Goal: Task Accomplishment & Management: Complete application form

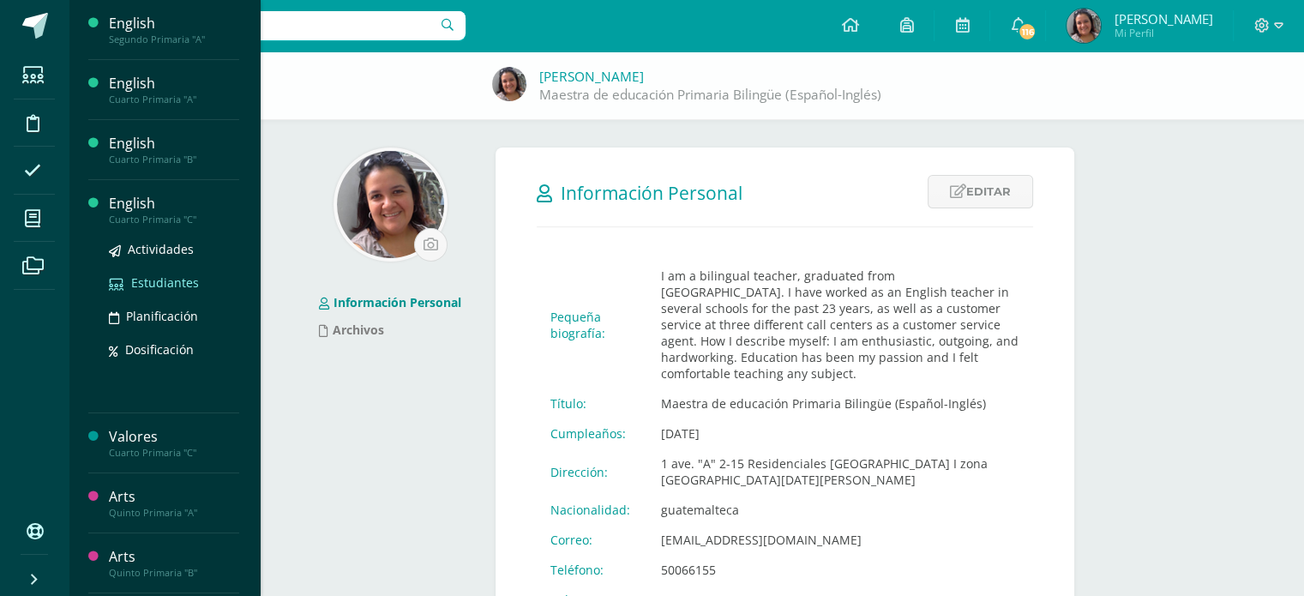
click at [163, 285] on span "Estudiantes" at bounding box center [165, 282] width 68 height 16
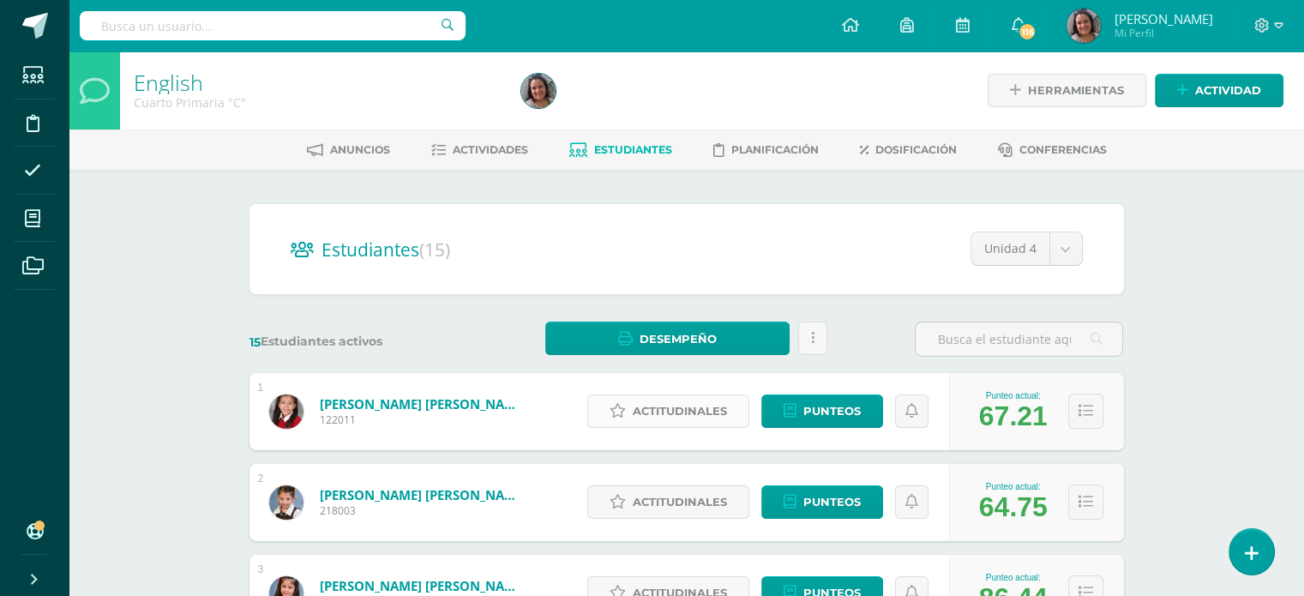
click at [668, 416] on span "Actitudinales" at bounding box center [680, 411] width 94 height 32
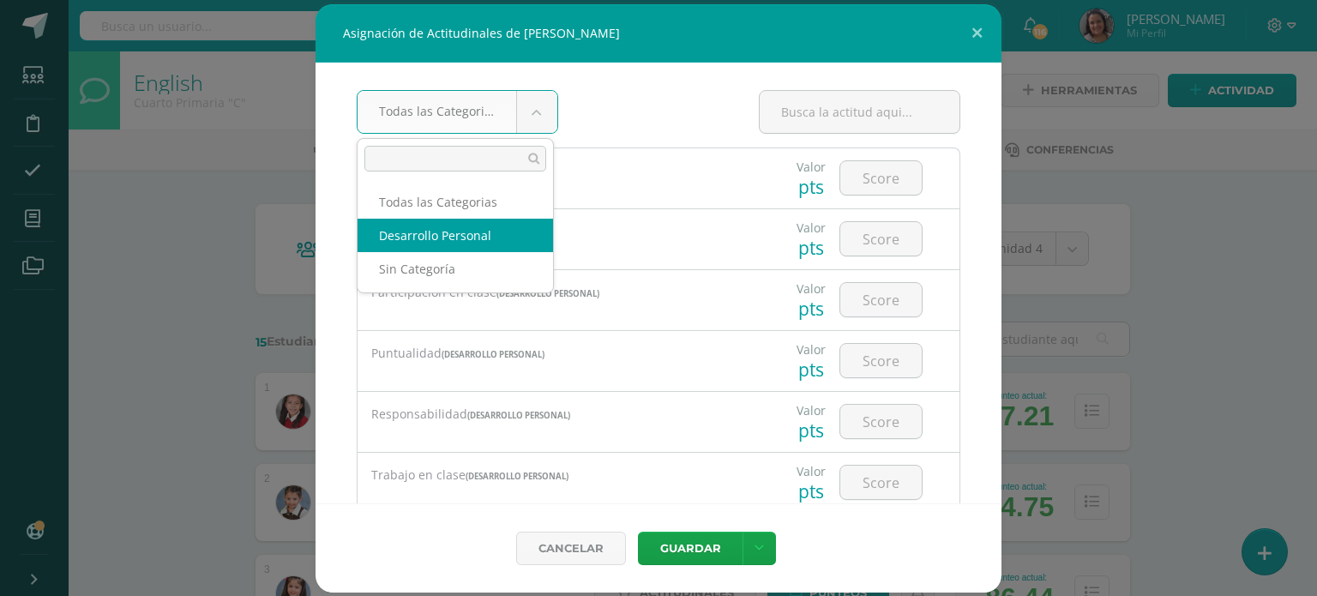
drag, startPoint x: 480, startPoint y: 228, endPoint x: 538, endPoint y: 220, distance: 58.8
select select "22"
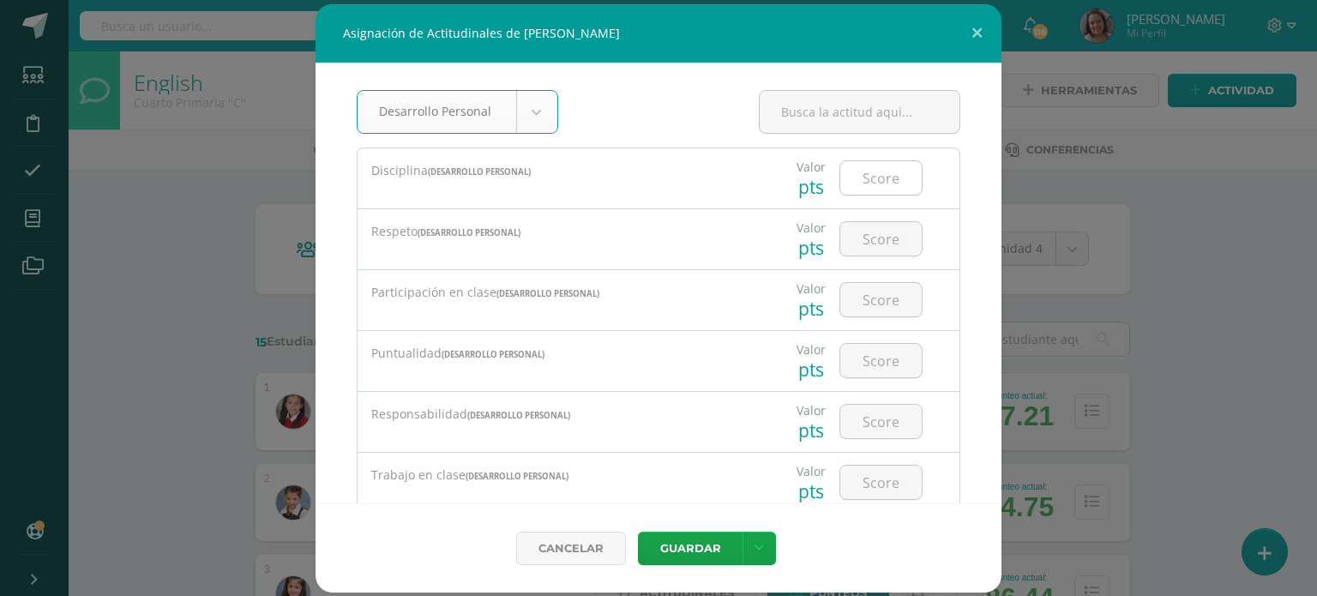
click at [887, 175] on input "number" at bounding box center [880, 177] width 81 height 33
type input "3"
type input "4"
type input "3"
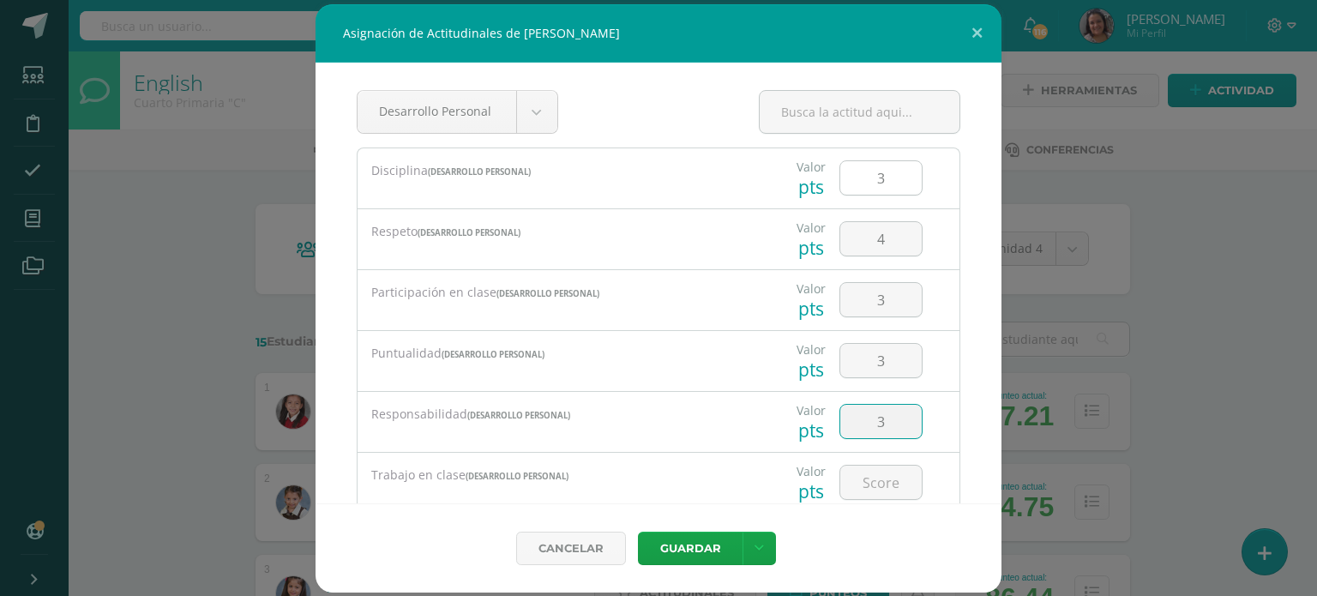
type input "3"
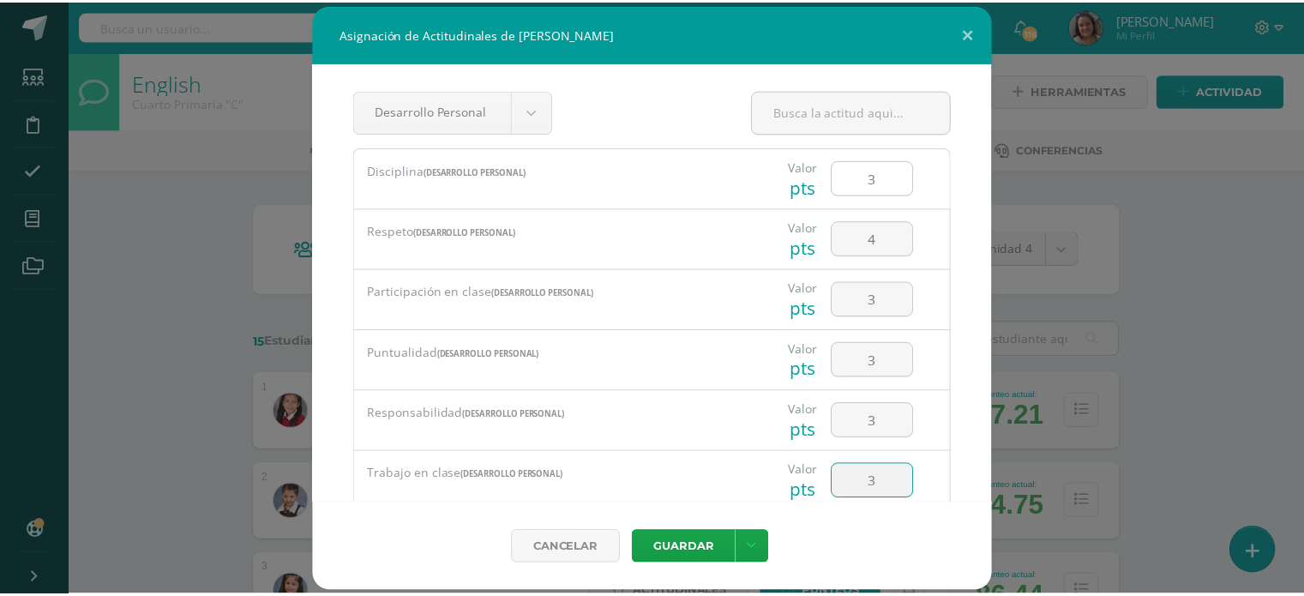
scroll to position [259, 0]
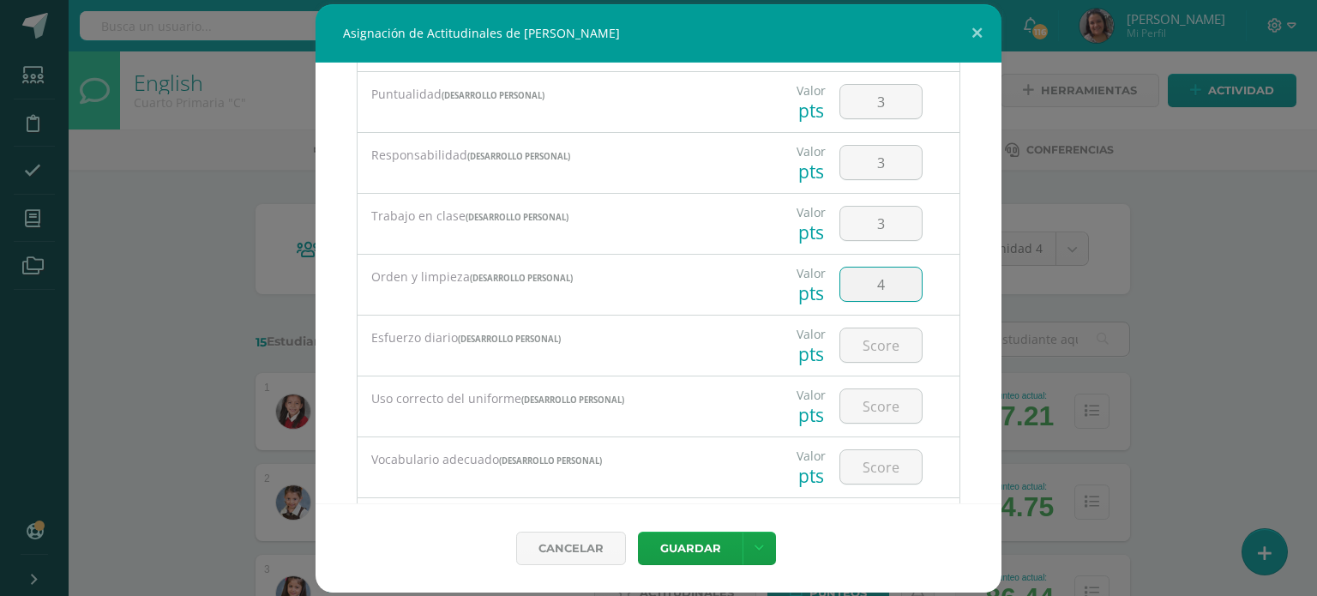
type input "4"
type input "3"
type input "4"
click at [682, 555] on button "Guardar" at bounding box center [690, 548] width 105 height 33
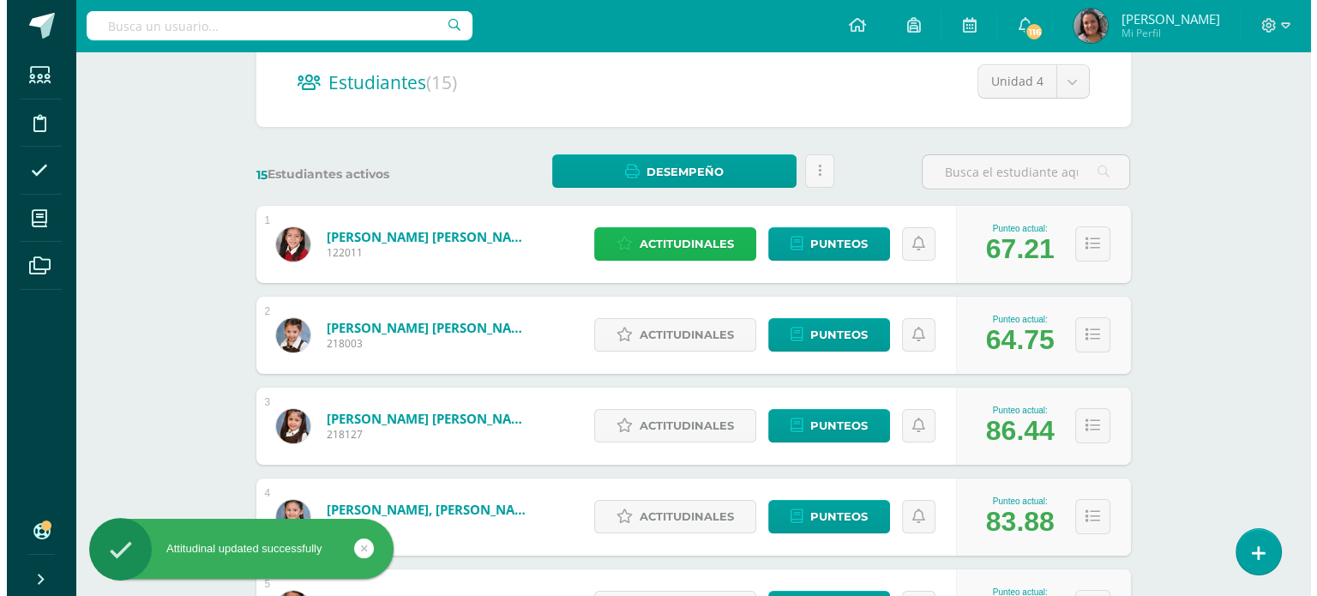
scroll to position [171, 0]
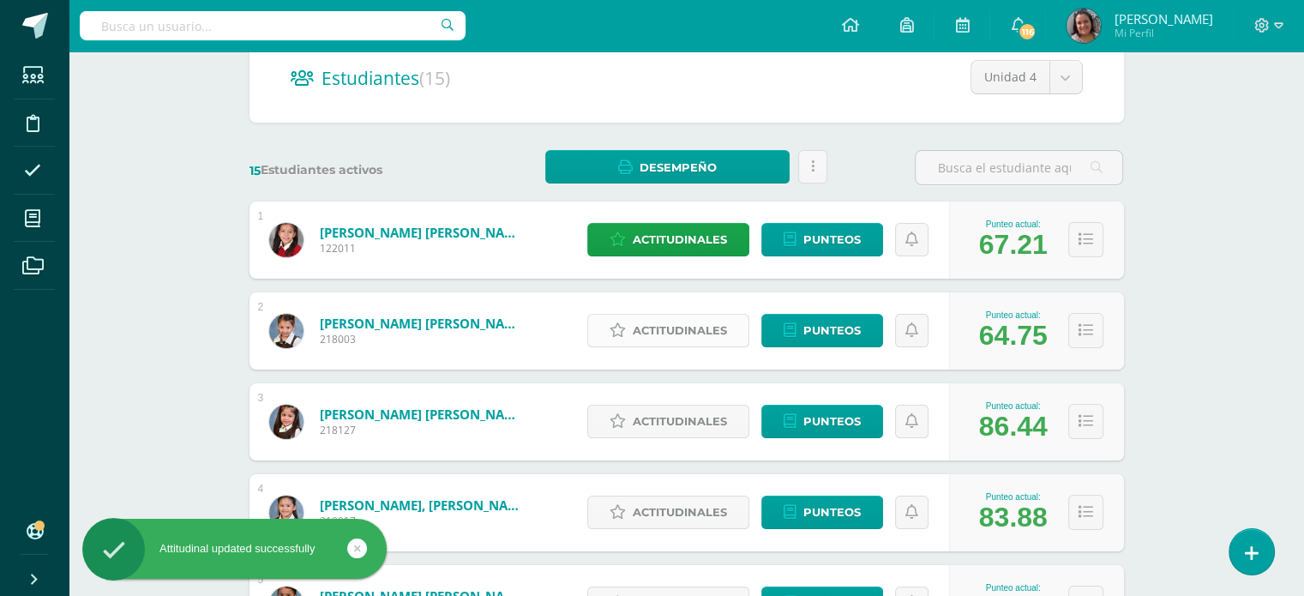
click at [651, 331] on span "Actitudinales" at bounding box center [680, 331] width 94 height 32
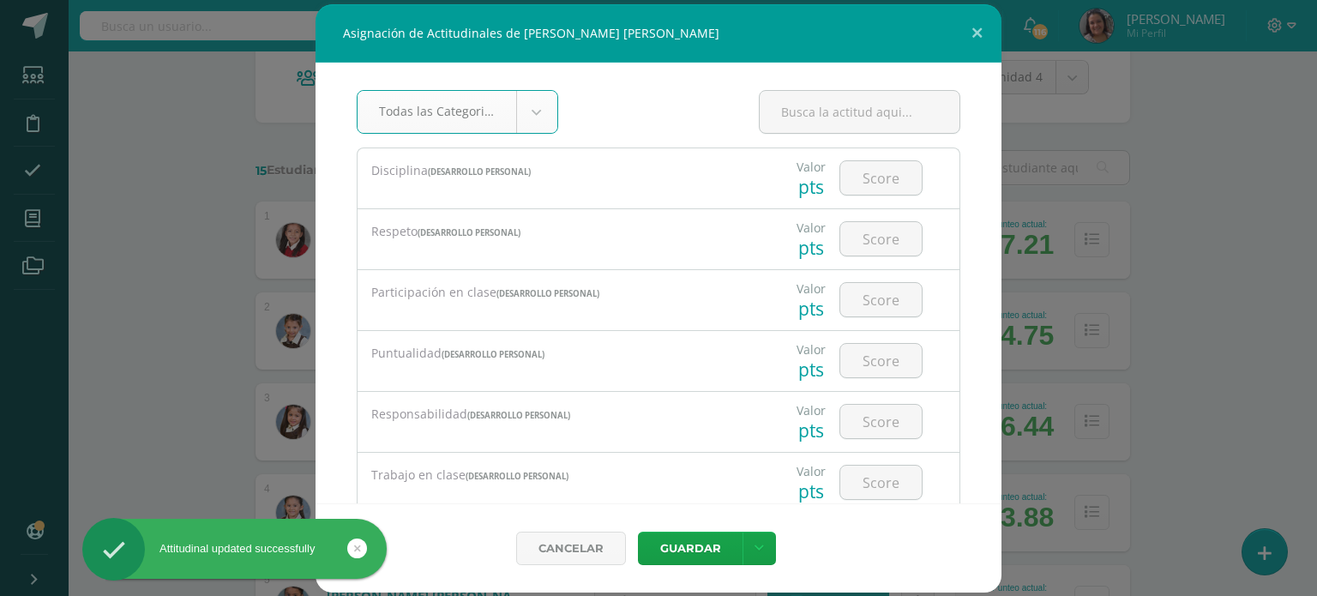
click at [537, 111] on body "Asignación de Actitudinales de [PERSON_NAME] [PERSON_NAME] Todas las Categorias…" at bounding box center [658, 517] width 1317 height 1376
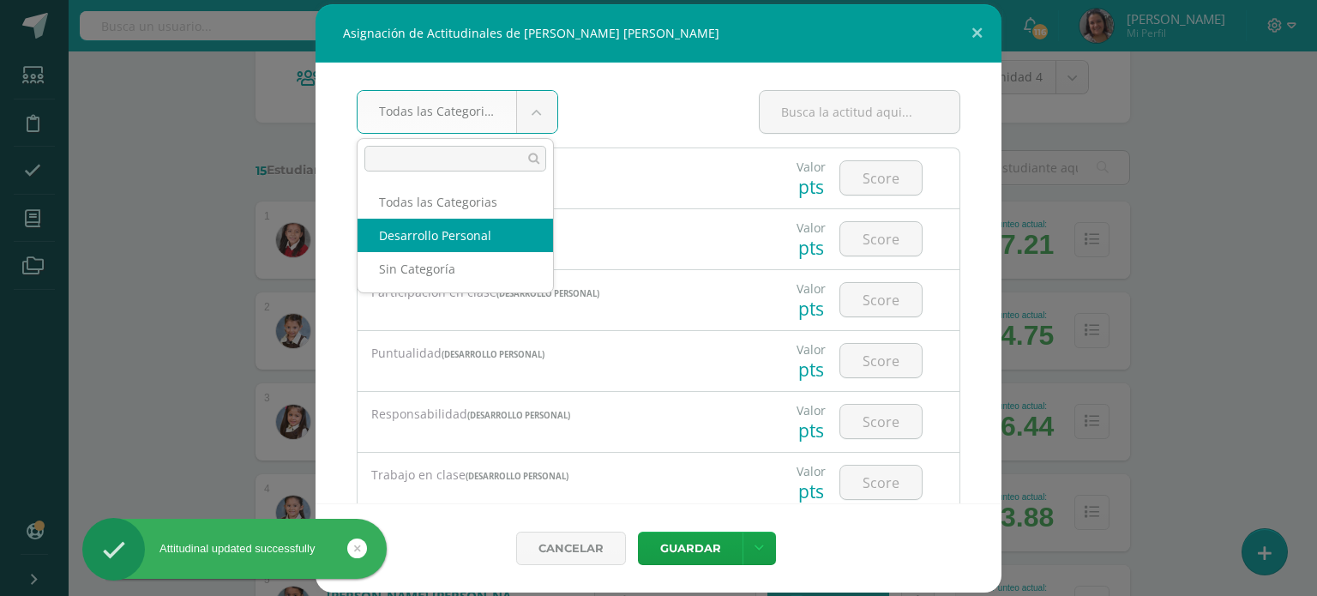
drag, startPoint x: 511, startPoint y: 241, endPoint x: 665, endPoint y: 246, distance: 154.4
select select "22"
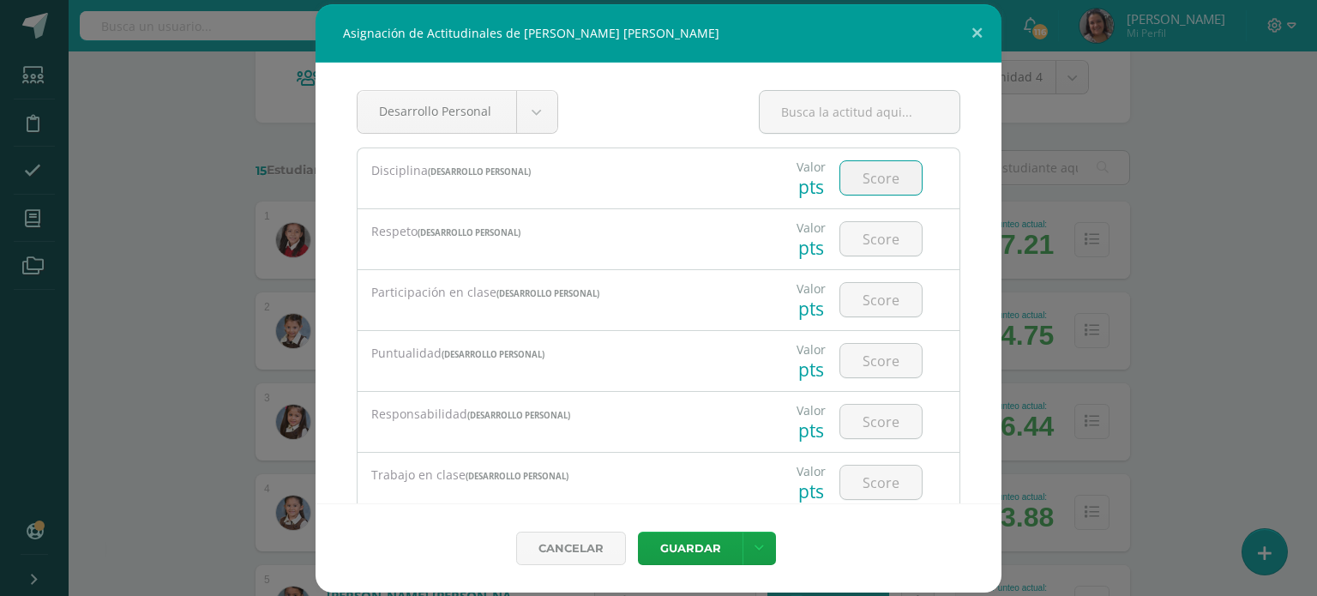
click at [854, 174] on input "number" at bounding box center [880, 177] width 81 height 33
type input "4"
type input "3"
type input "4"
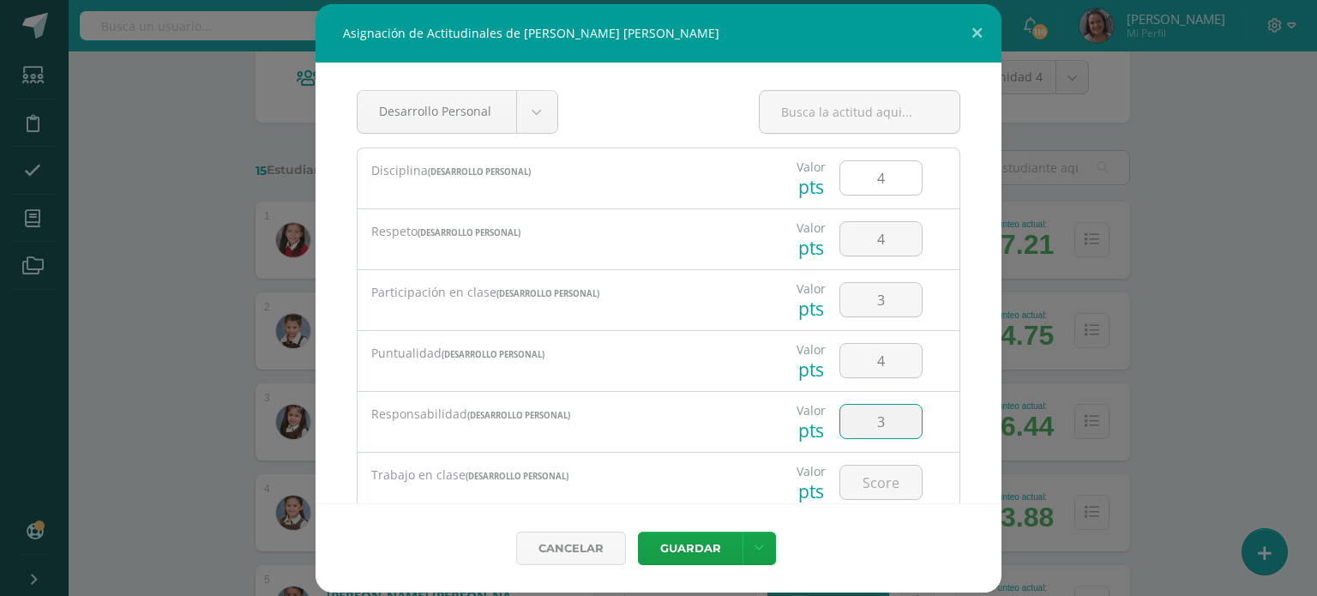
type input "3"
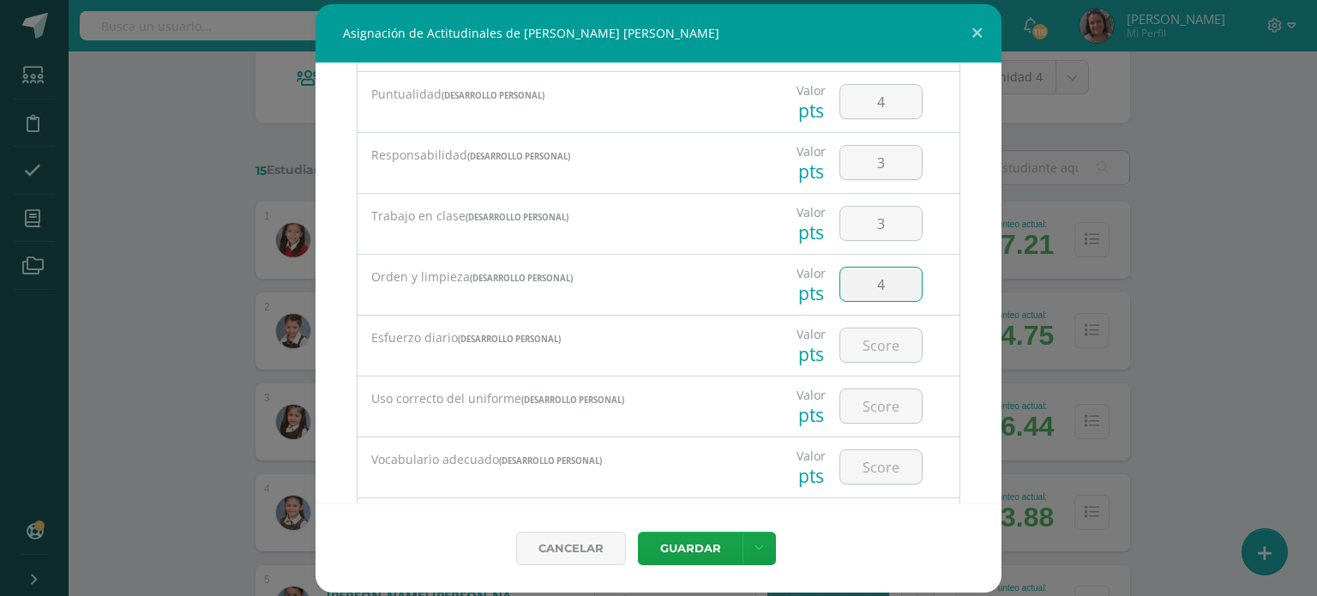
type input "4"
type input "3"
type input "4"
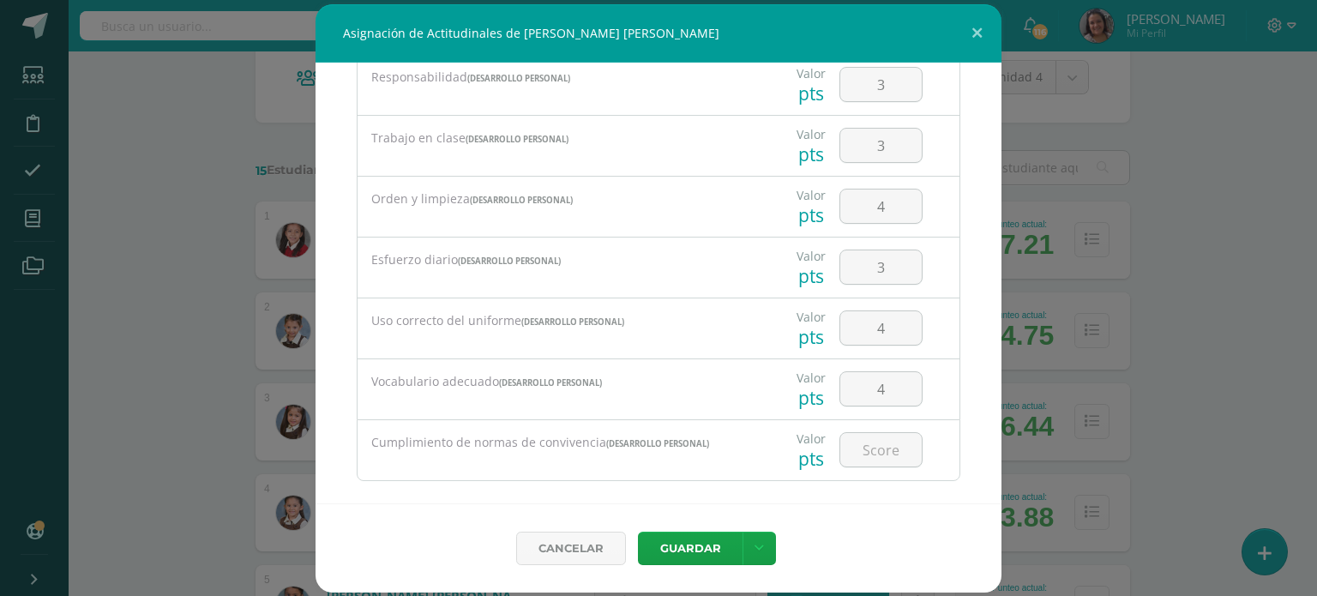
scroll to position [356, 0]
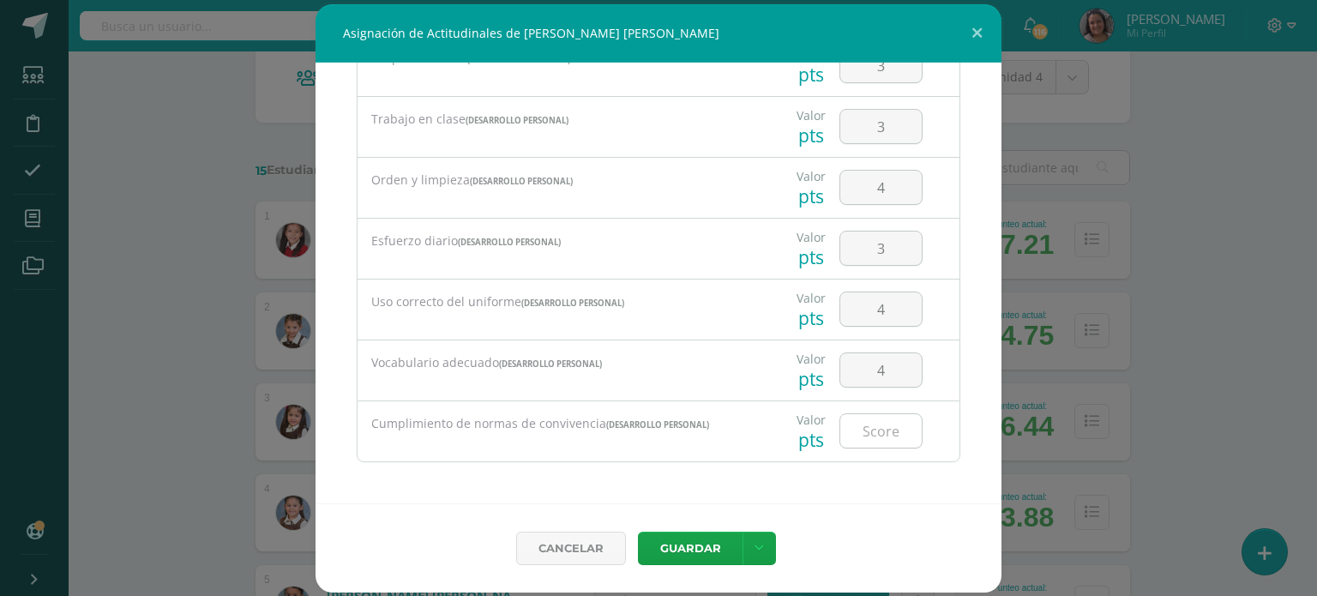
click at [877, 439] on input "number" at bounding box center [880, 430] width 81 height 33
type input "4"
click at [697, 557] on button "Guardar" at bounding box center [690, 548] width 105 height 33
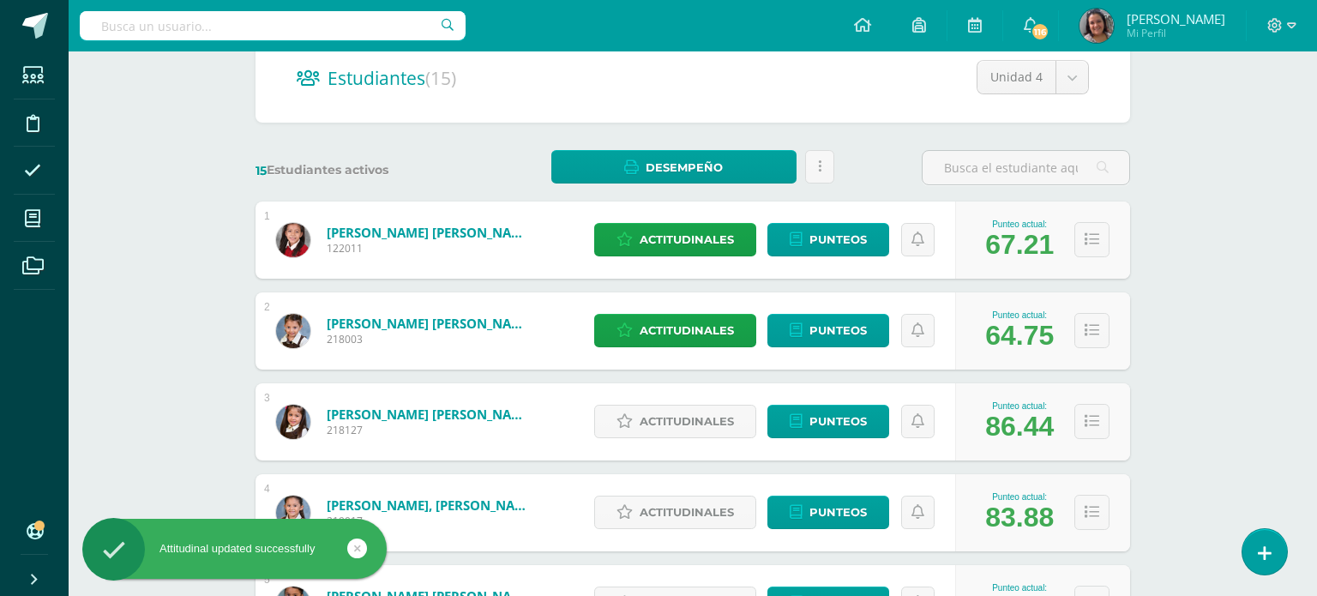
click at [697, 557] on div "Cancelar [GEOGRAPHIC_DATA] Guardar y poblar en todos mis cursos" at bounding box center [658, 523] width 617 height 81
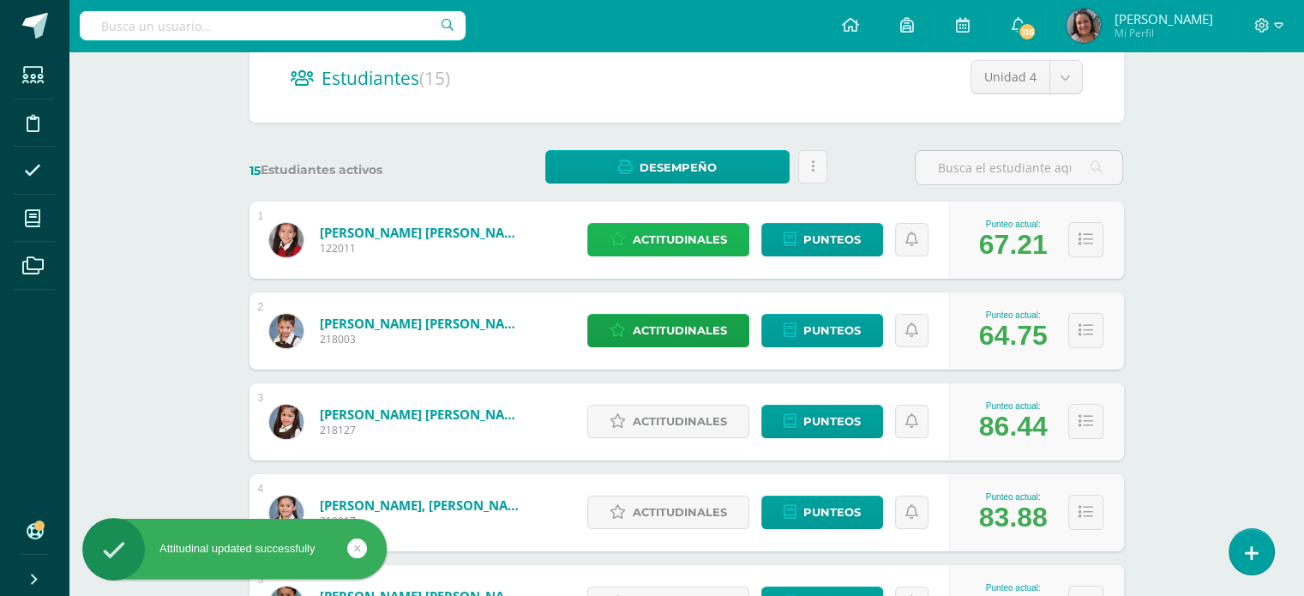
click at [671, 242] on span "Actitudinales" at bounding box center [680, 240] width 94 height 32
select select "22"
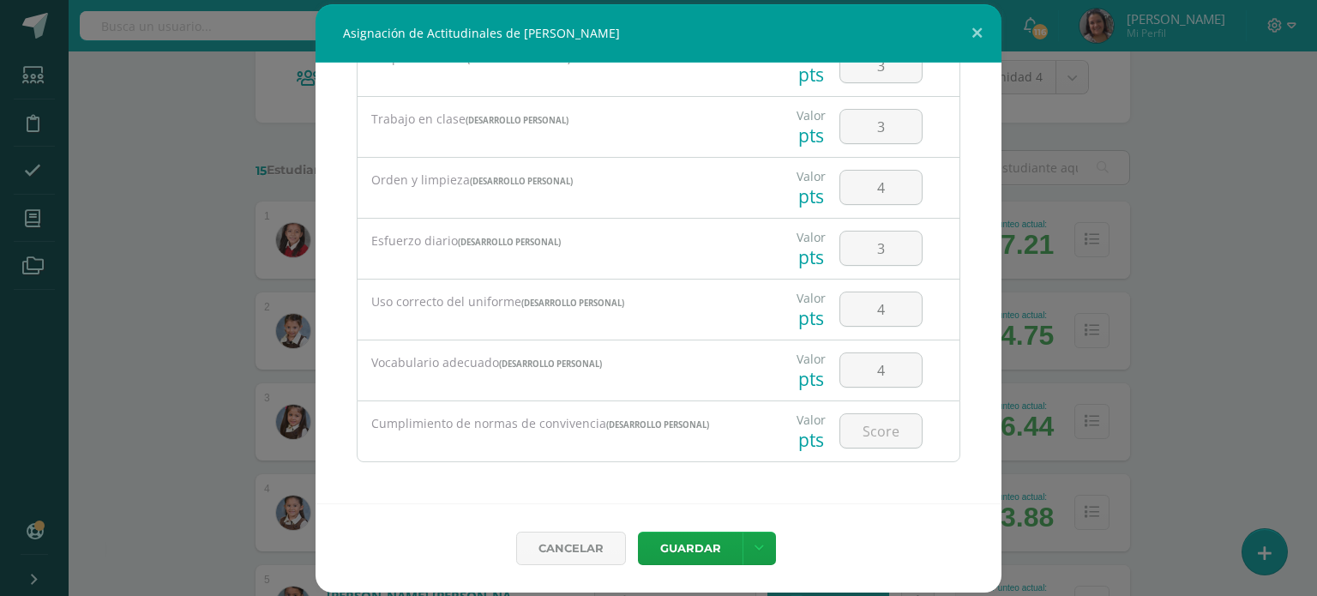
click at [832, 421] on div at bounding box center [880, 431] width 97 height 60
click at [854, 424] on input "number" at bounding box center [880, 430] width 81 height 33
type input "3"
click at [694, 544] on button "Guardar" at bounding box center [690, 548] width 105 height 33
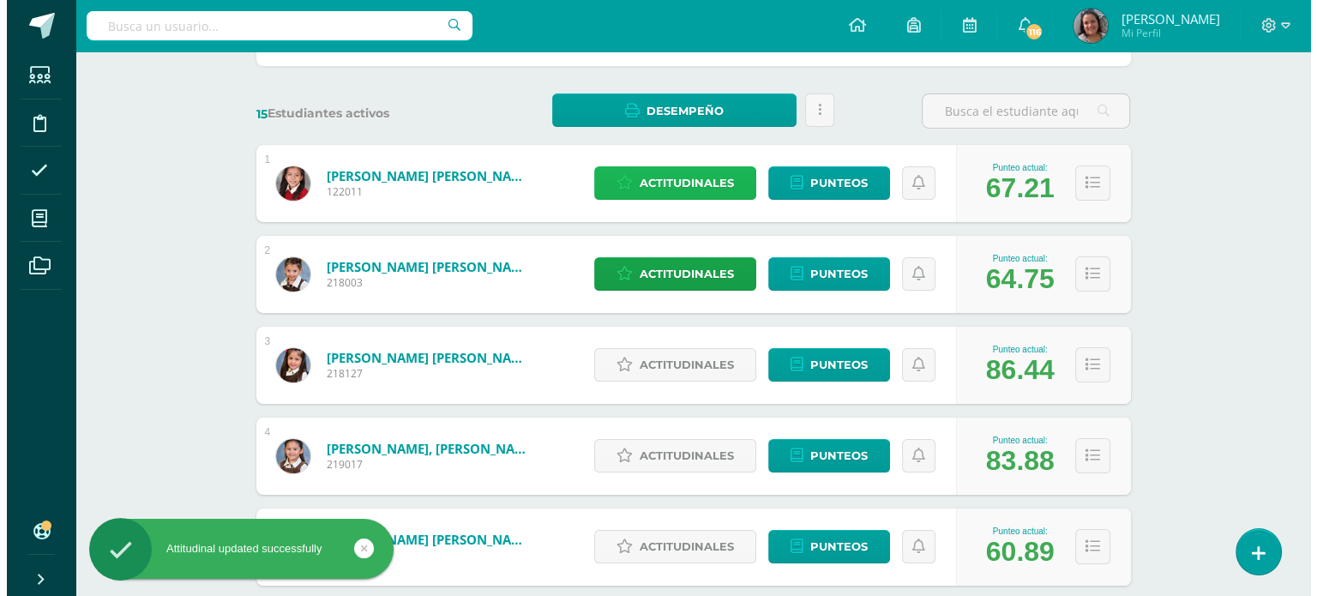
scroll to position [257, 0]
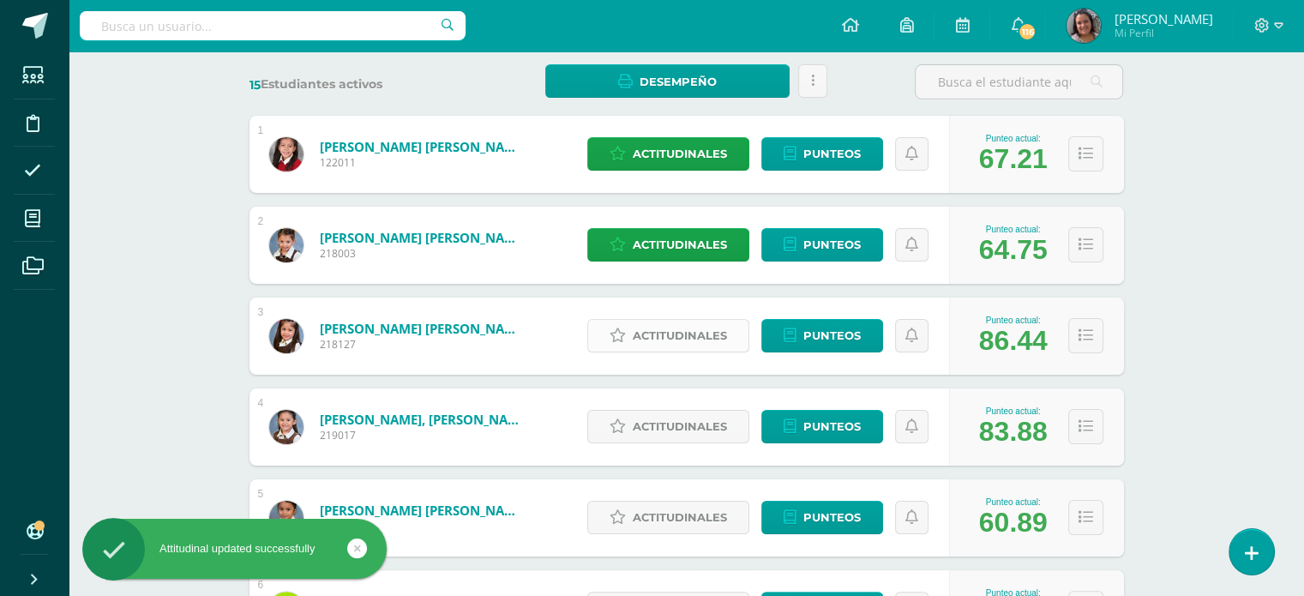
click at [693, 338] on span "Actitudinales" at bounding box center [680, 336] width 94 height 32
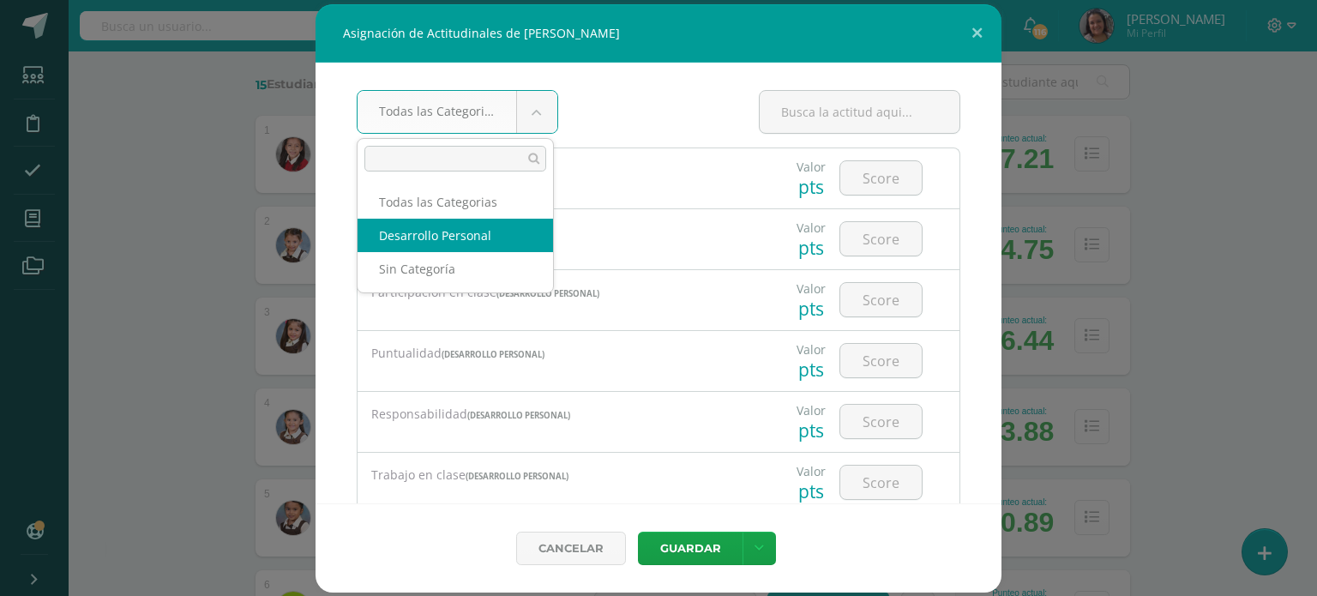
select select "22"
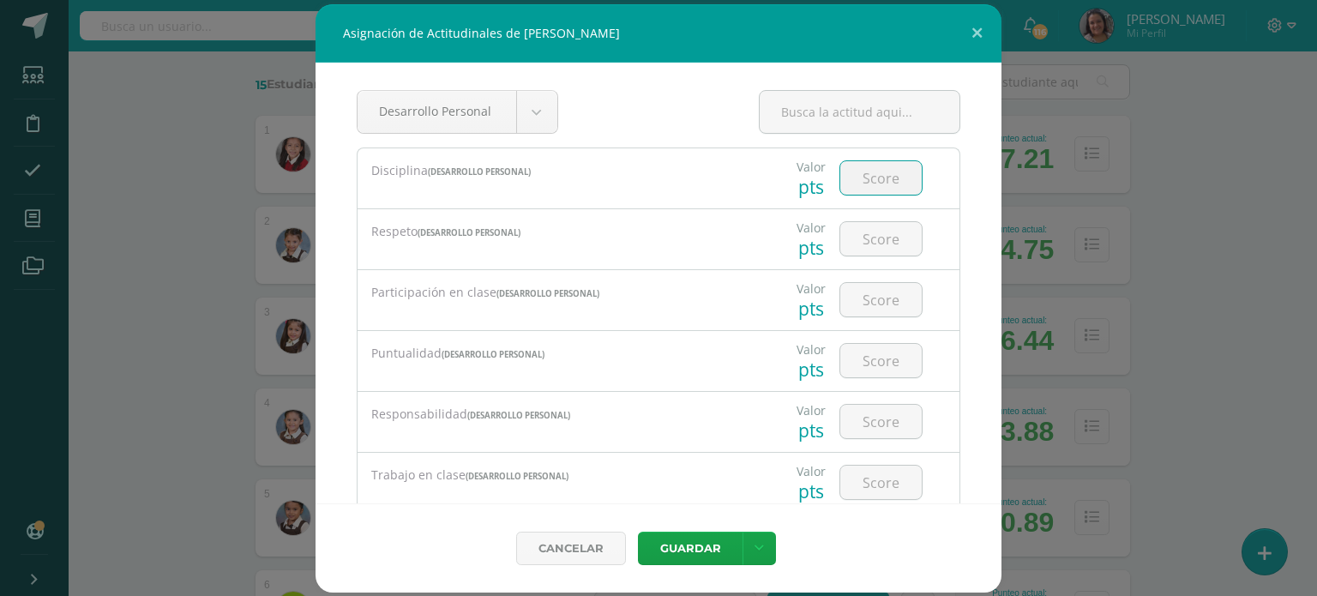
click at [844, 181] on input "number" at bounding box center [880, 177] width 81 height 33
type input "4"
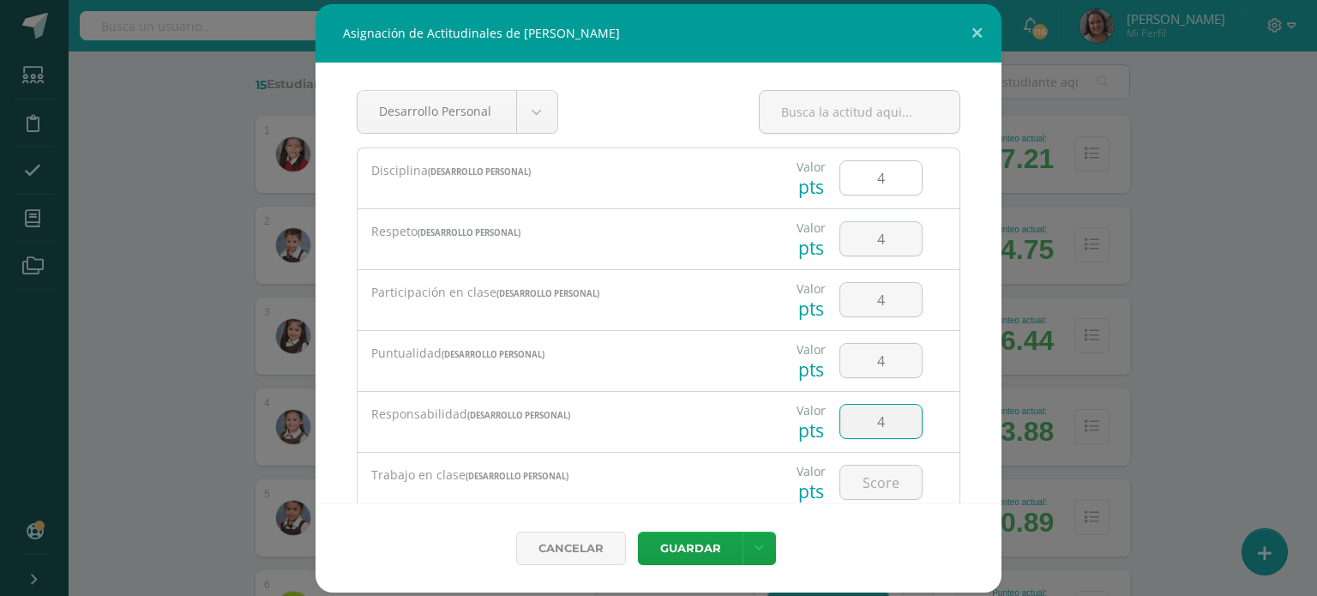
type input "4"
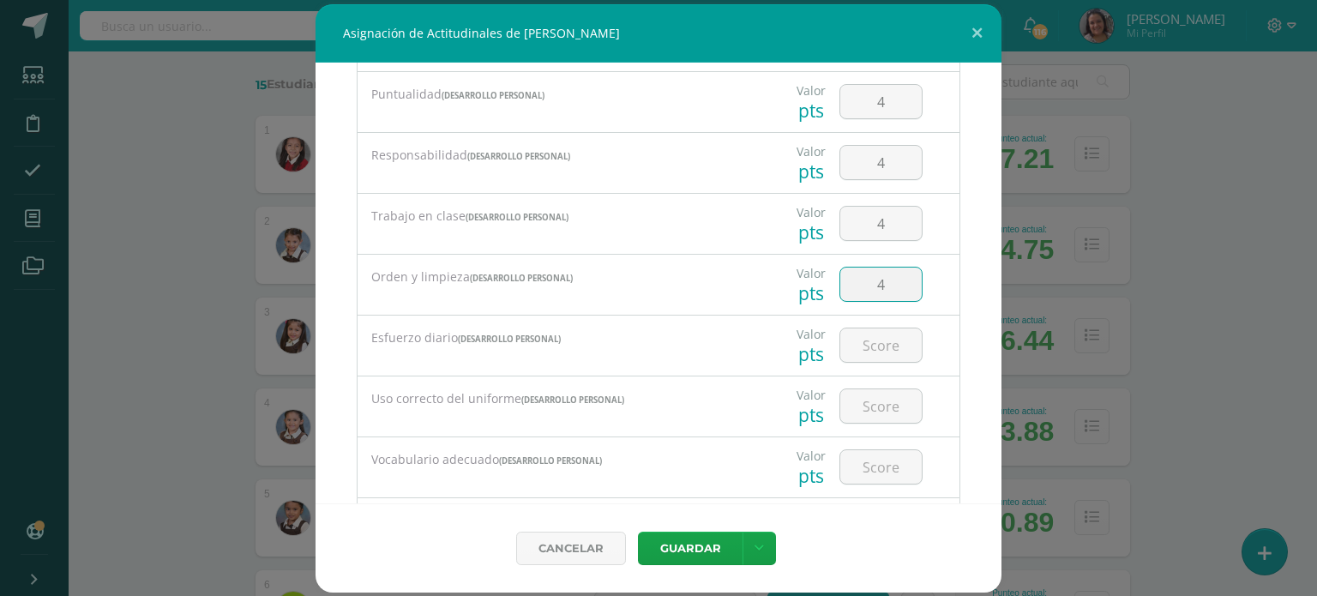
type input "4"
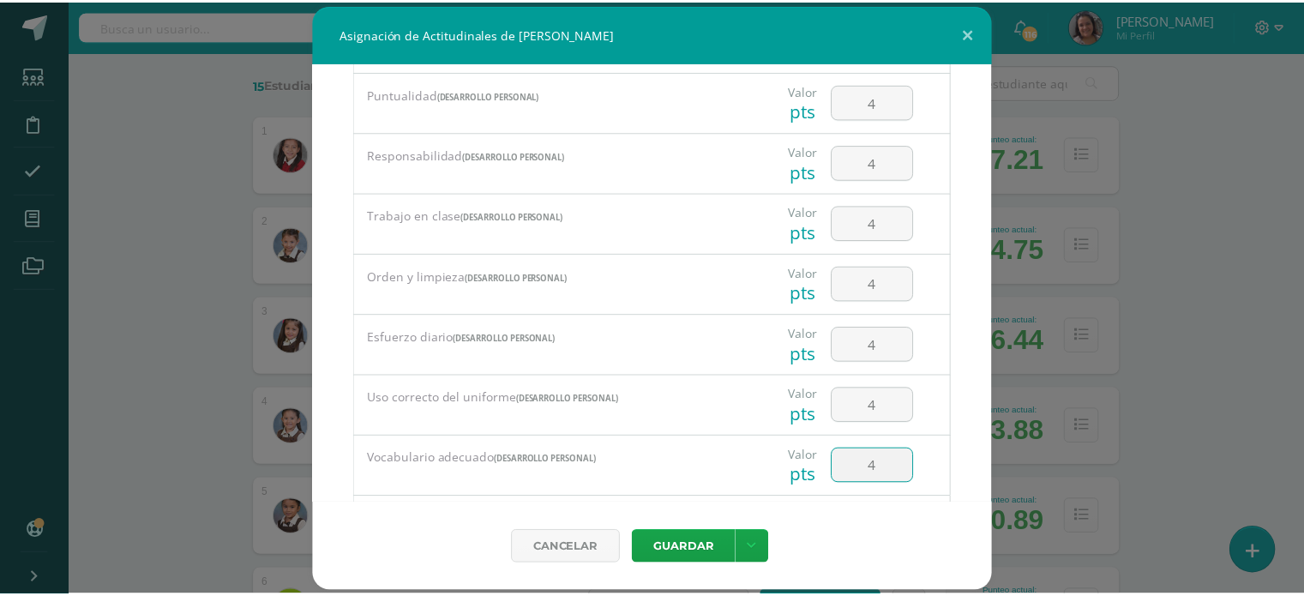
scroll to position [356, 0]
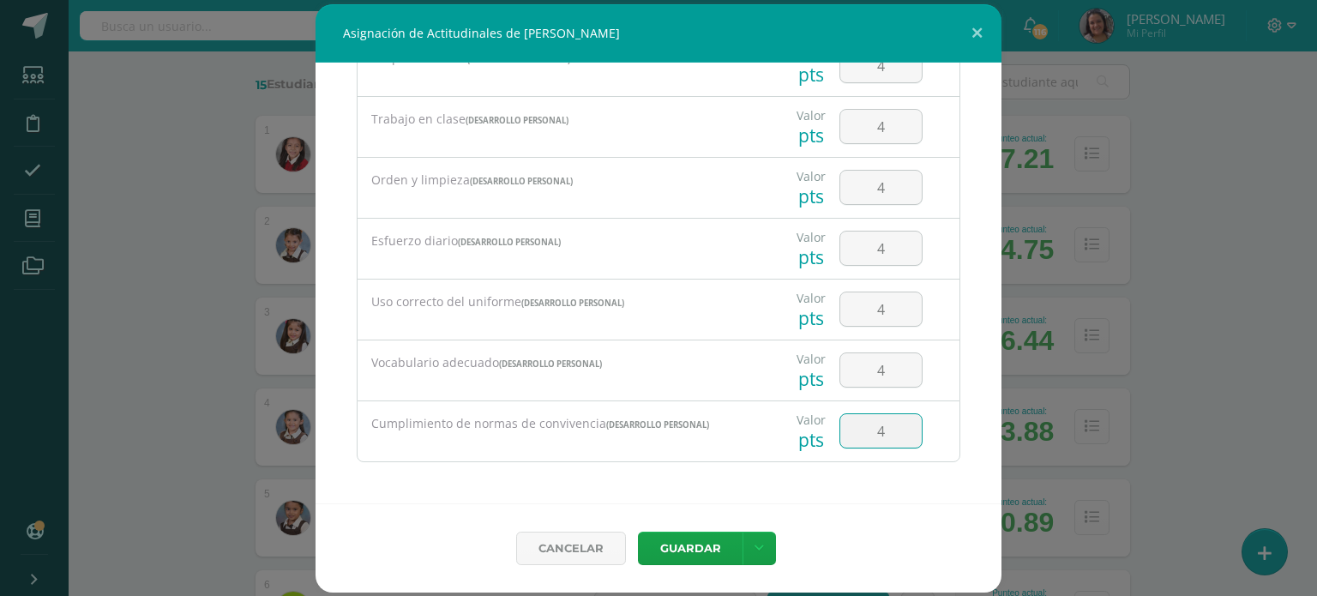
type input "4"
click at [704, 544] on button "Guardar" at bounding box center [690, 548] width 105 height 33
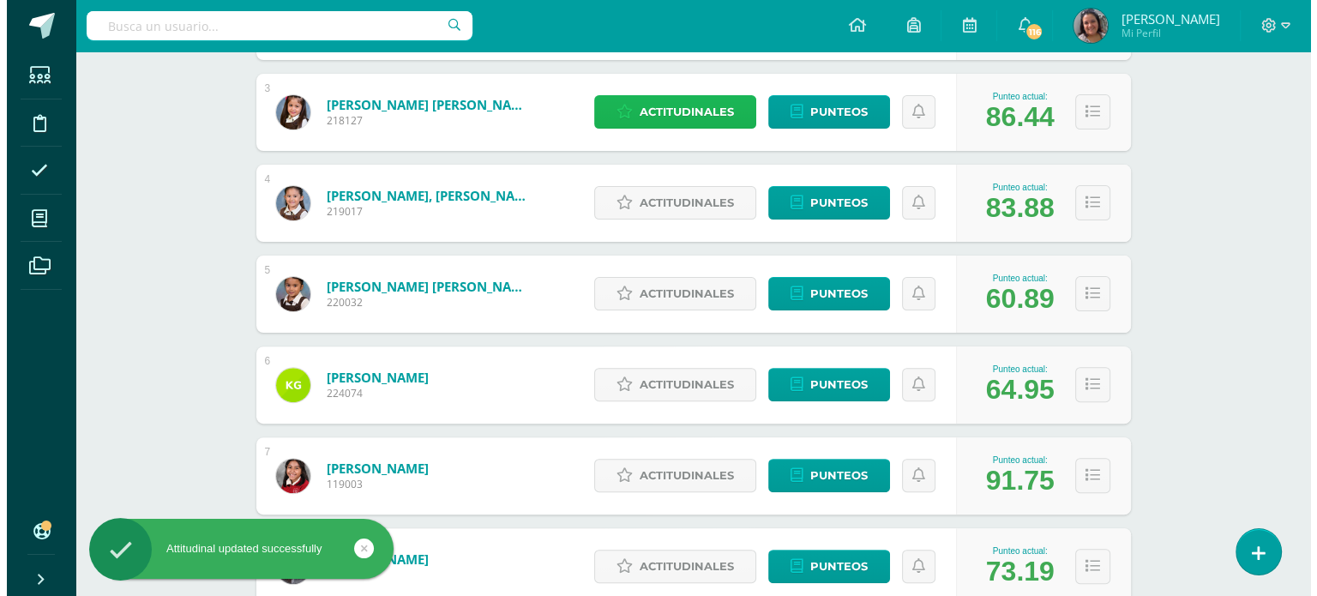
scroll to position [514, 0]
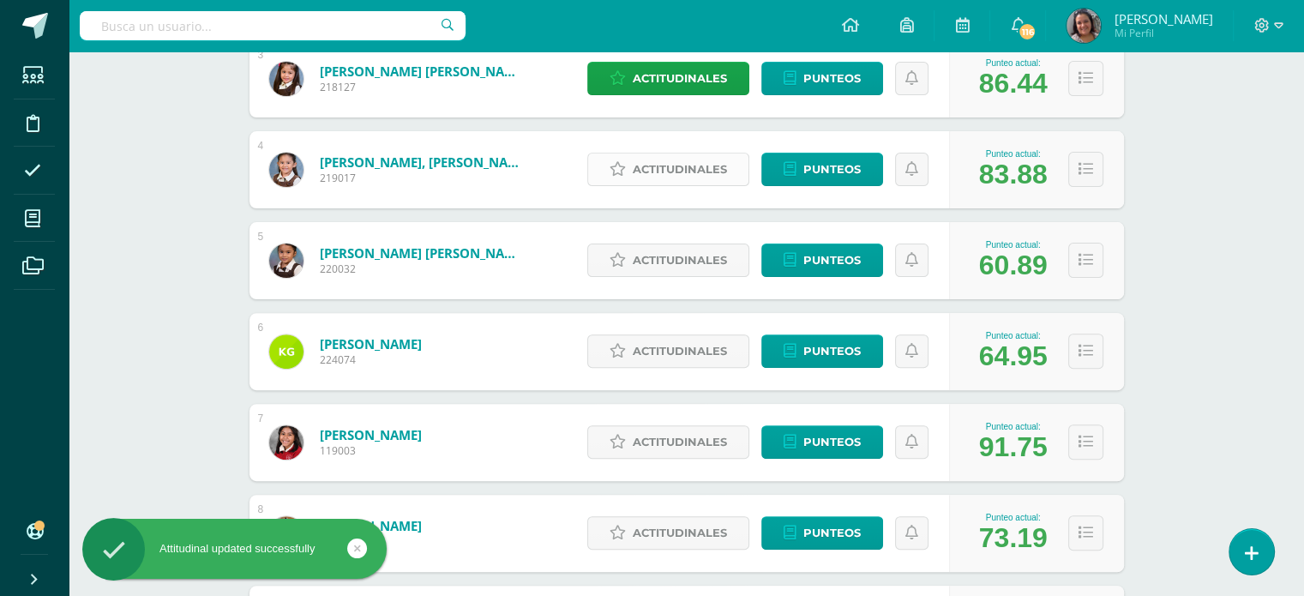
click at [648, 160] on span "Actitudinales" at bounding box center [680, 169] width 94 height 32
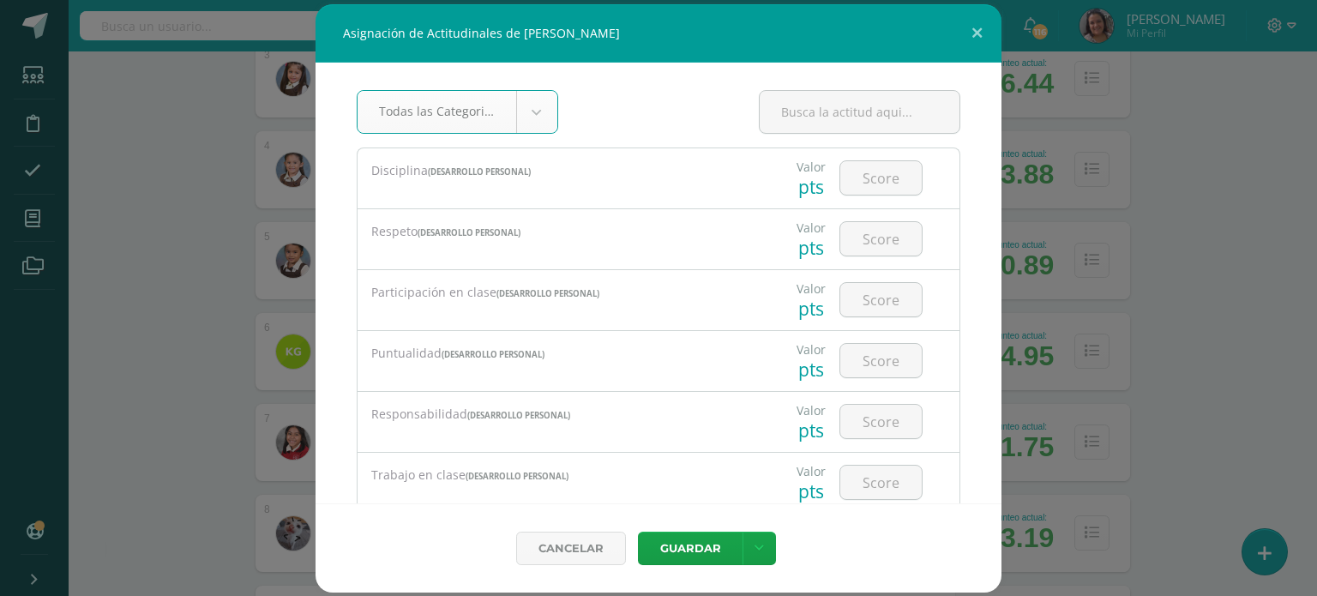
click at [536, 119] on body "Asignación de Actitudinales de [PERSON_NAME] Todas las Categorias Todas las Cat…" at bounding box center [658, 404] width 1317 height 1836
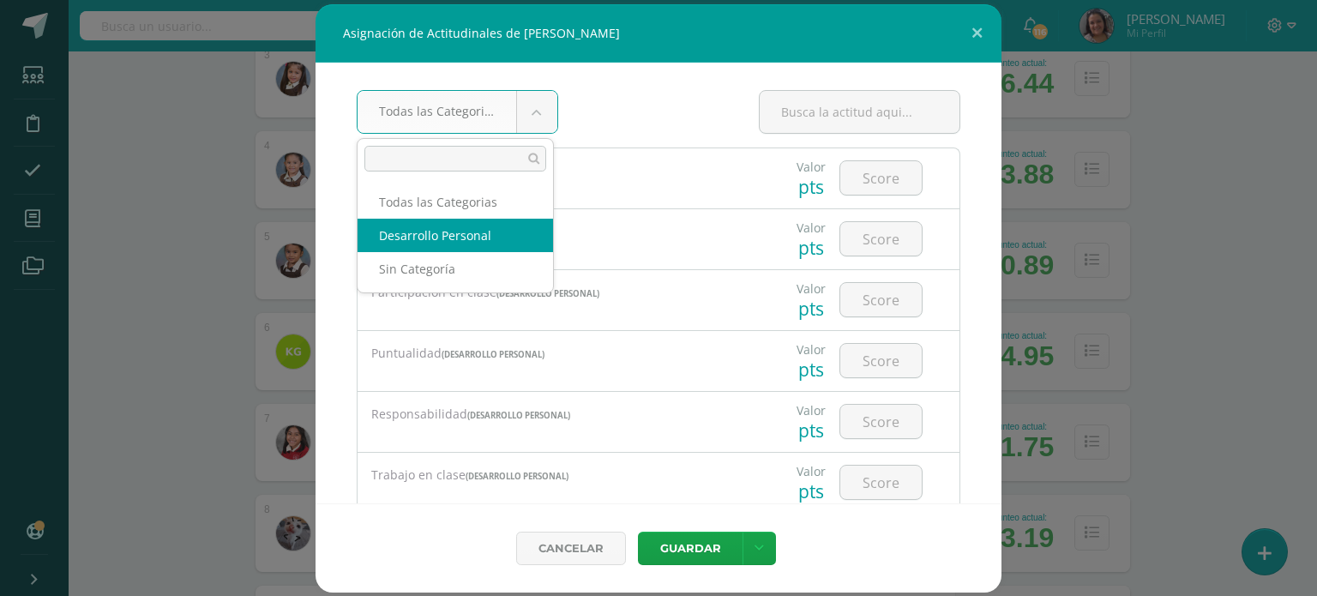
select select "22"
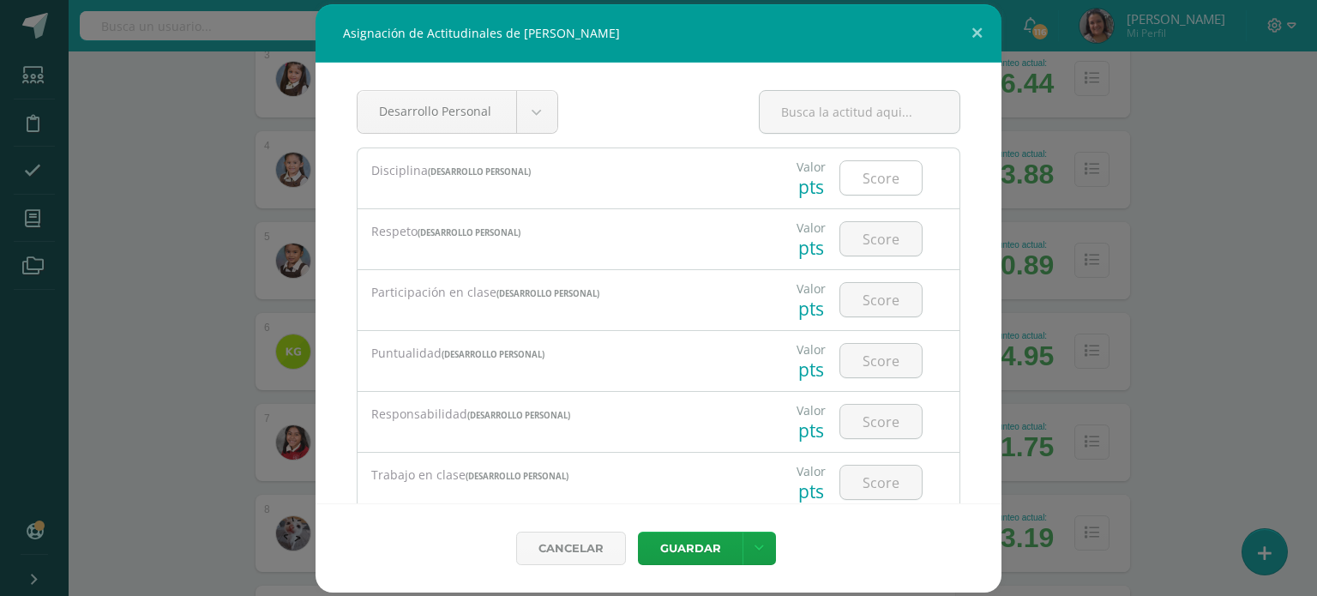
drag, startPoint x: 820, startPoint y: 177, endPoint x: 848, endPoint y: 174, distance: 27.6
click at [820, 177] on div "Valor pts" at bounding box center [859, 178] width 187 height 60
click at [850, 172] on input "number" at bounding box center [880, 177] width 81 height 33
type input "4"
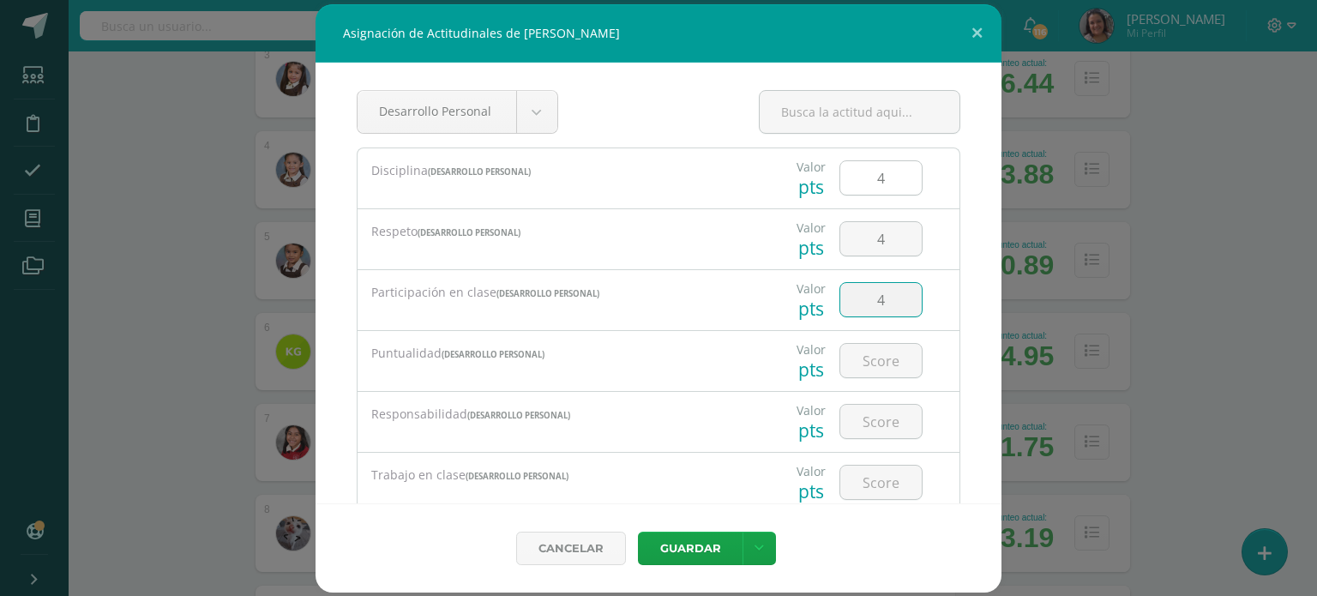
type input "4"
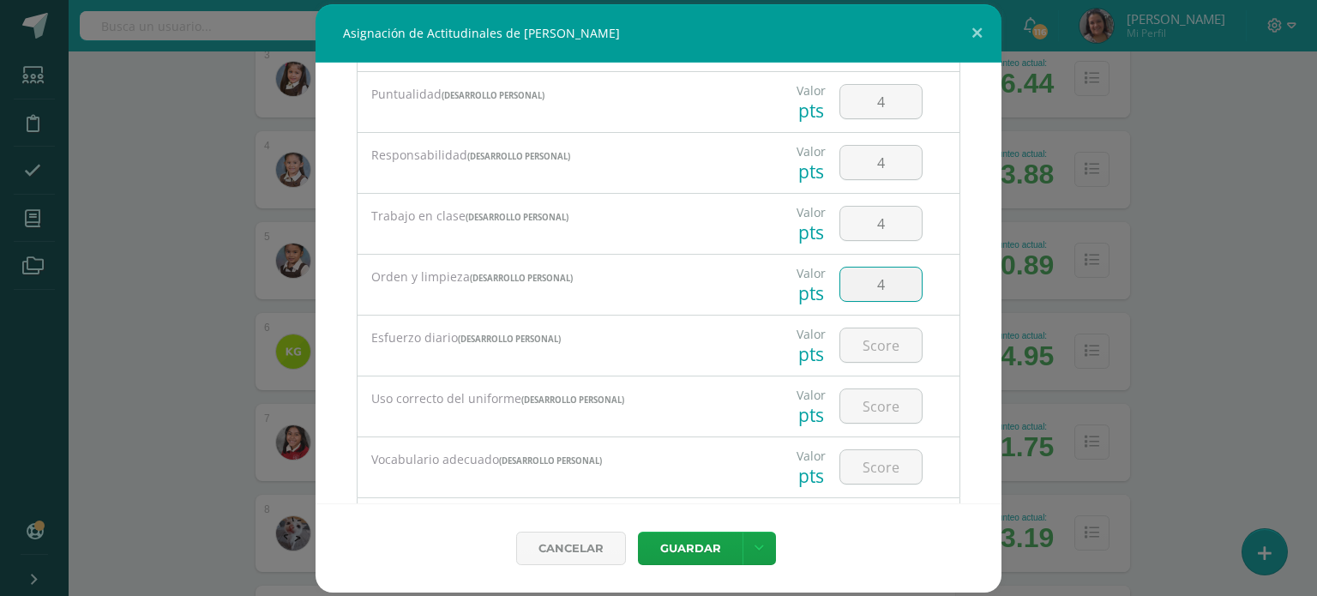
type input "4"
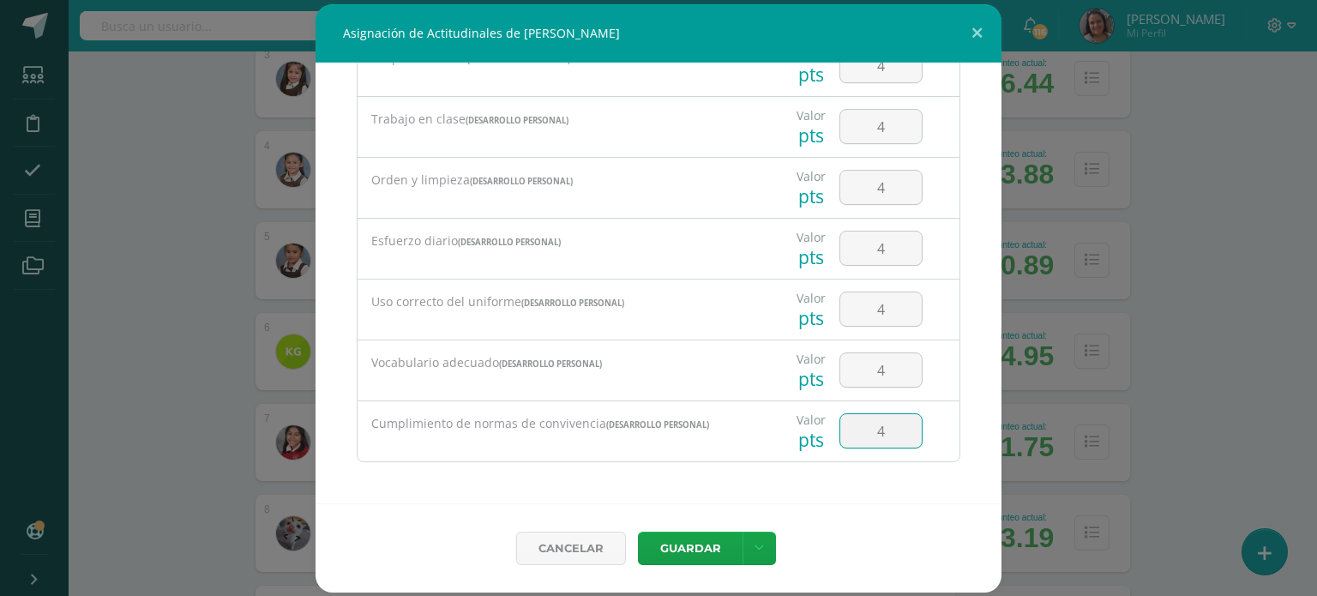
type input "4"
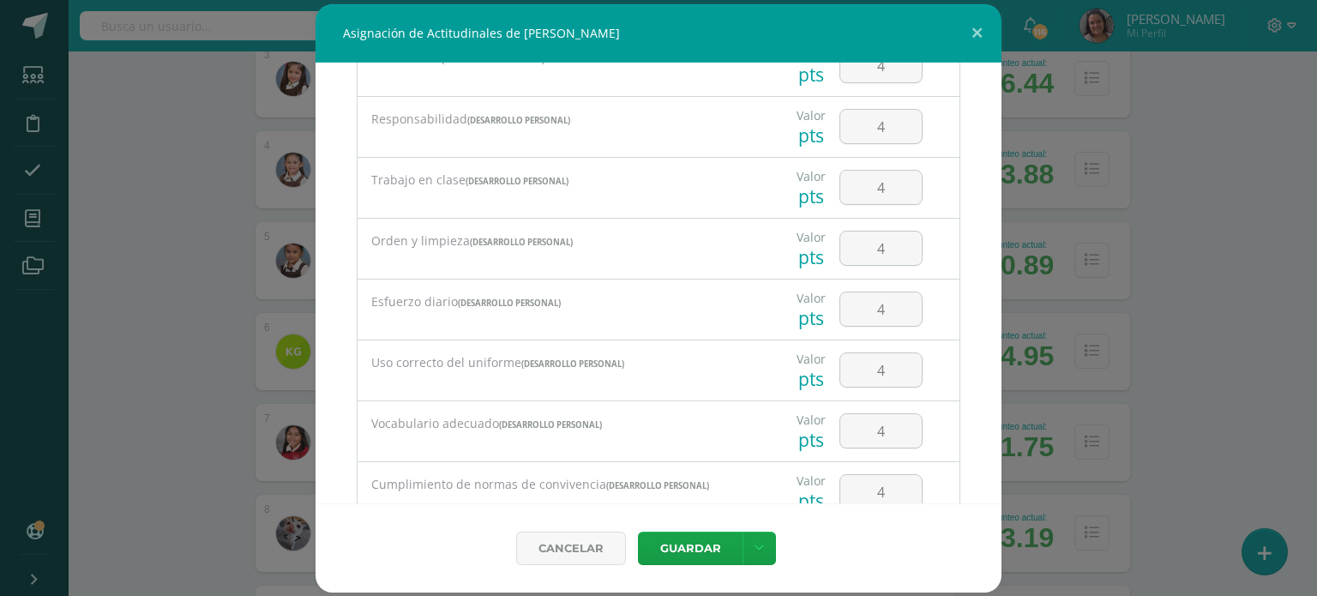
scroll to position [271, 0]
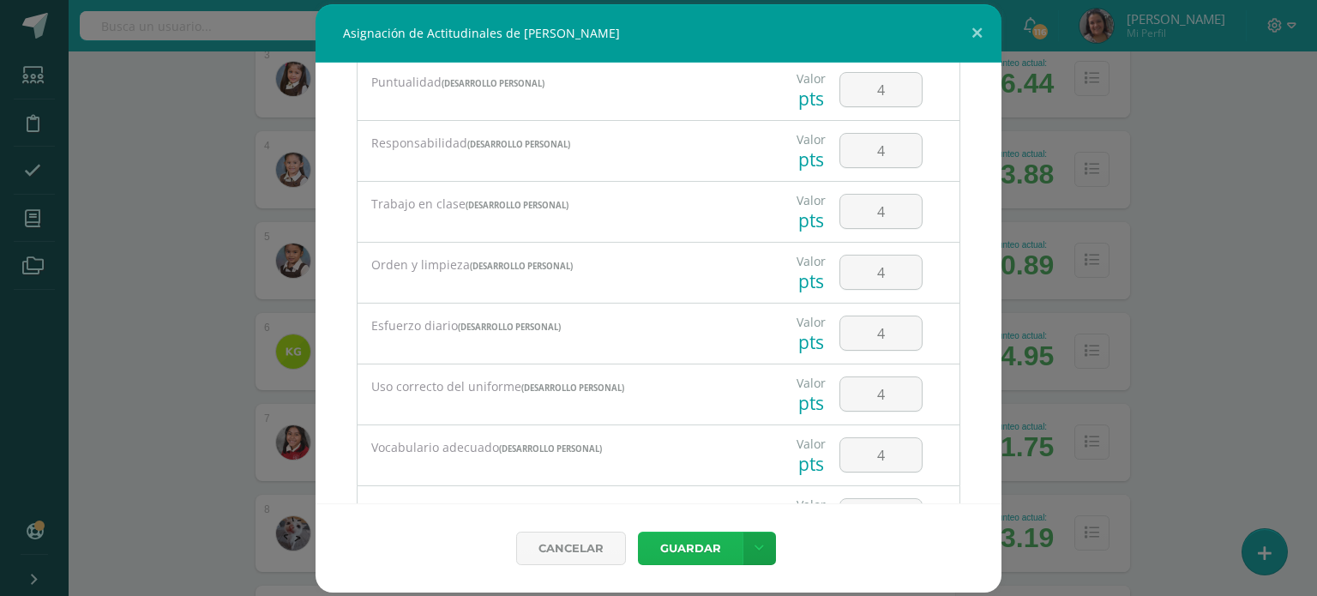
click at [706, 541] on button "Guardar" at bounding box center [690, 548] width 105 height 33
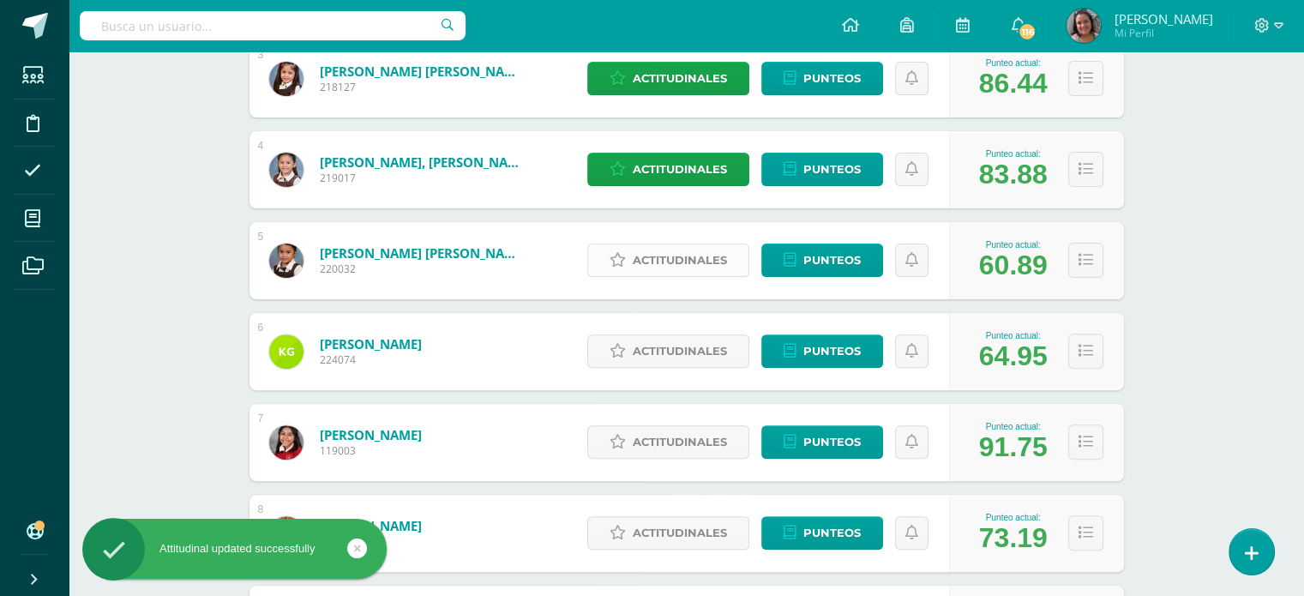
click at [661, 256] on span "Actitudinales" at bounding box center [680, 260] width 94 height 32
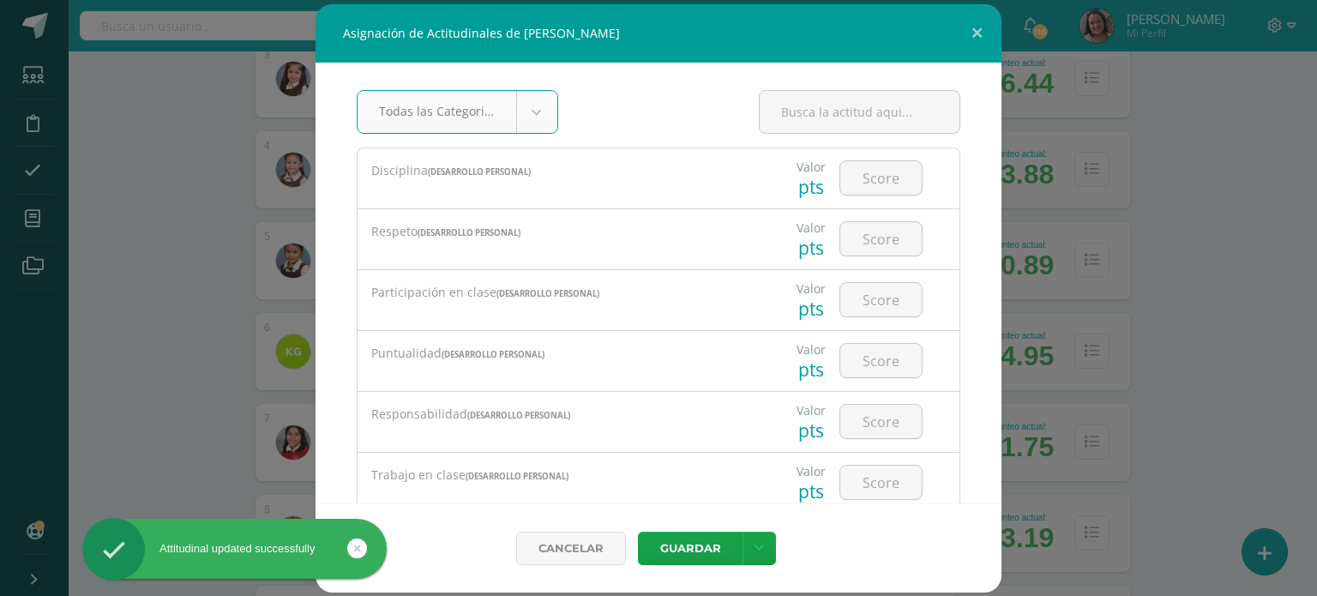
click at [544, 112] on body "Asignación de Actitudinales de [PERSON_NAME] Todas las Categorias Todas las Cat…" at bounding box center [658, 404] width 1317 height 1836
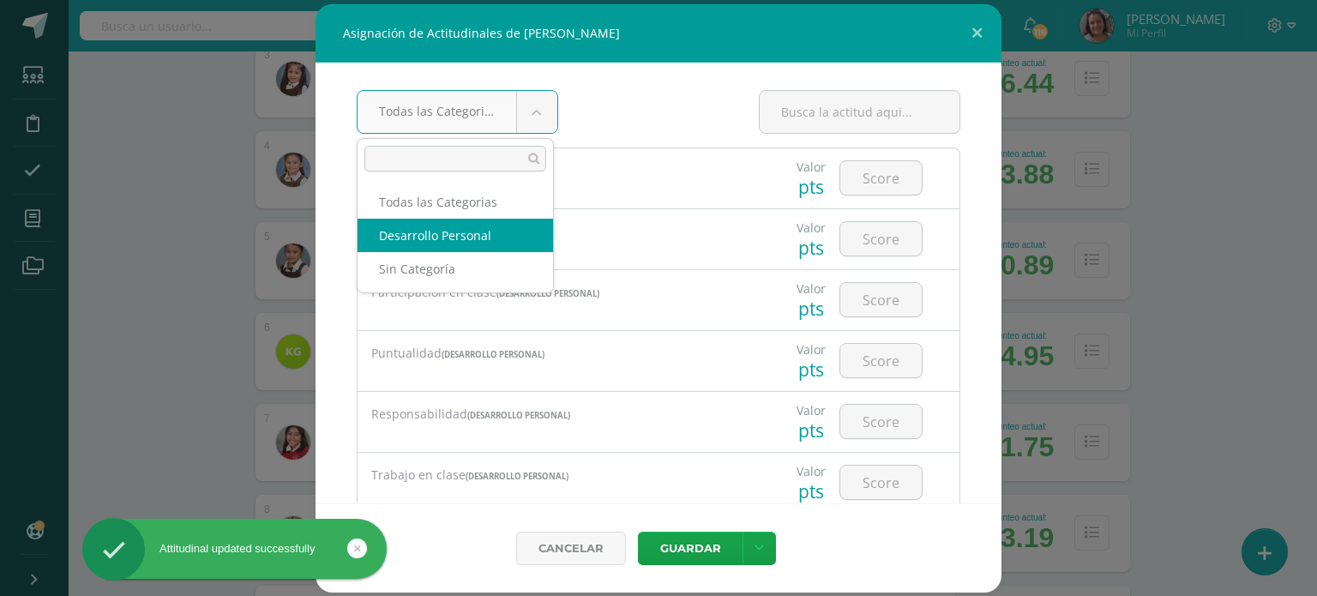
select select "22"
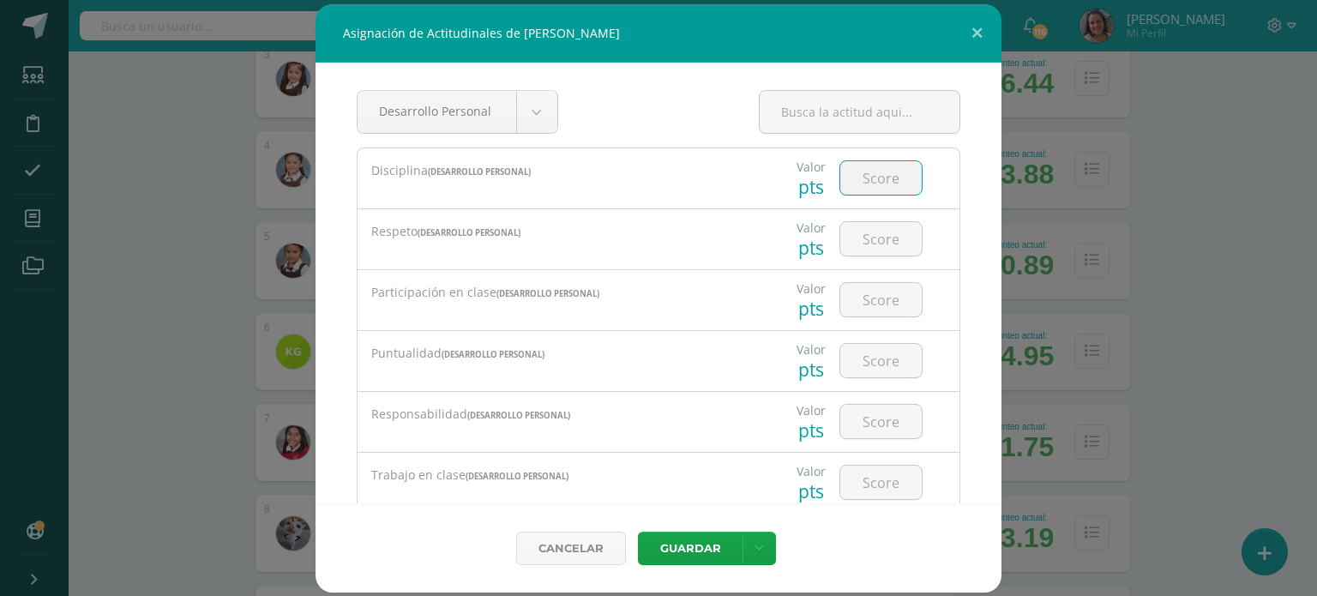
click at [856, 177] on input "number" at bounding box center [880, 177] width 81 height 33
type input "4"
type input "3"
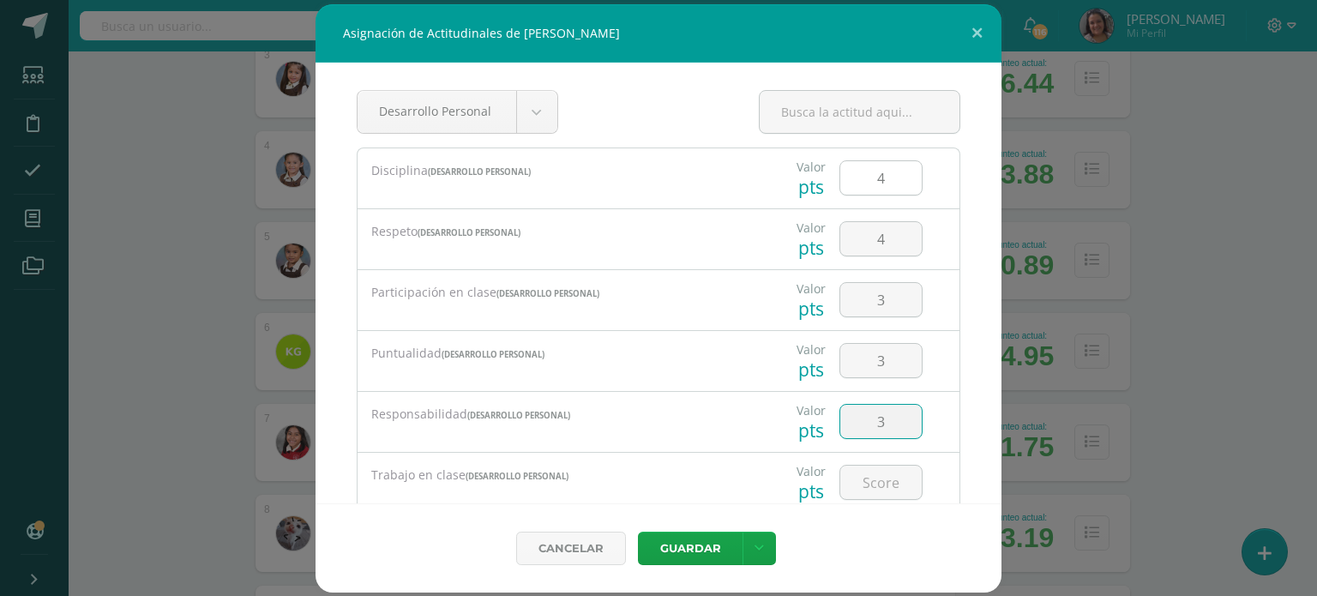
type input "3"
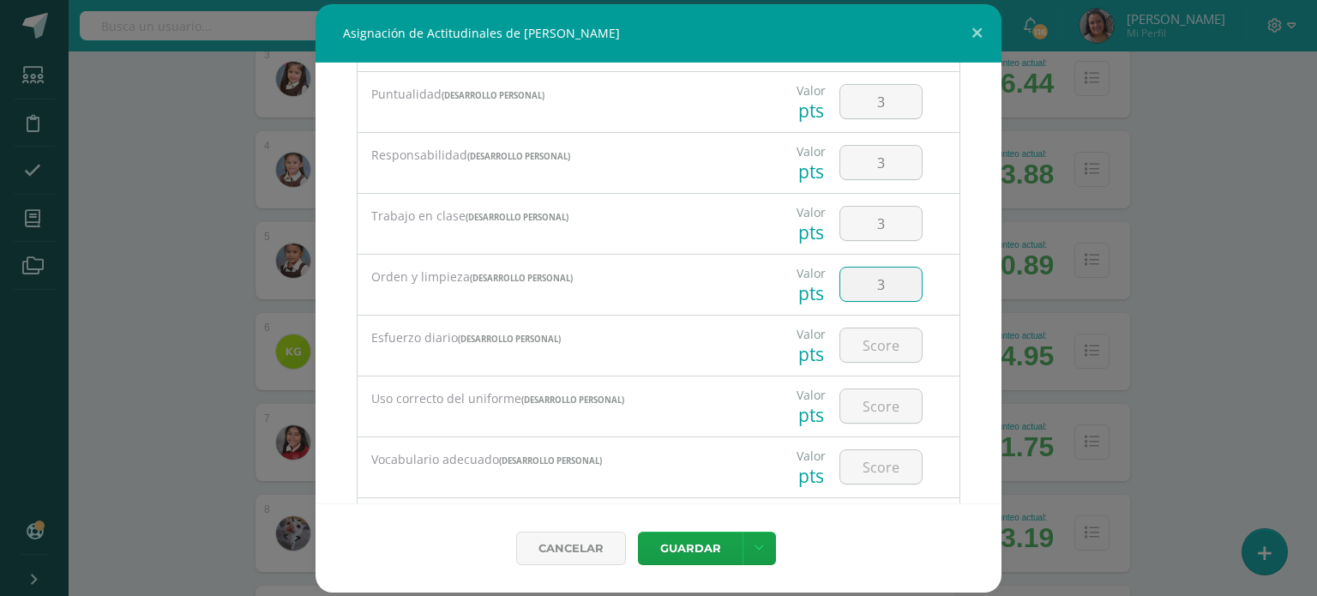
type input "3"
type input "4"
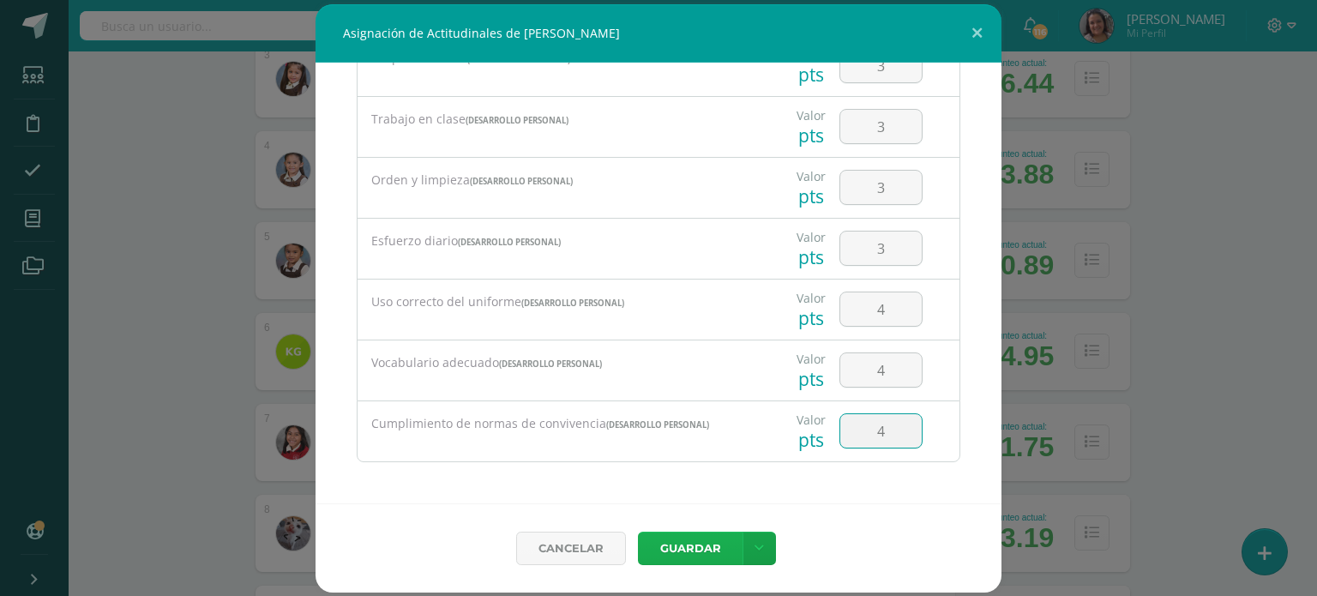
type input "4"
click at [686, 548] on button "Guardar" at bounding box center [690, 548] width 105 height 33
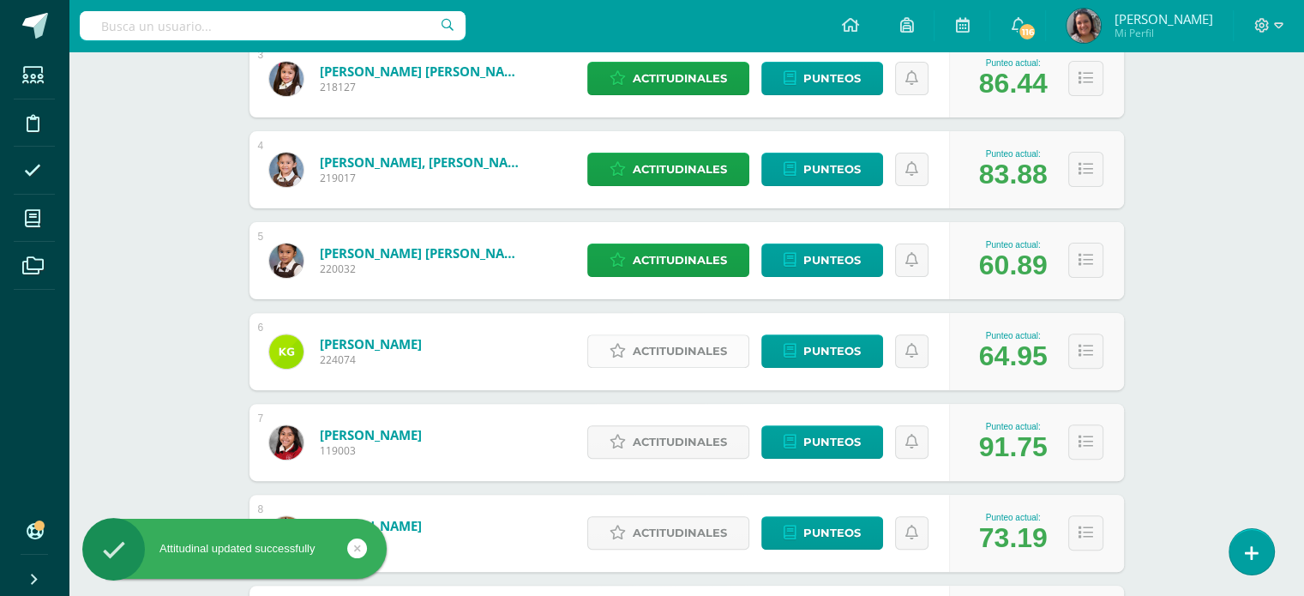
click at [700, 356] on span "Actitudinales" at bounding box center [680, 351] width 94 height 32
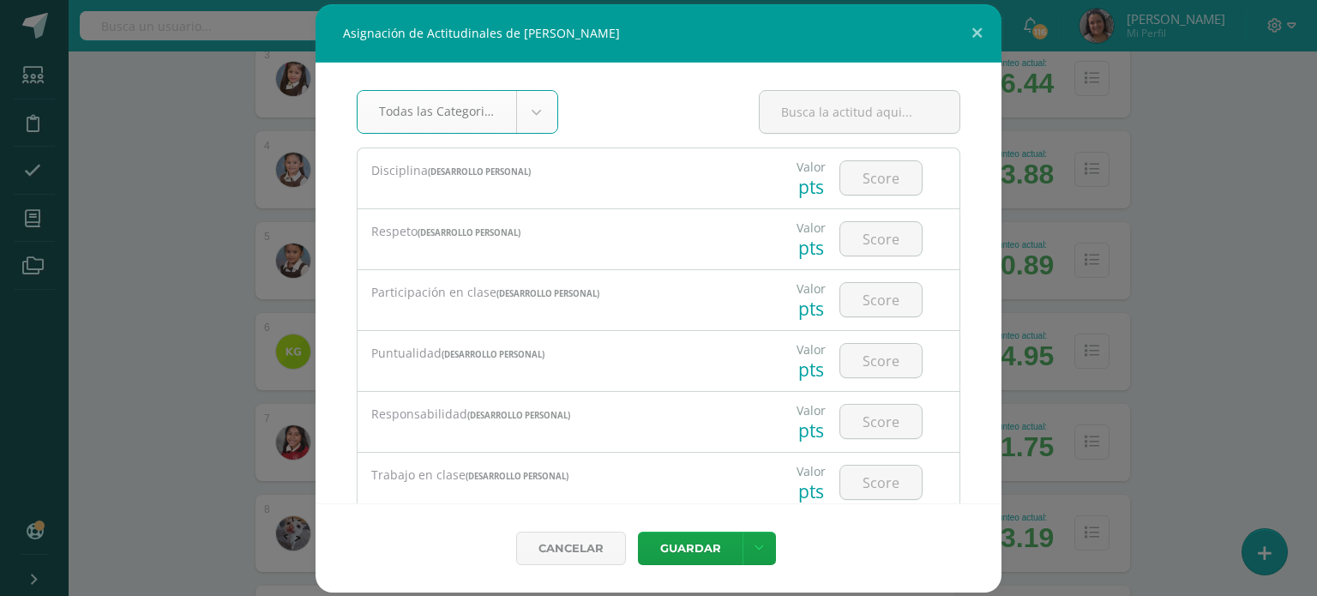
click at [534, 110] on body "Asignación de Actitudinales de [PERSON_NAME] Todas las Categorias Todas las Cat…" at bounding box center [658, 404] width 1317 height 1836
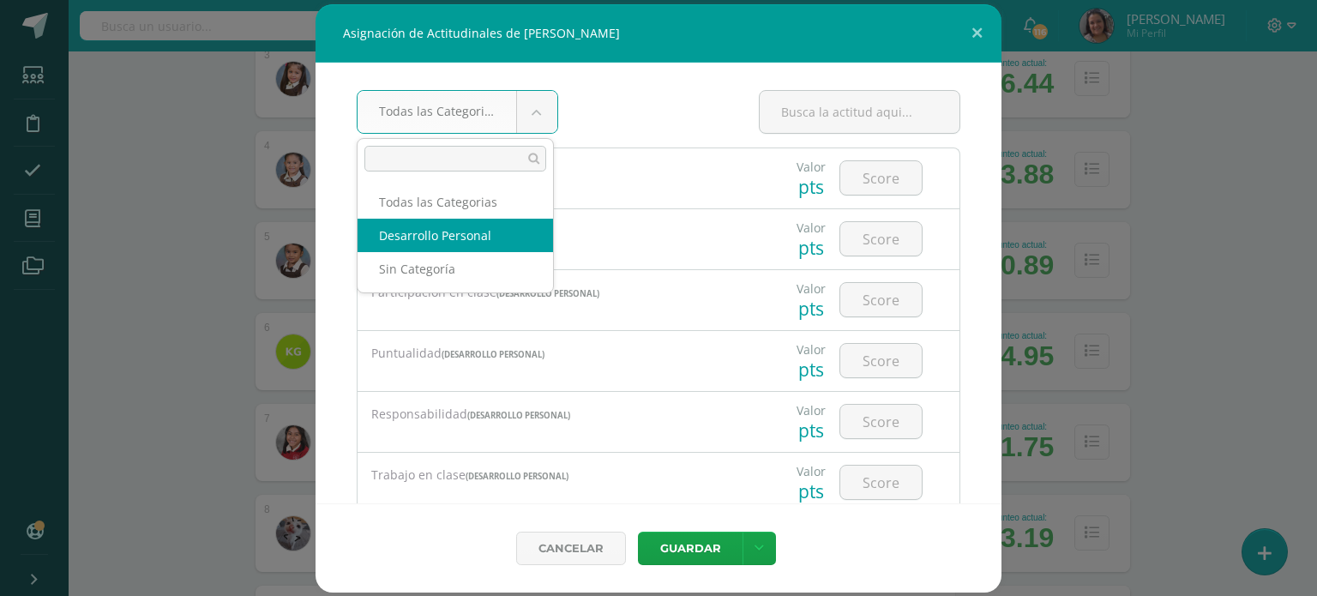
select select "22"
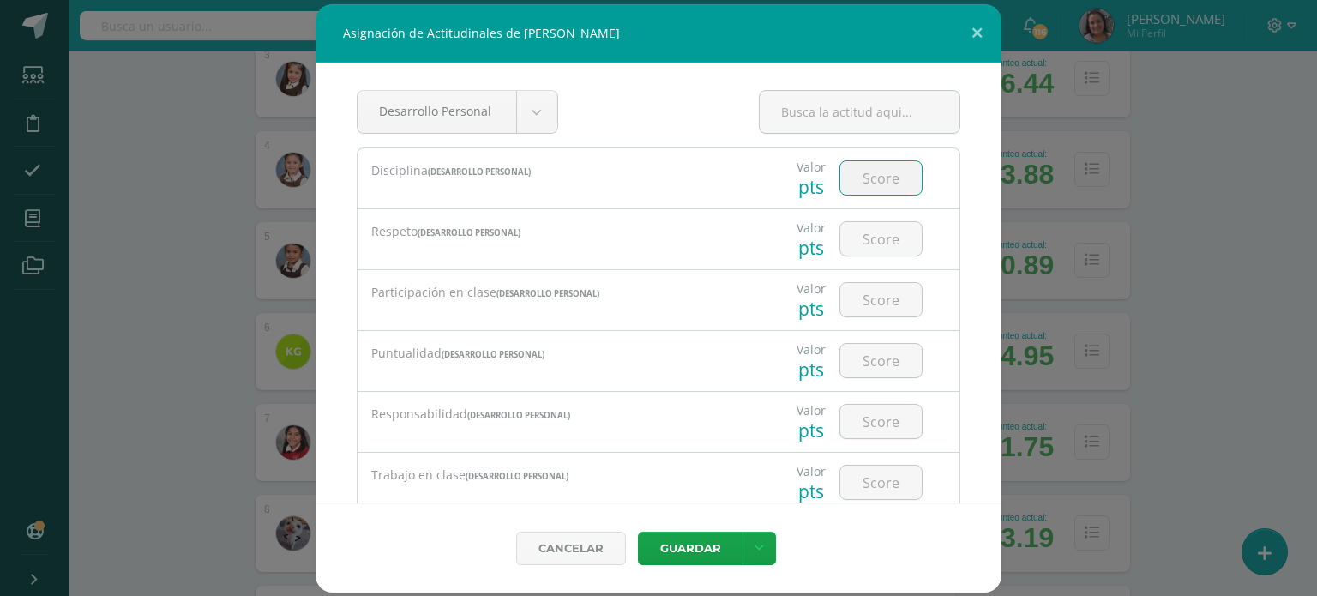
click at [861, 170] on input "number" at bounding box center [880, 177] width 81 height 33
type input "4"
type input "3"
type input "4"
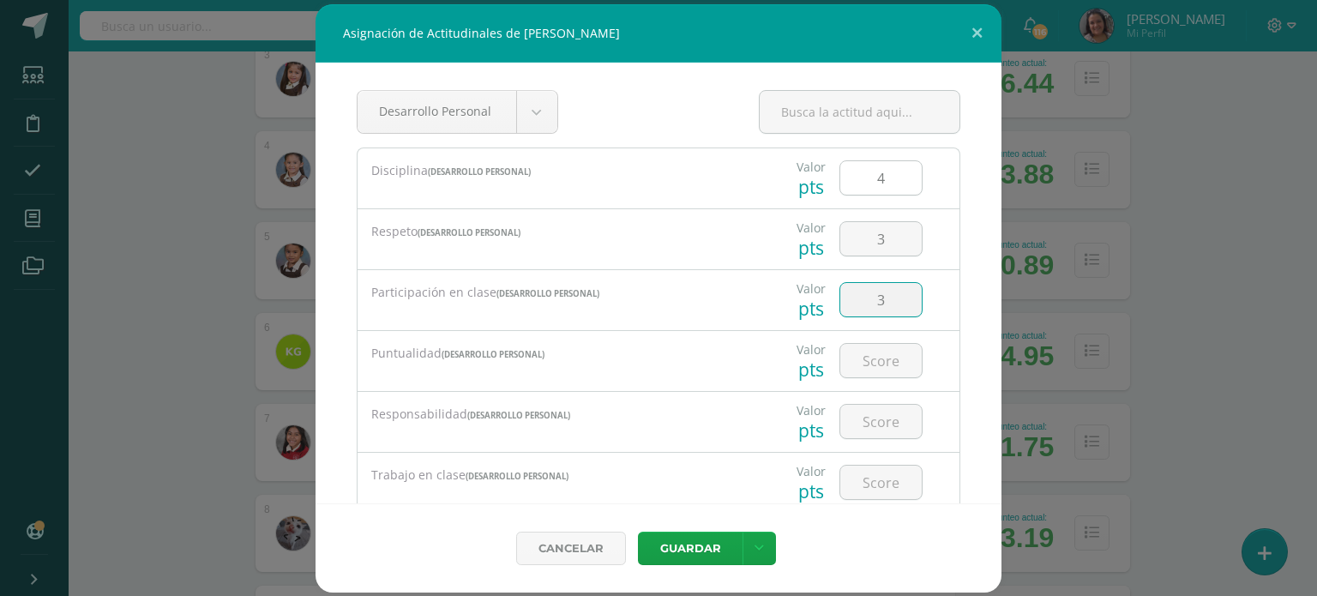
type input "3"
type input "4"
type input "3"
type input "4"
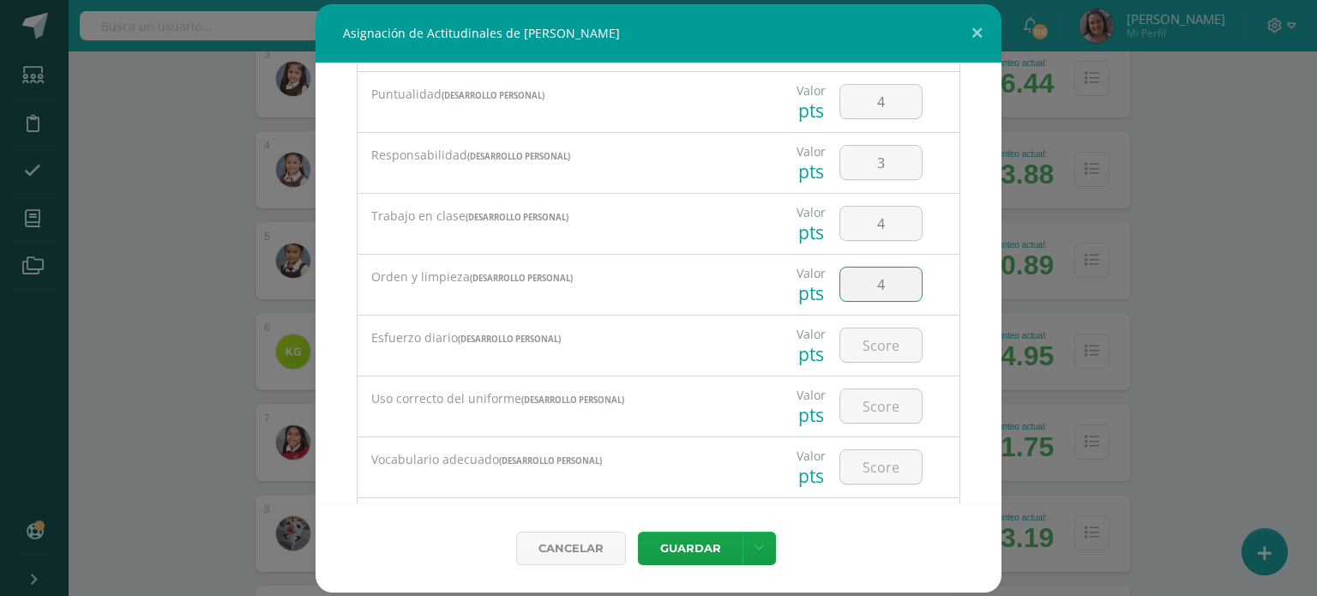
type input "4"
type input "3"
type input "4"
type input "3"
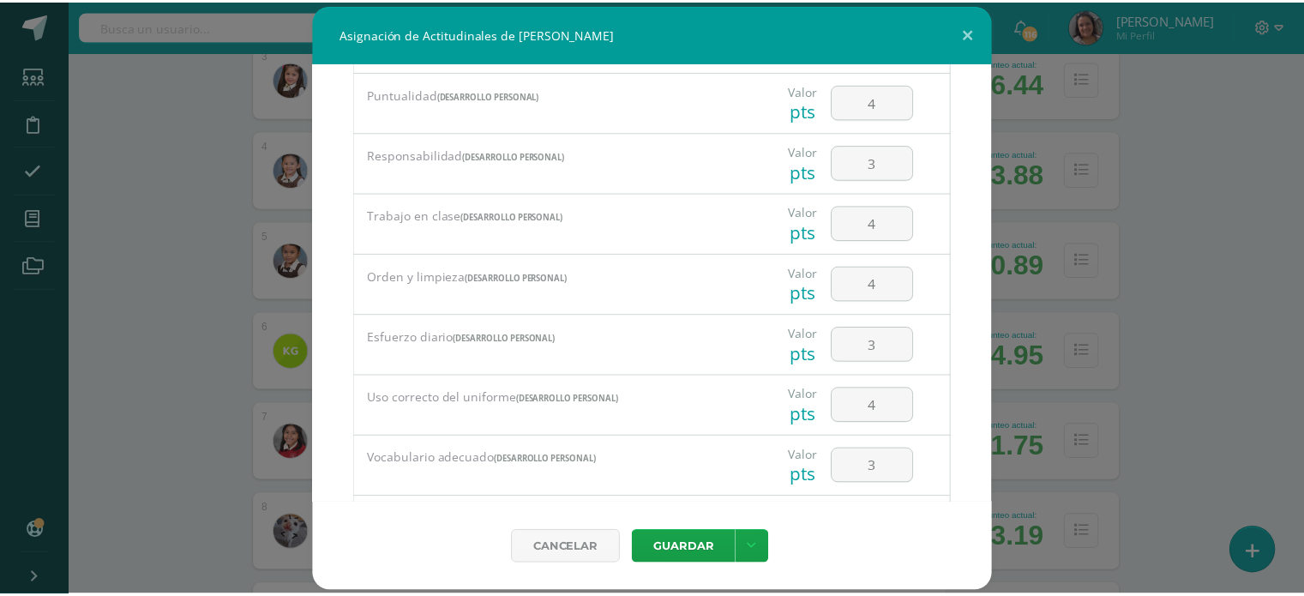
scroll to position [356, 0]
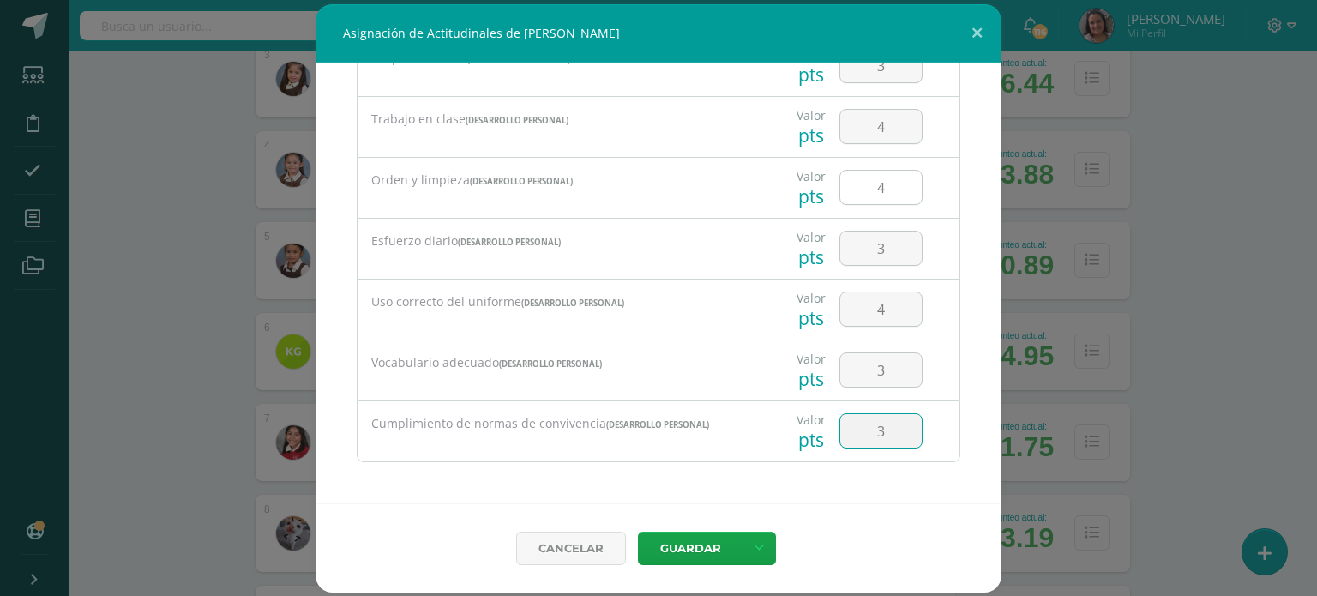
type input "3"
click at [682, 553] on button "Guardar" at bounding box center [690, 548] width 105 height 33
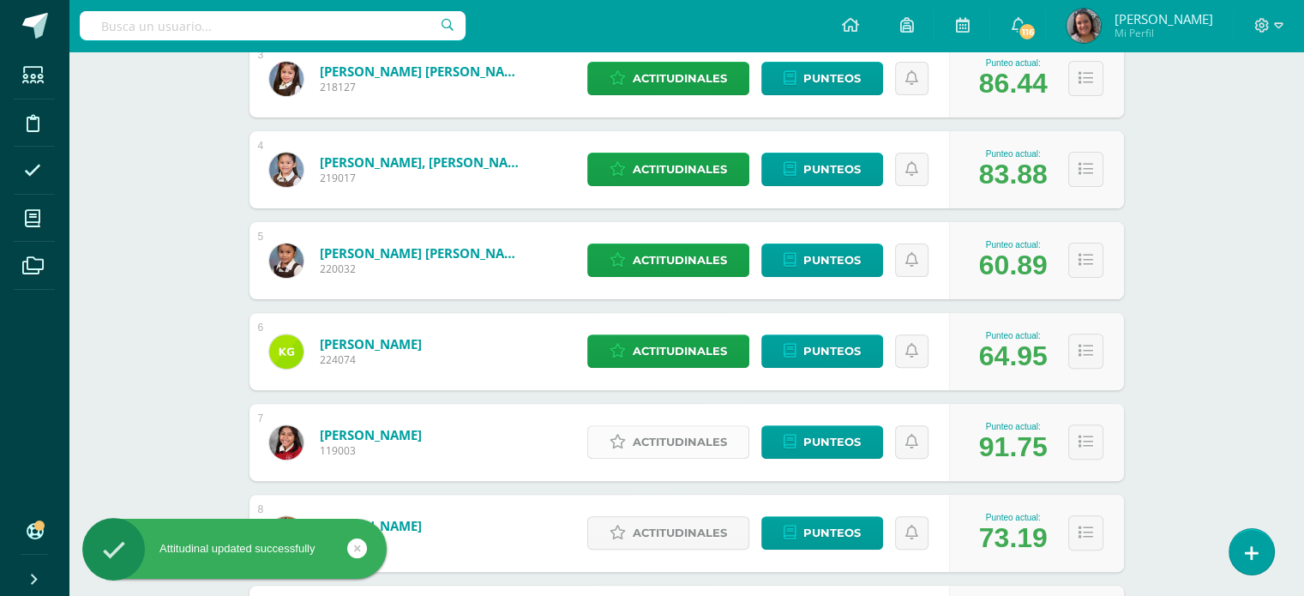
click at [665, 443] on span "Actitudinales" at bounding box center [680, 442] width 94 height 32
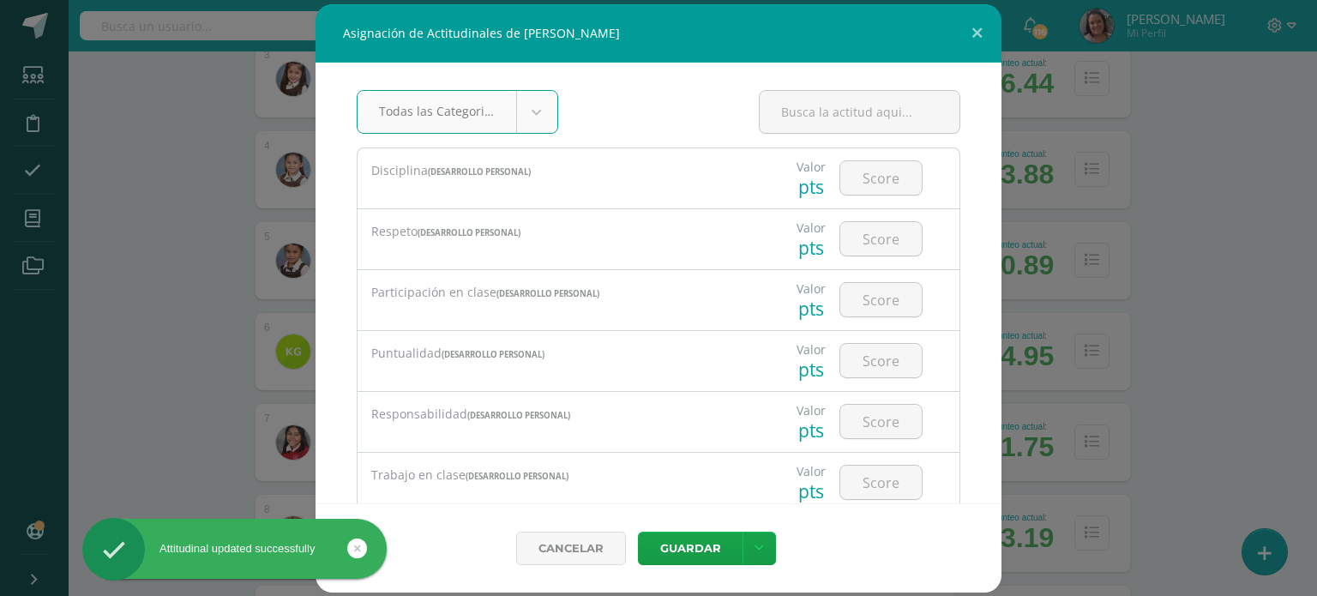
click at [538, 112] on body "Asignación de Actitudinales de [PERSON_NAME] Todas las Categorias Todas las Cat…" at bounding box center [658, 404] width 1317 height 1836
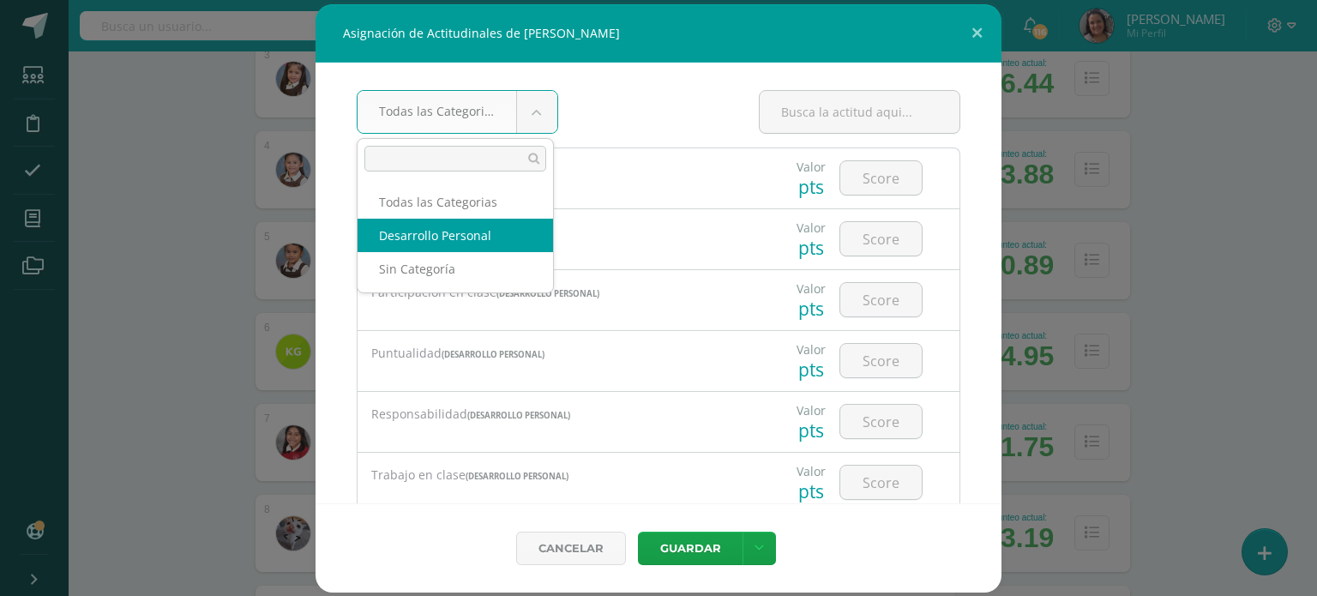
select select "22"
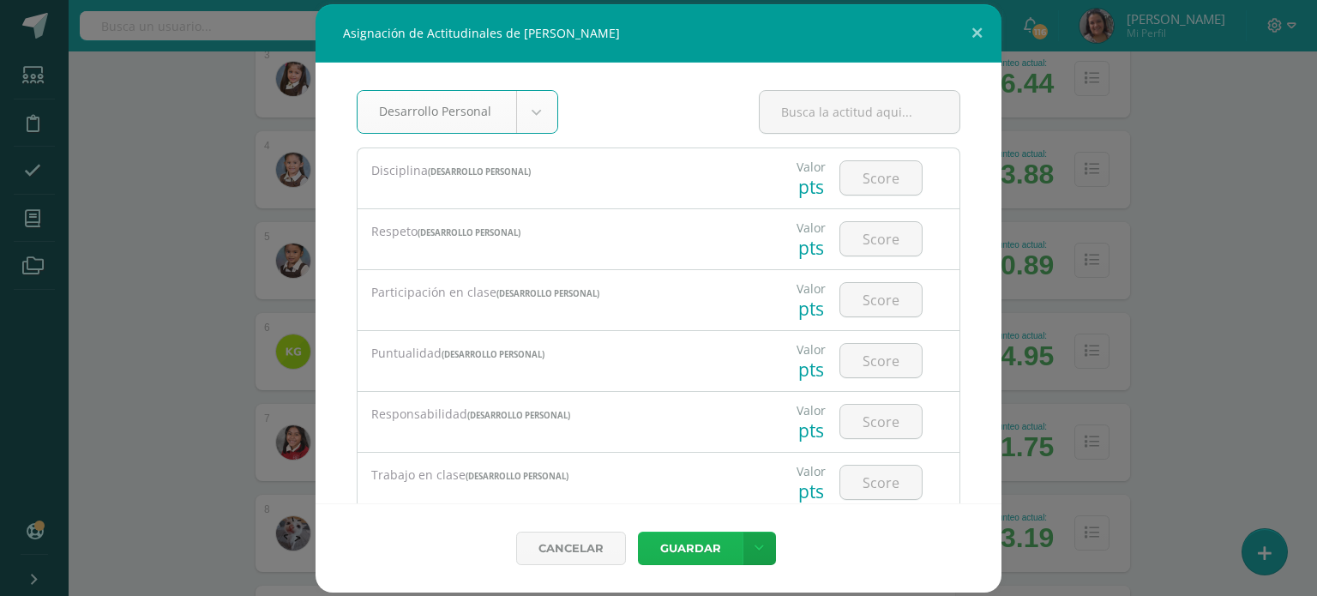
click at [676, 547] on button "Guardar" at bounding box center [690, 548] width 105 height 33
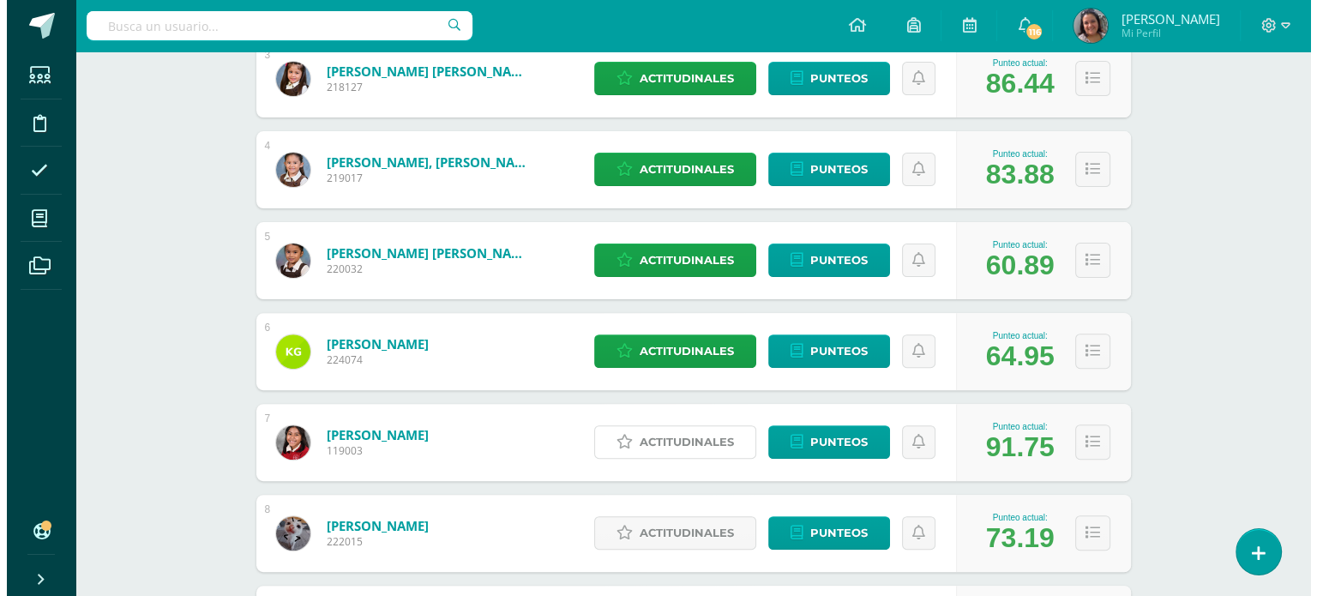
scroll to position [600, 0]
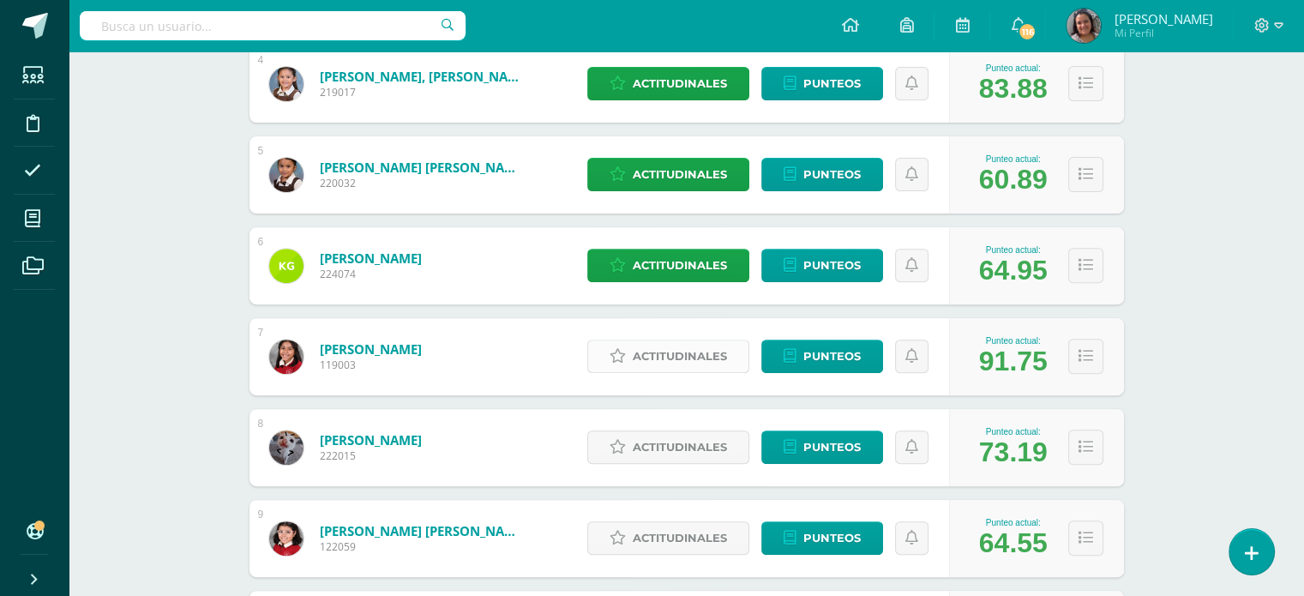
click at [682, 354] on span "Actitudinales" at bounding box center [680, 356] width 94 height 32
select select "22"
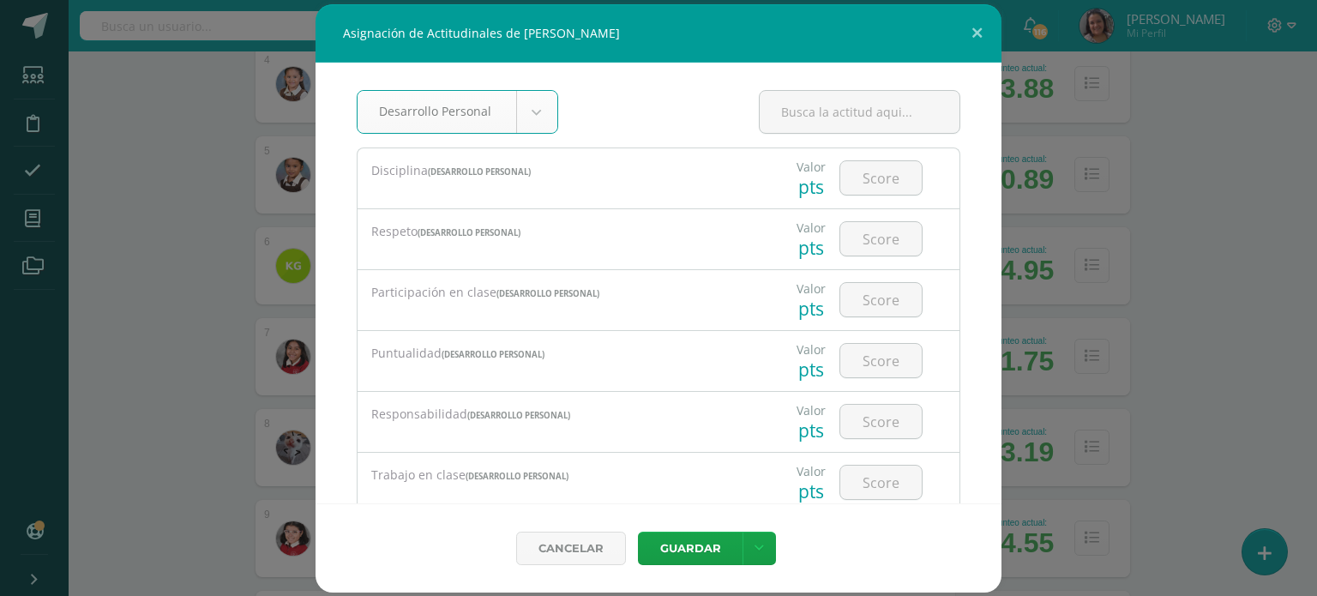
click at [527, 124] on body "Asignación de Actitudinales de [PERSON_NAME] Desarrollo Personal Todas las Cate…" at bounding box center [658, 318] width 1317 height 1836
click at [855, 172] on input "number" at bounding box center [880, 177] width 81 height 33
type input "3"
type input "4"
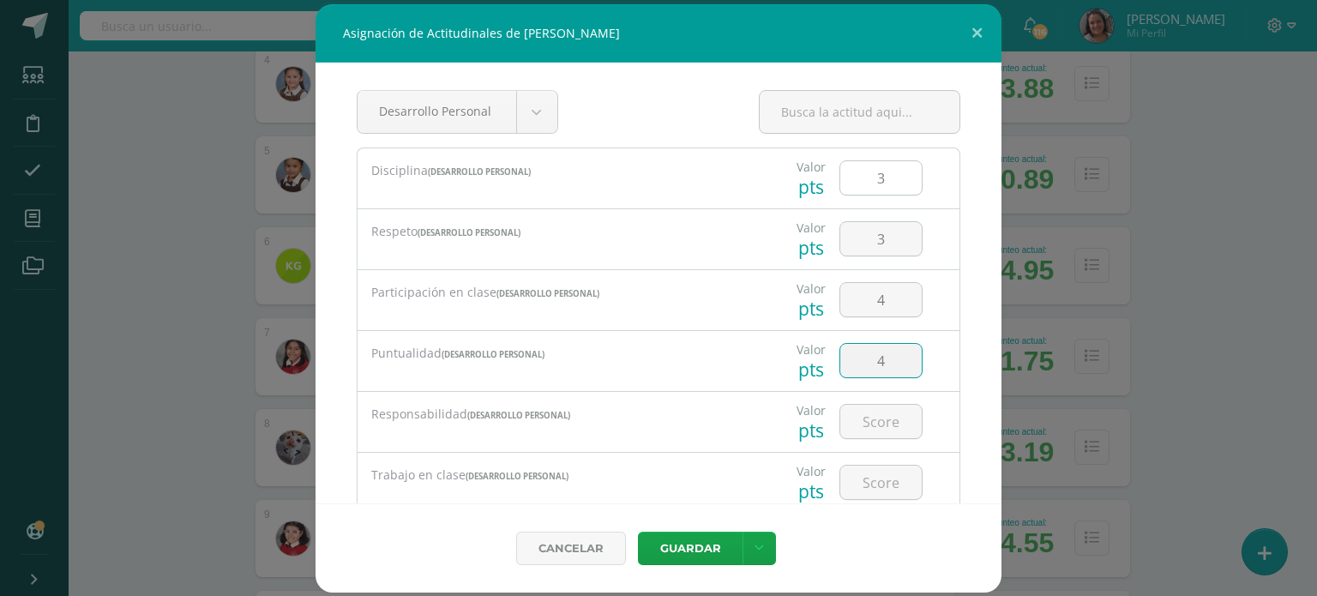
type input "4"
type input "3"
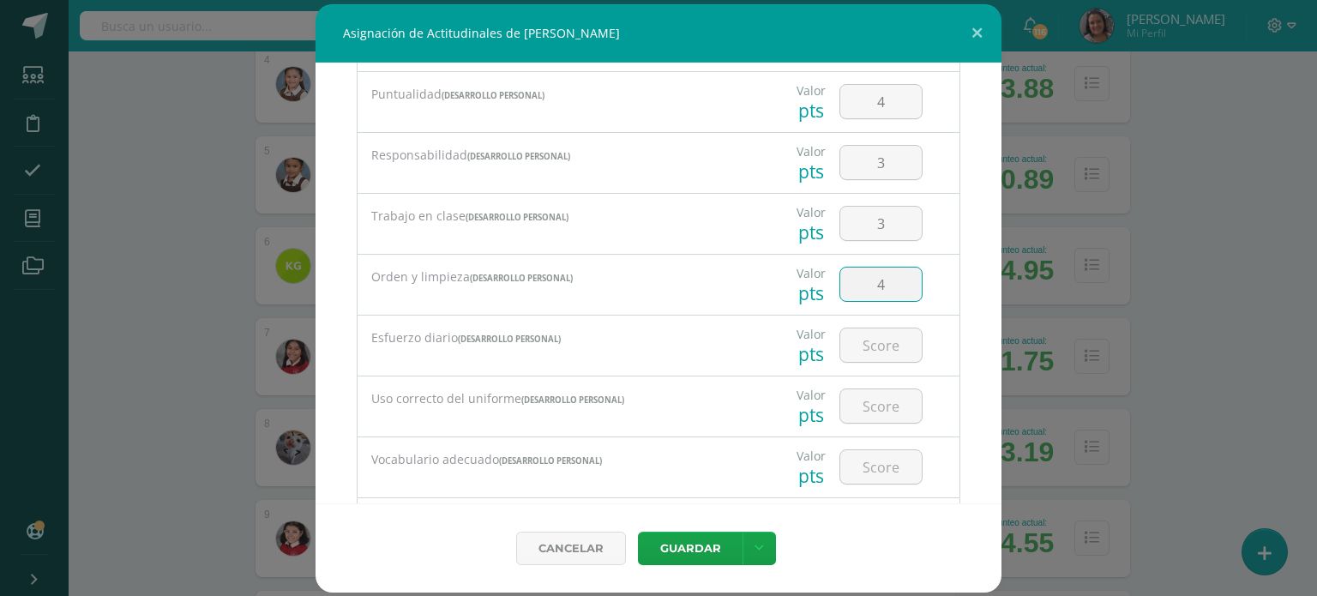
type input "4"
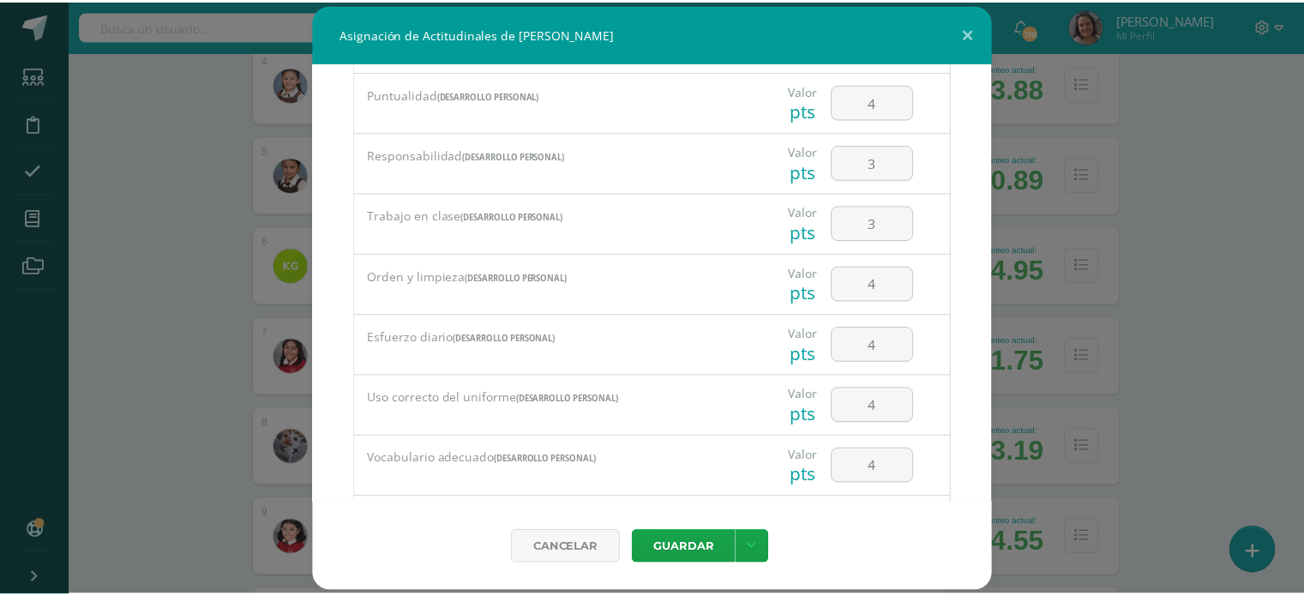
scroll to position [356, 0]
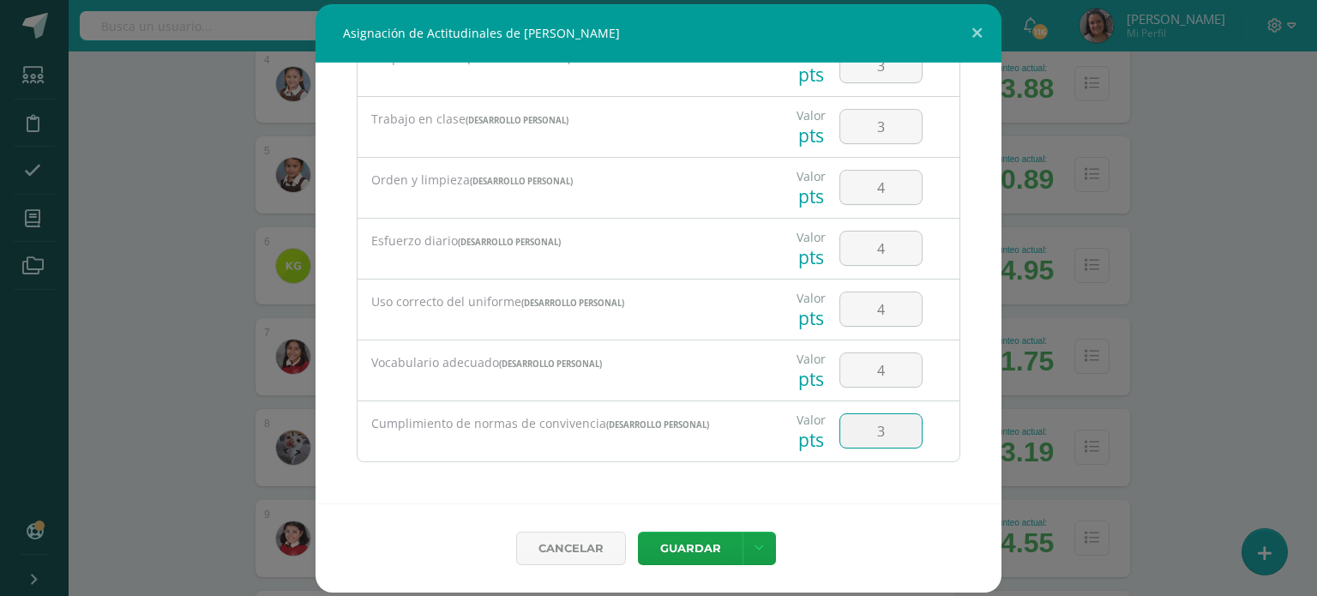
type input "3"
click at [700, 540] on button "Guardar" at bounding box center [690, 548] width 105 height 33
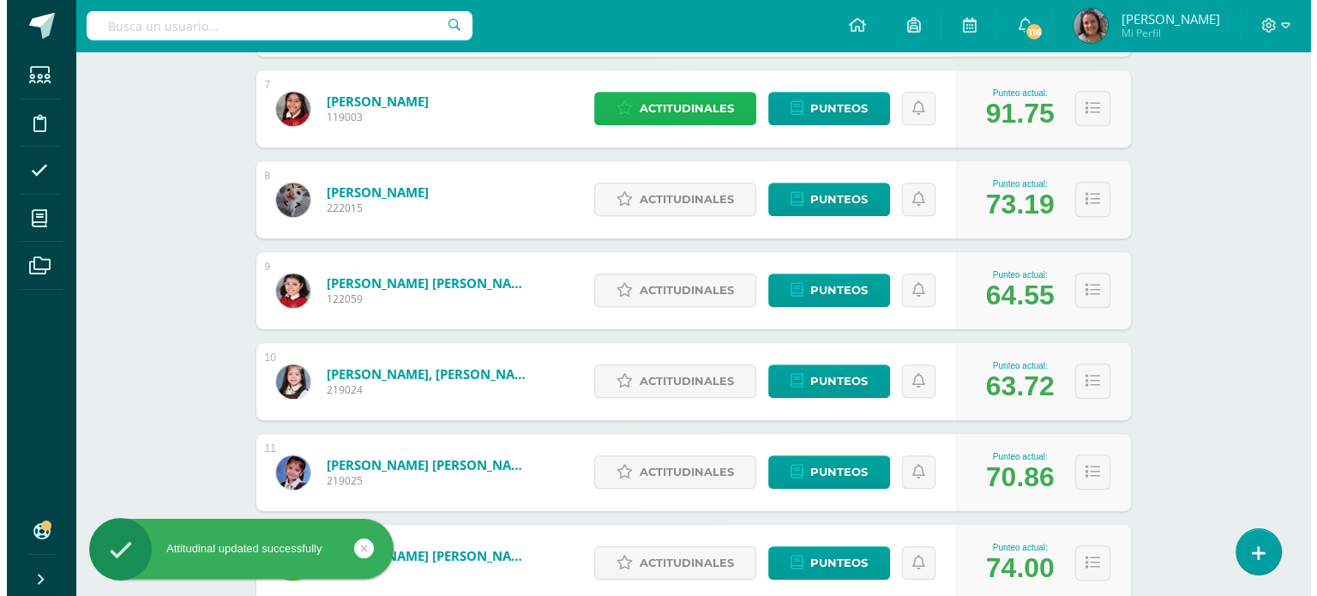
scroll to position [857, 0]
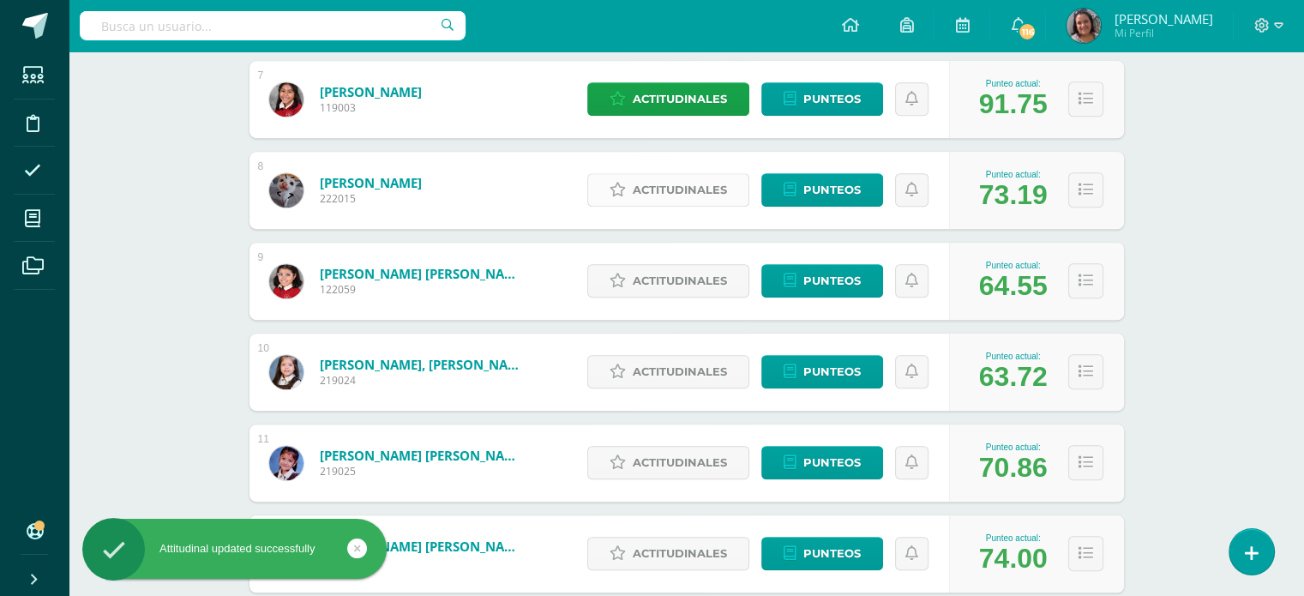
click at [656, 192] on span "Actitudinales" at bounding box center [680, 190] width 94 height 32
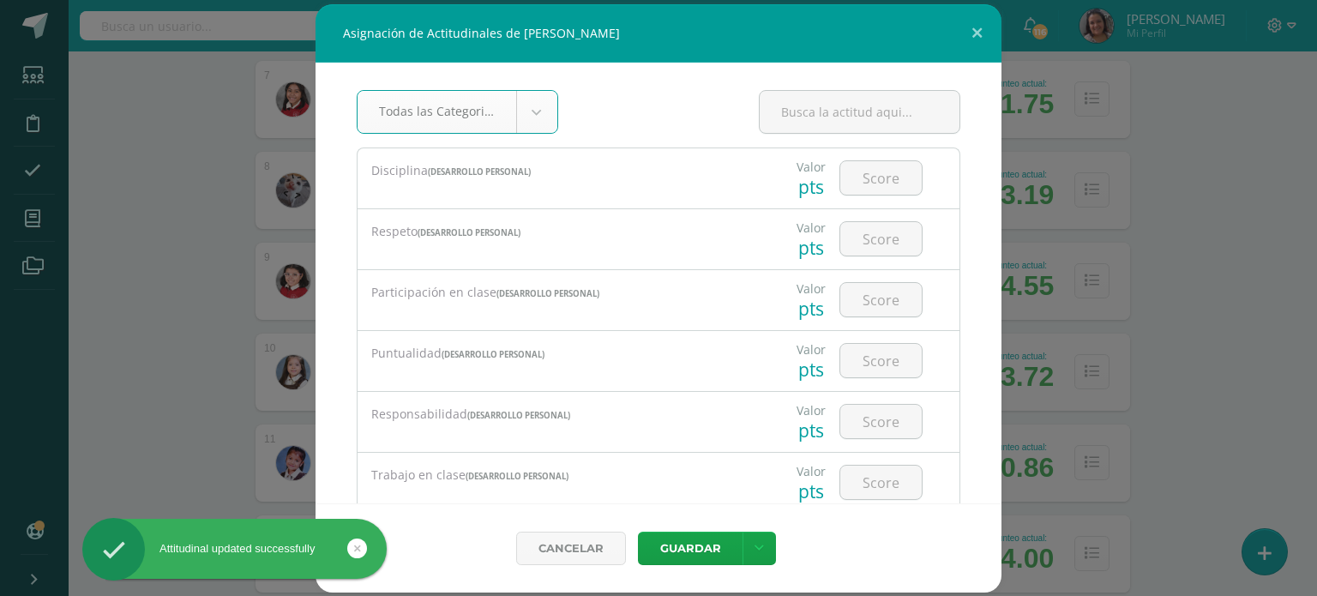
click at [520, 119] on body "Asignación de Actitudinales de [PERSON_NAME] Todas las Categorias Todas las Cat…" at bounding box center [658, 61] width 1317 height 1836
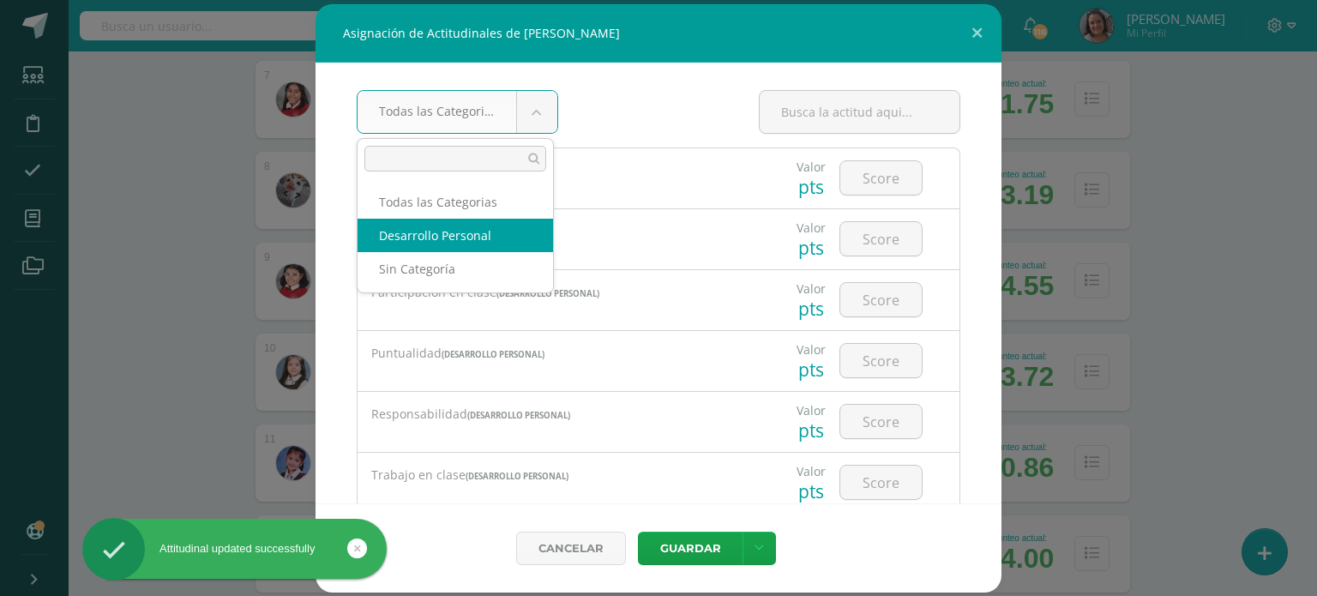
drag, startPoint x: 490, startPoint y: 232, endPoint x: 652, endPoint y: 229, distance: 162.1
select select "22"
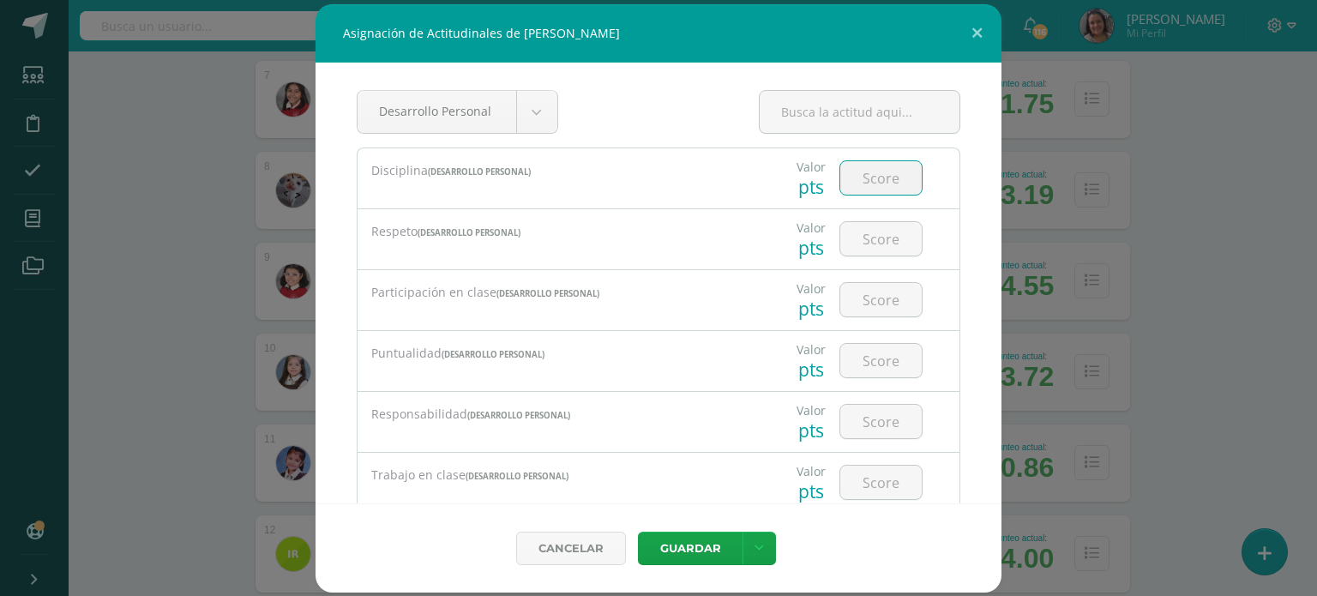
click at [884, 171] on input "number" at bounding box center [880, 177] width 81 height 33
type input "3"
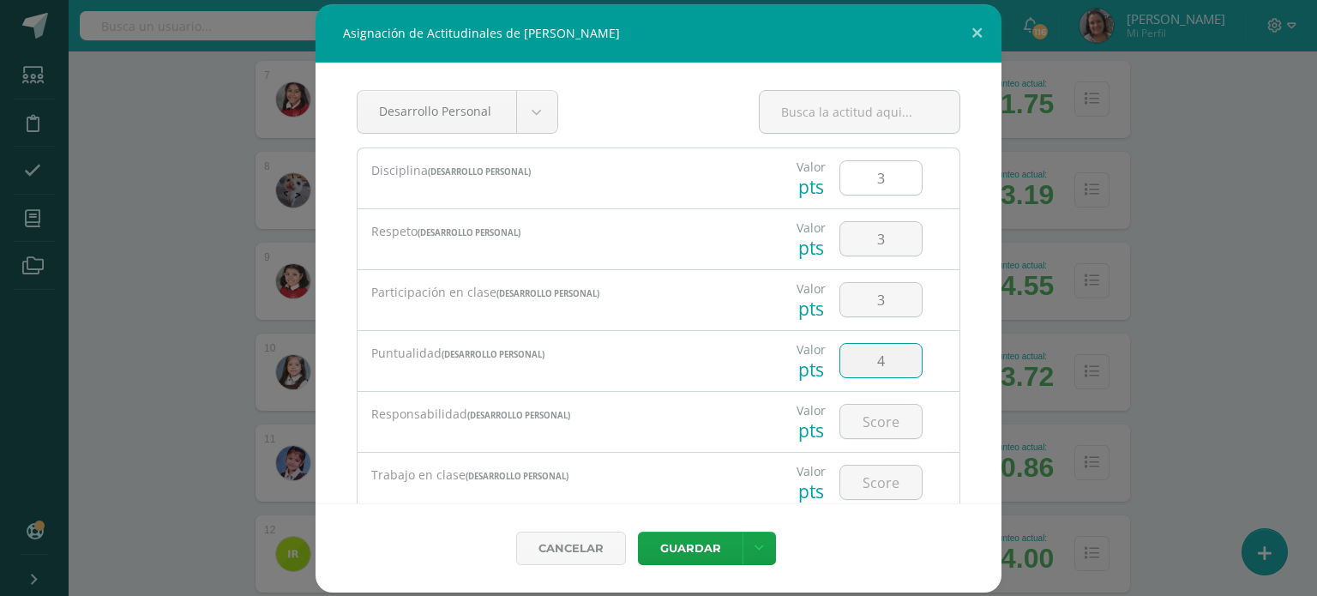
type input "4"
type input "3"
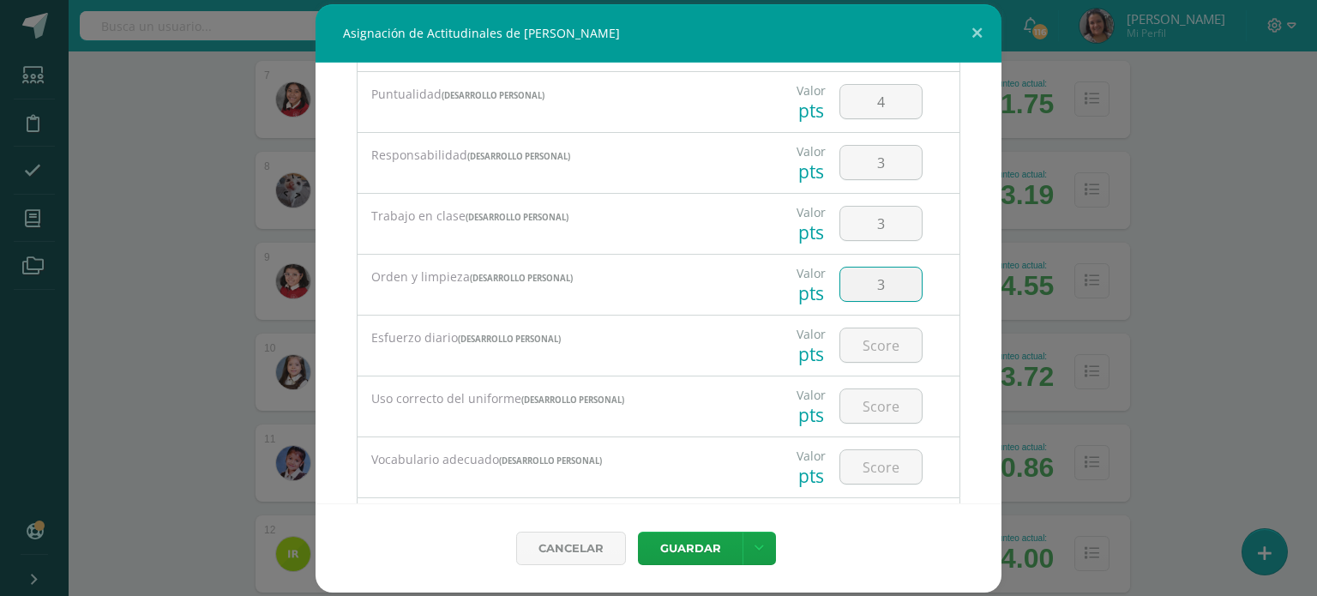
type input "3"
type input "4"
type input "3"
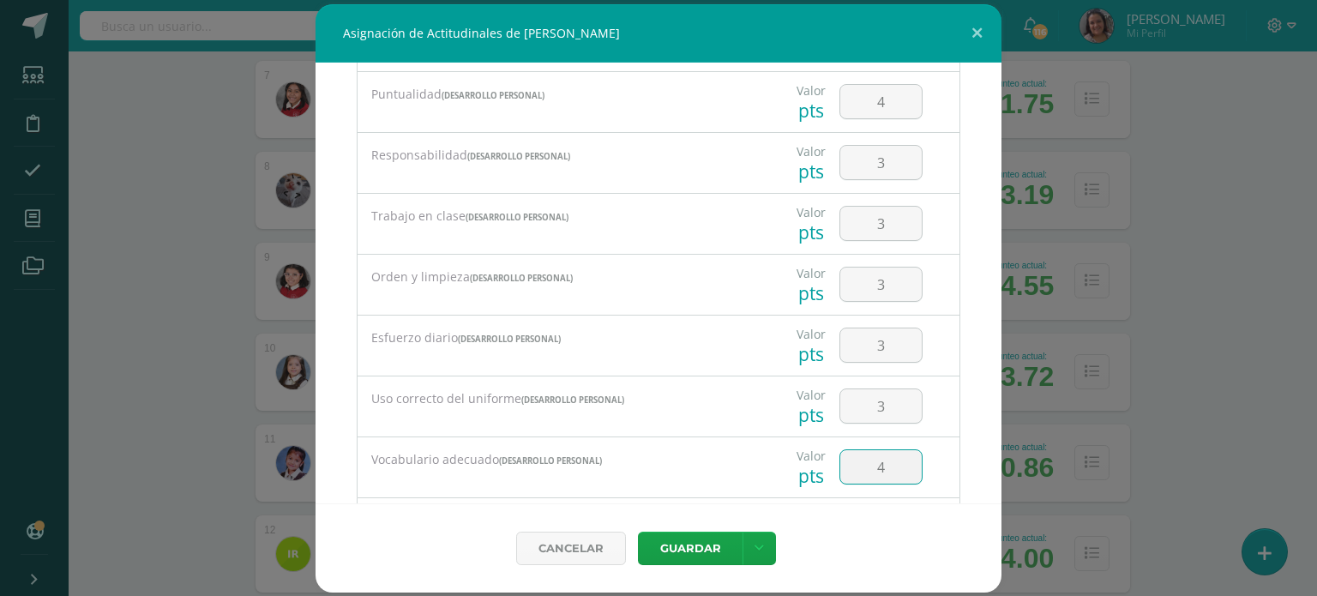
type input "4"
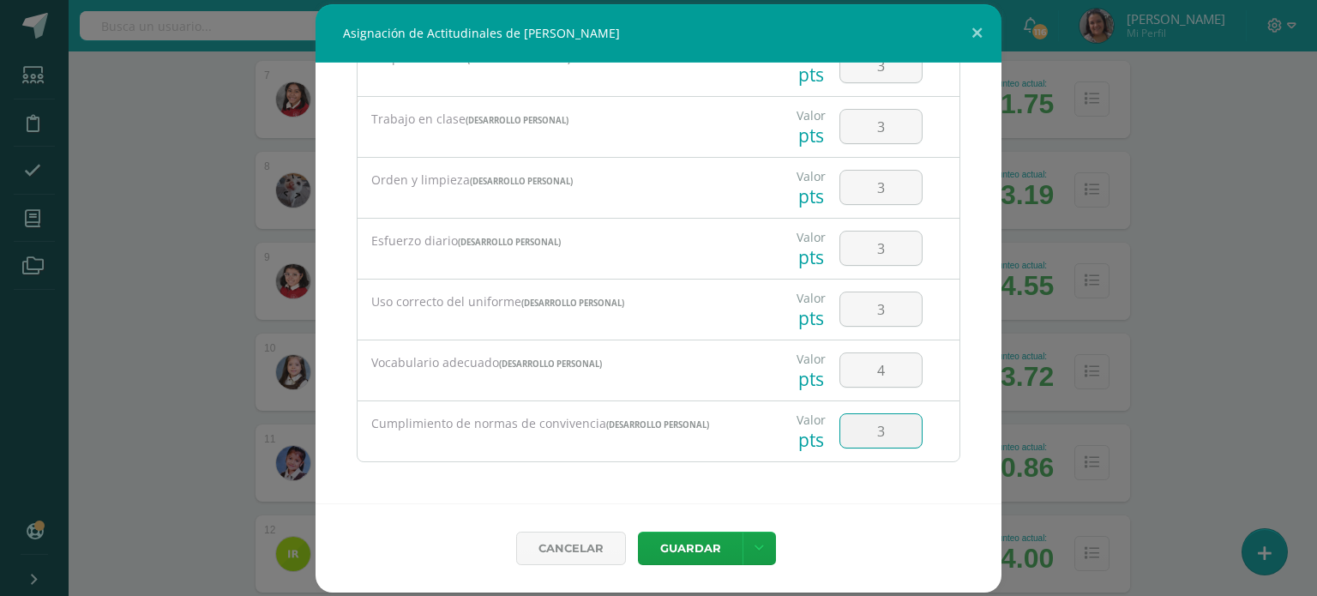
type input "3"
click at [704, 544] on button "Guardar" at bounding box center [690, 548] width 105 height 33
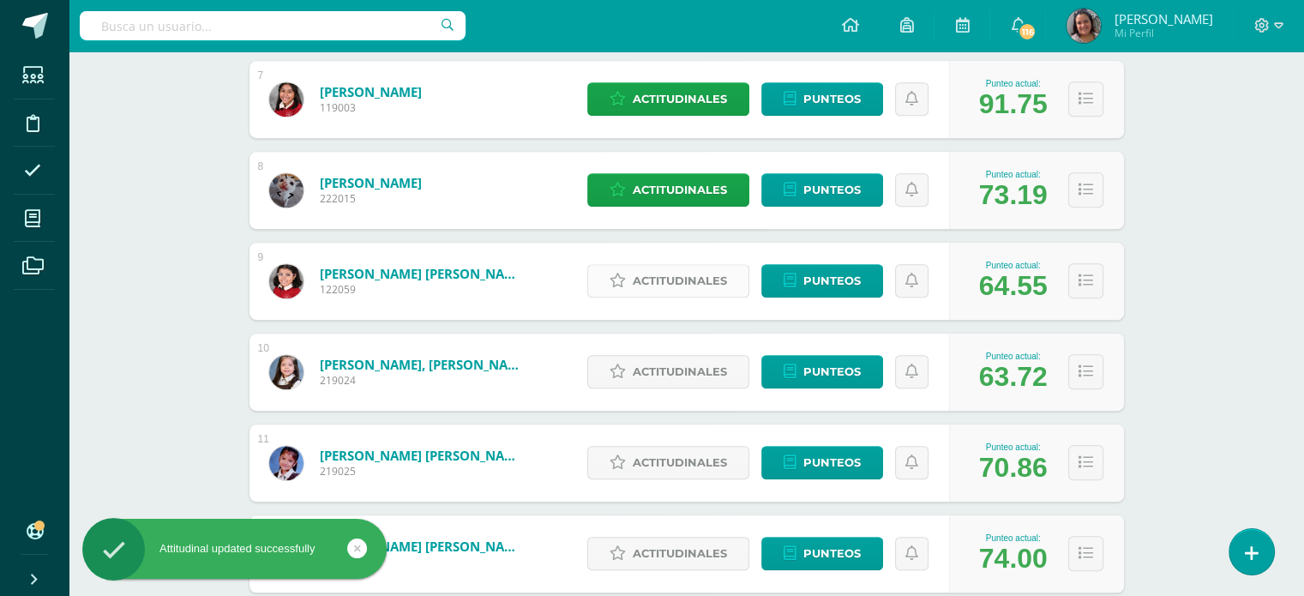
click at [659, 284] on span "Actitudinales" at bounding box center [680, 281] width 94 height 32
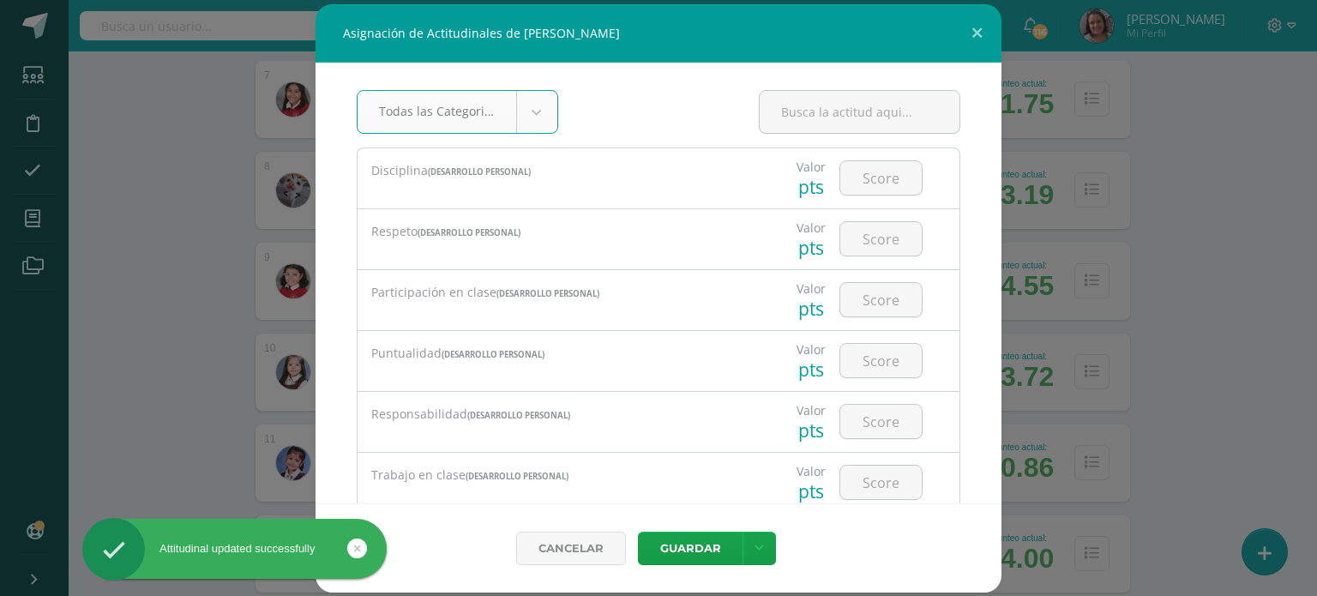
click at [519, 101] on body "Asignación de Actitudinales de [PERSON_NAME] Todas las Categorias Todas las Cat…" at bounding box center [658, 61] width 1317 height 1836
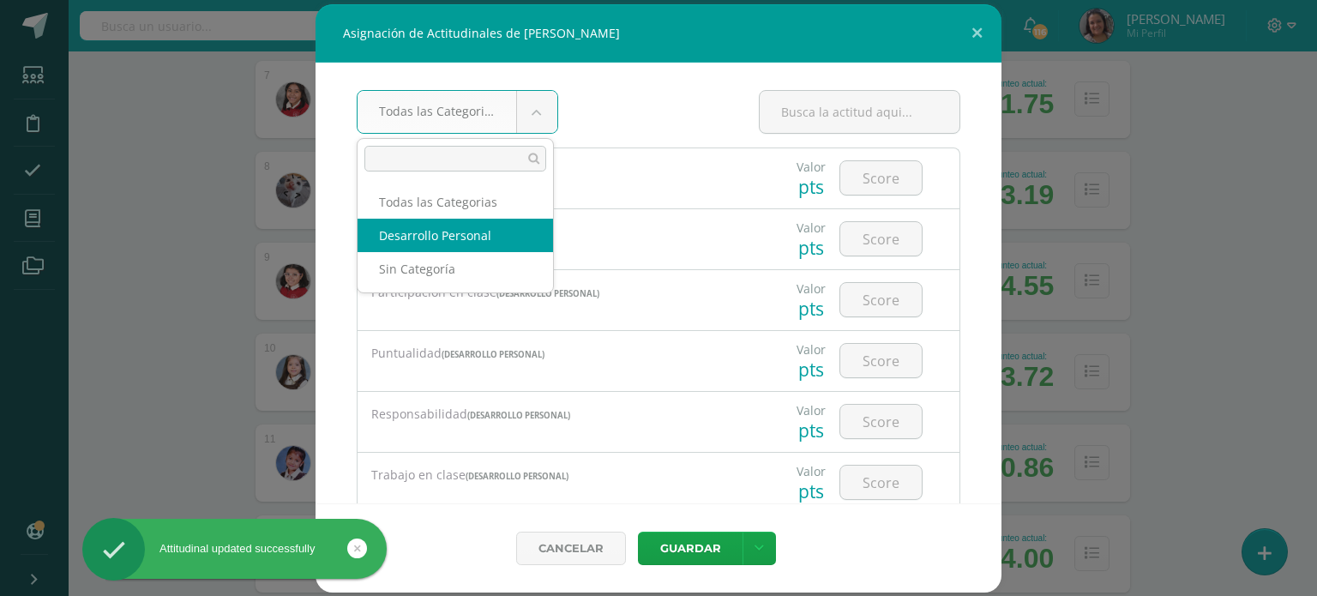
drag, startPoint x: 470, startPoint y: 231, endPoint x: 600, endPoint y: 225, distance: 130.5
select select "22"
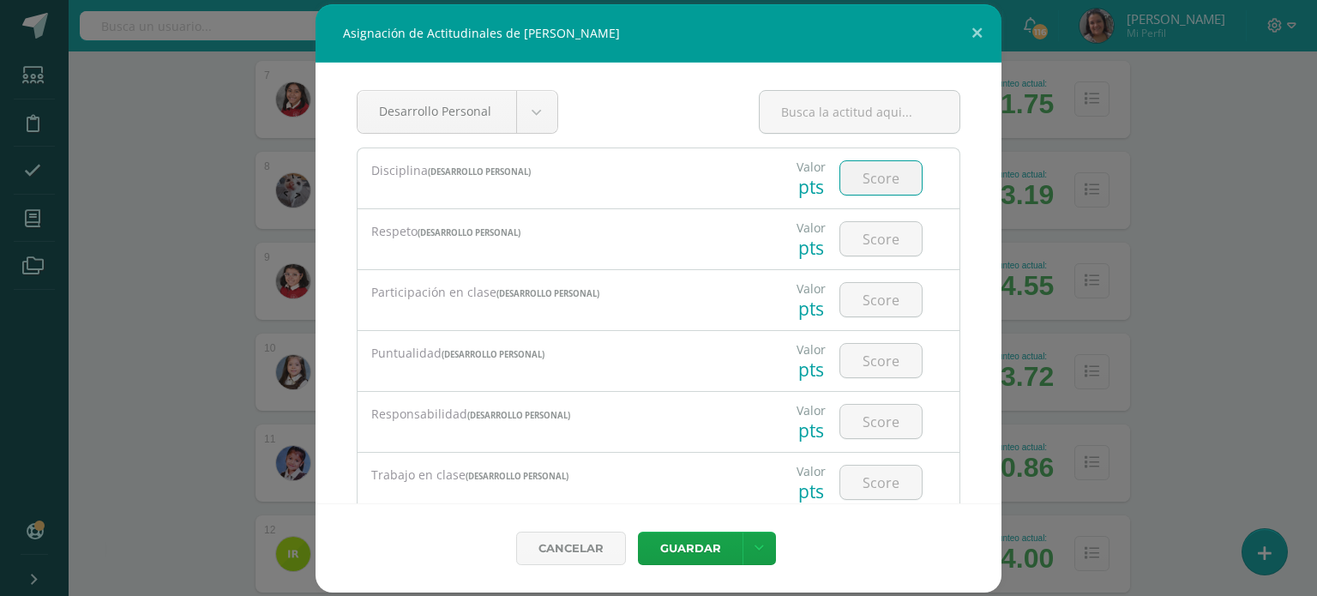
click at [844, 173] on input "number" at bounding box center [880, 177] width 81 height 33
type input "3"
type input "1"
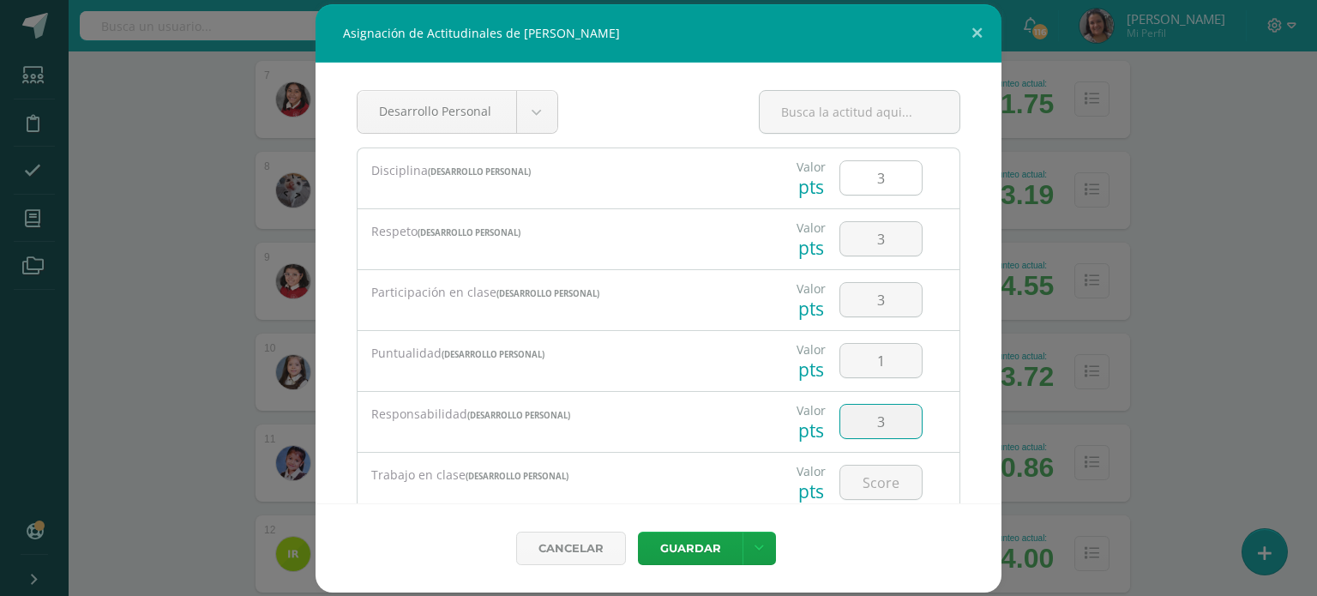
type input "3"
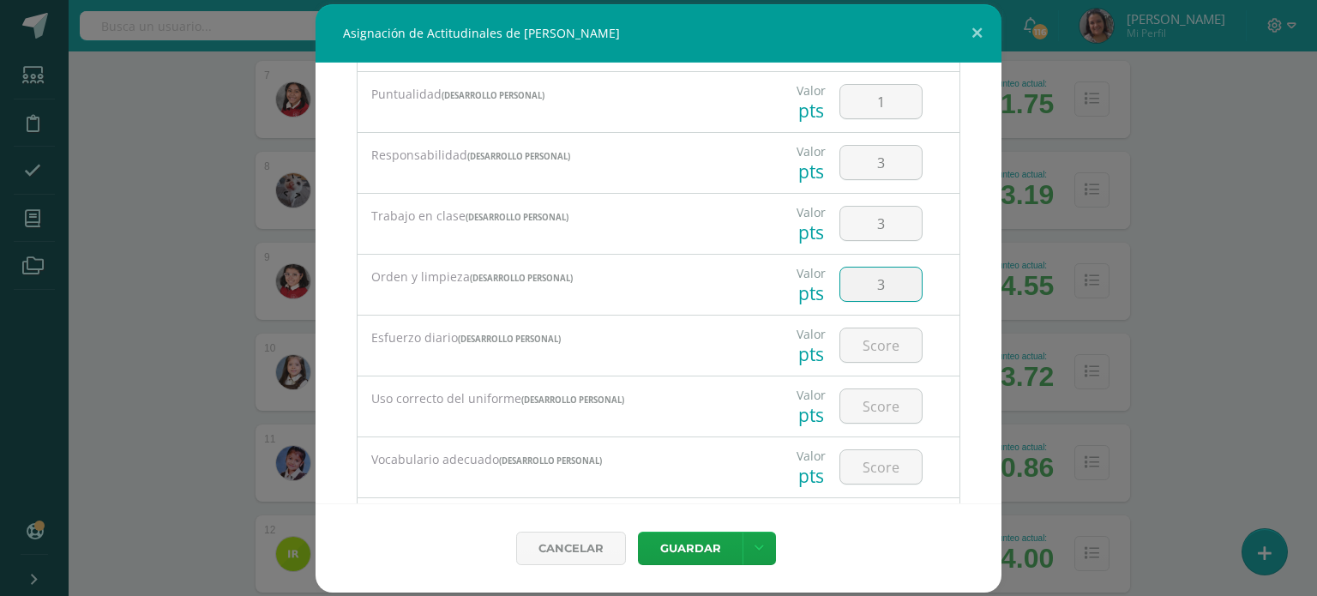
type input "3"
type input "2"
type input "3"
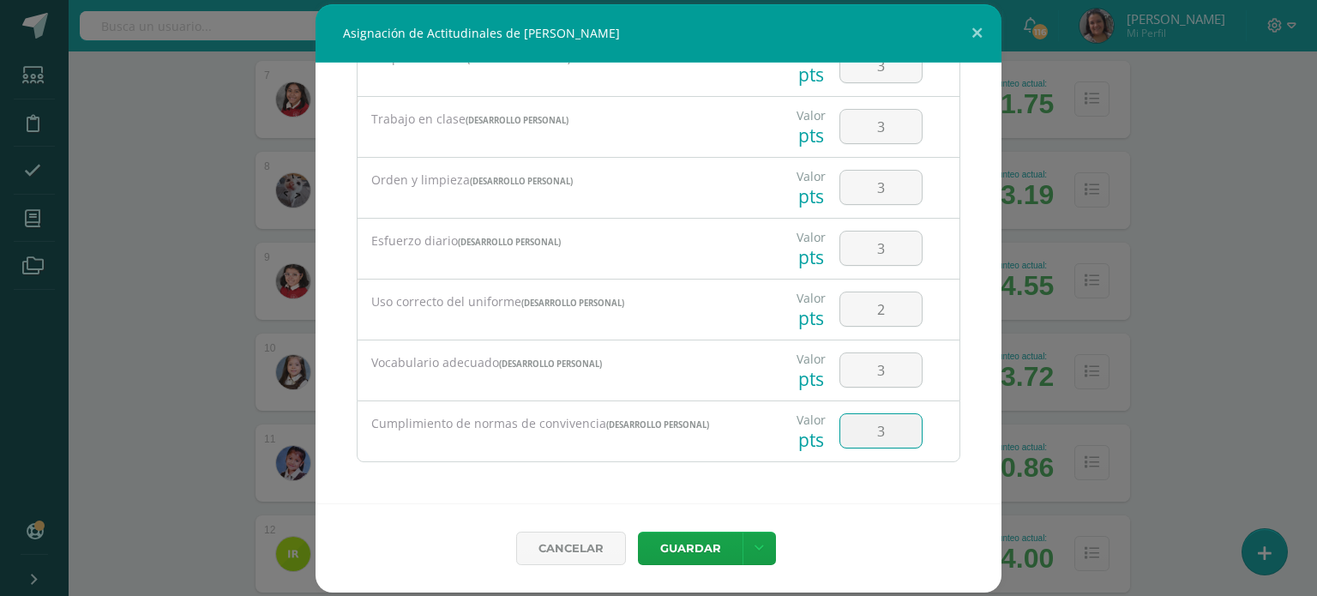
type input "3"
click at [675, 548] on button "Guardar" at bounding box center [690, 548] width 105 height 33
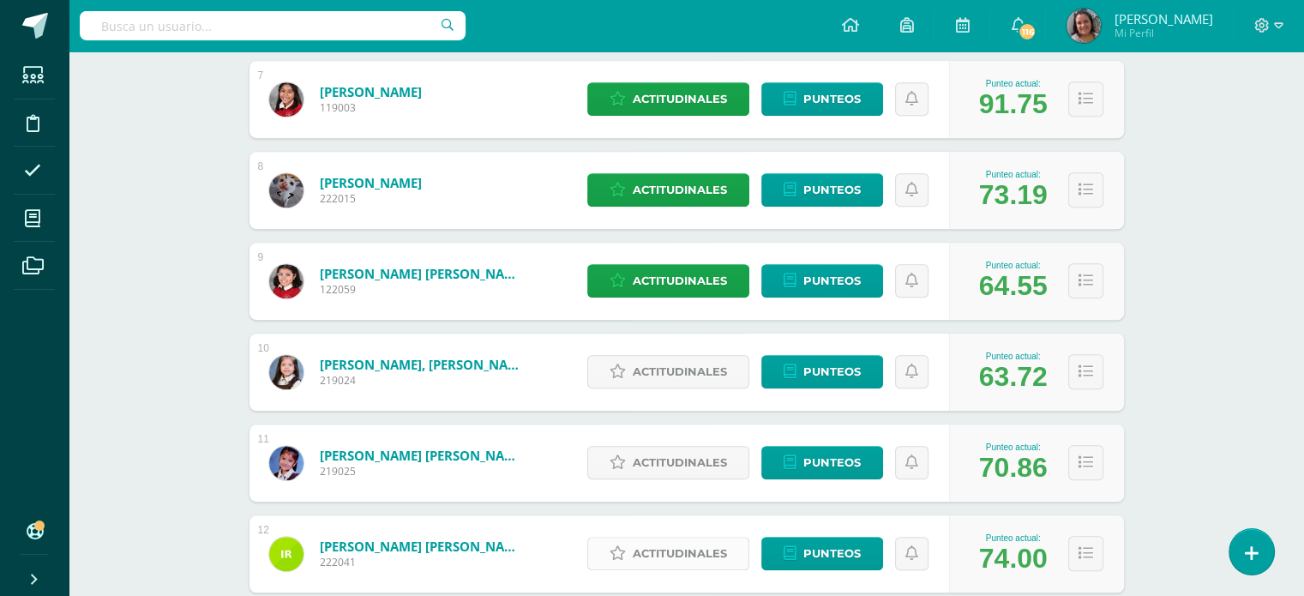
click at [676, 544] on span "Actitudinales" at bounding box center [680, 554] width 94 height 32
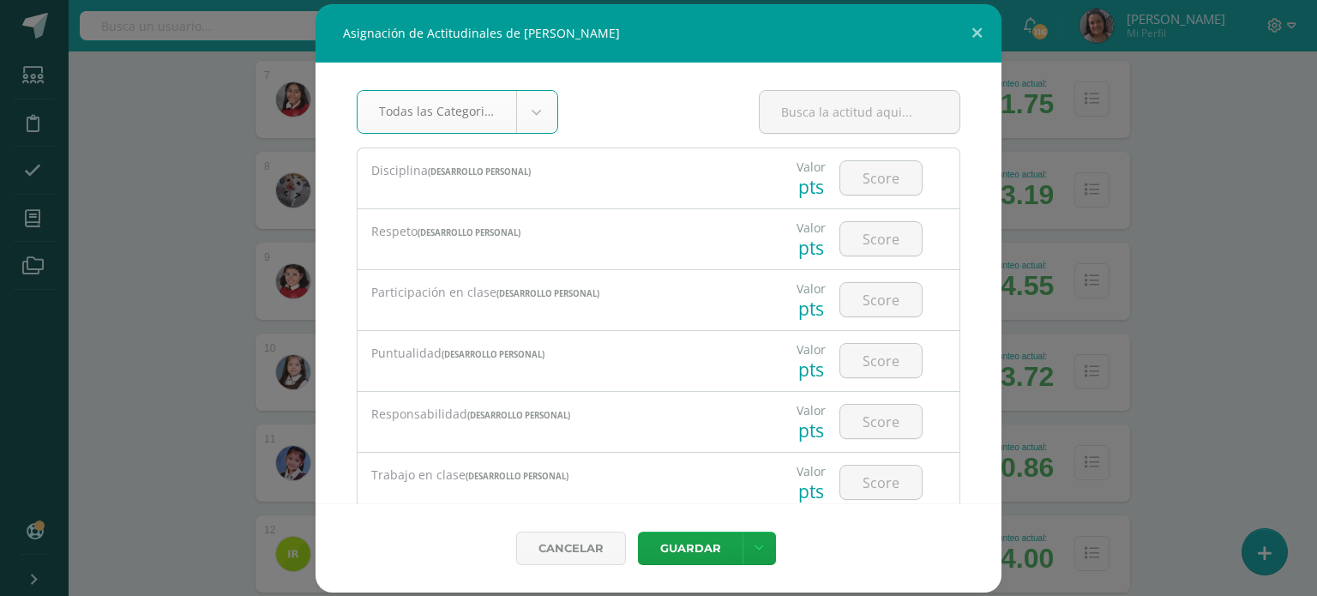
click at [542, 115] on body "Asignación de Actitudinales de [PERSON_NAME] Todas las Categorias Todas las Cat…" at bounding box center [658, 61] width 1317 height 1836
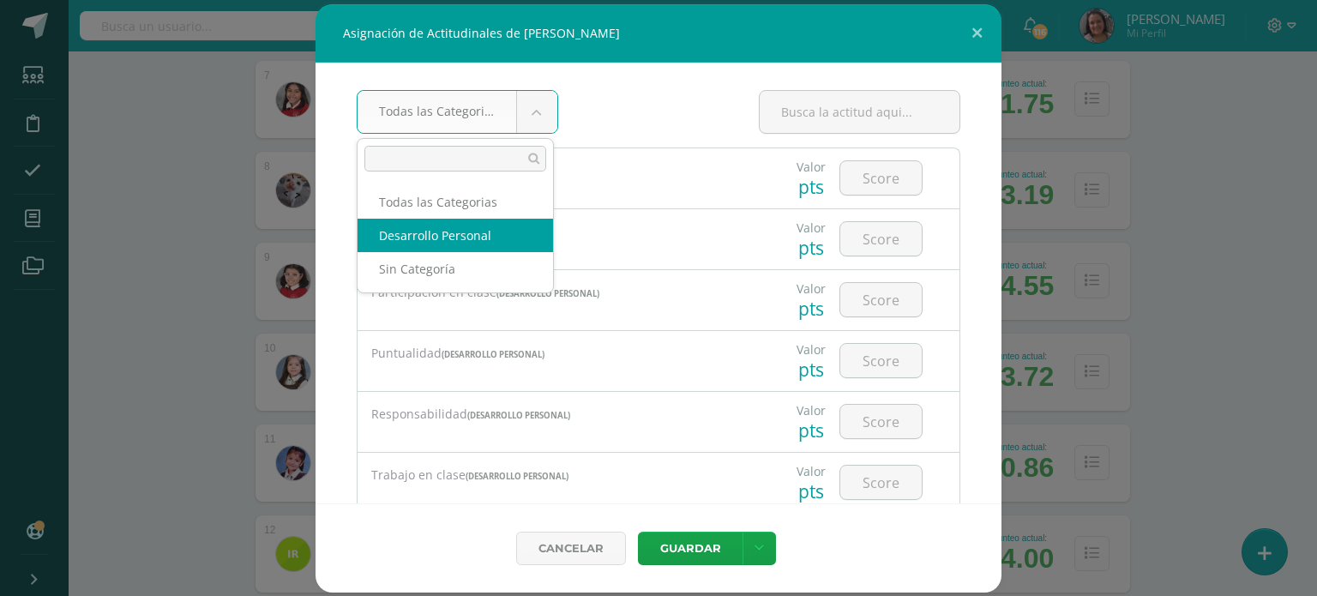
select select "22"
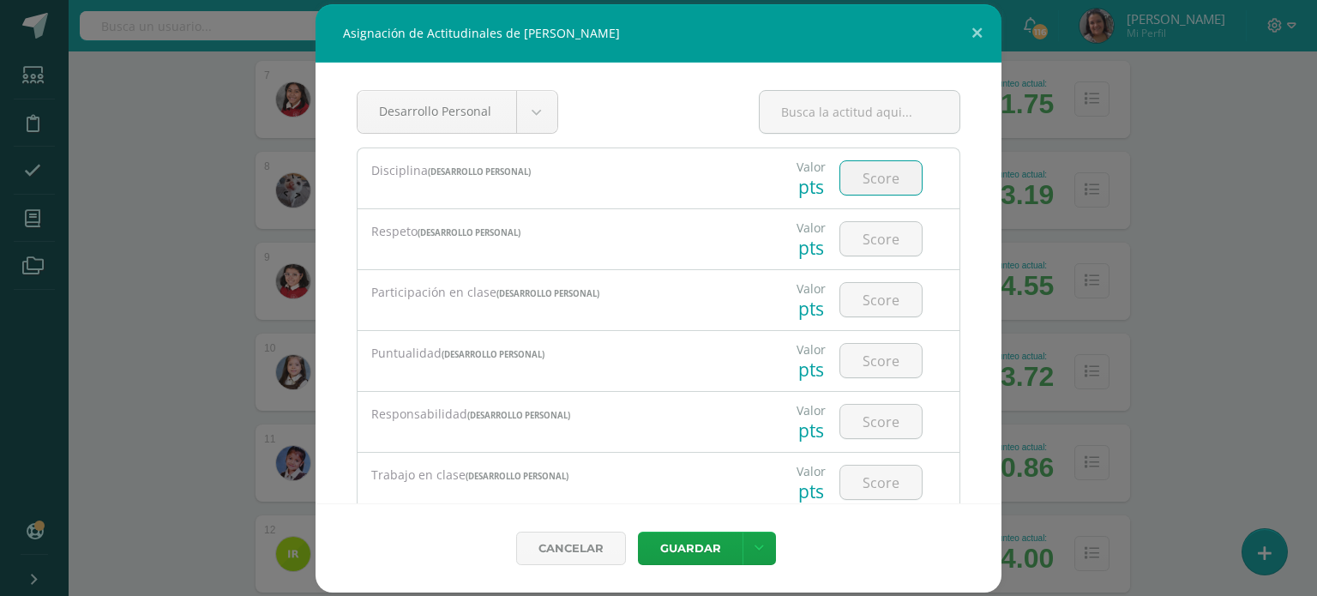
click at [883, 181] on input "number" at bounding box center [880, 177] width 81 height 33
type input "4"
type input "3"
type input "1"
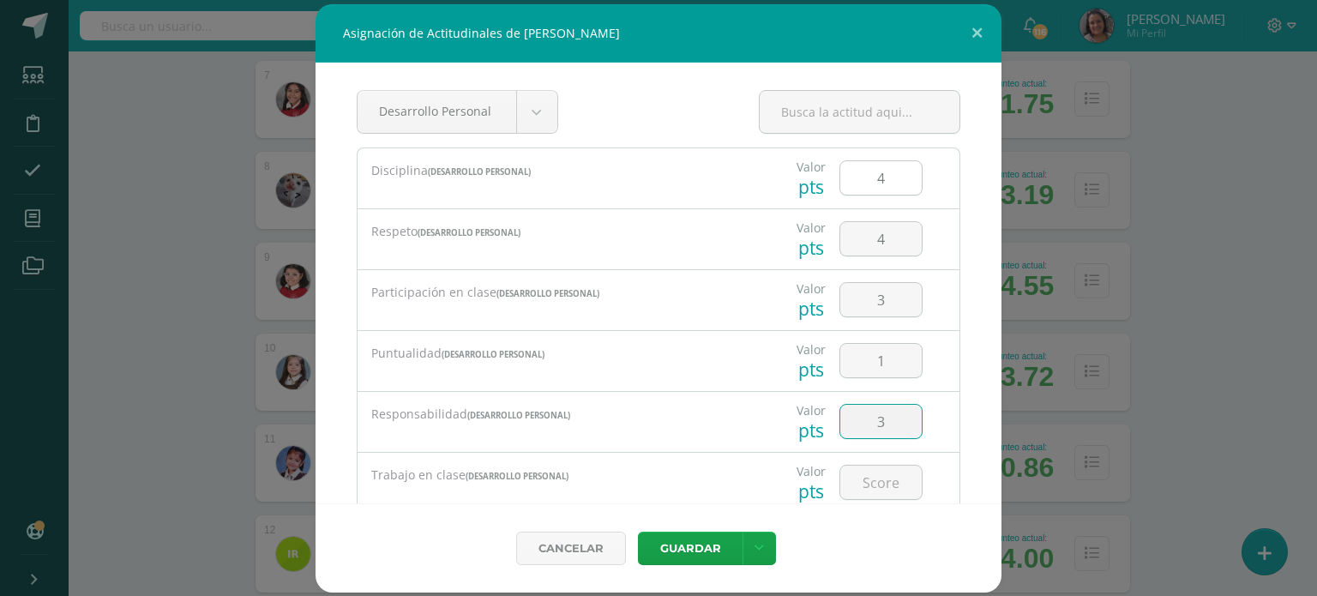
type input "3"
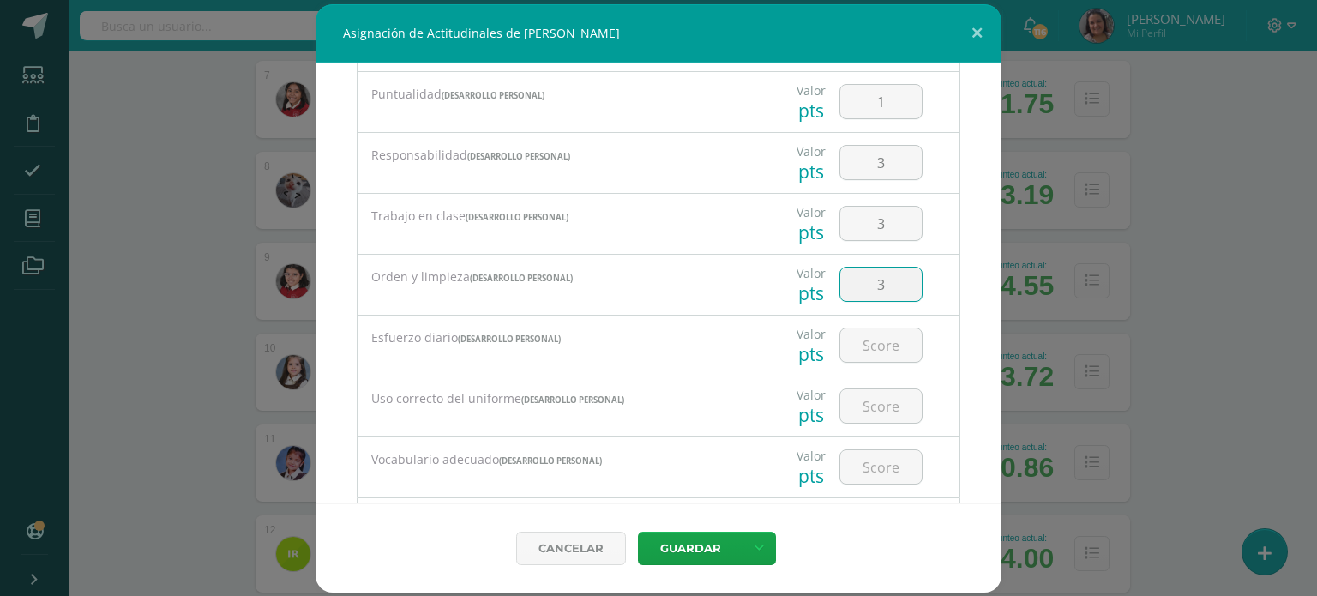
type input "3"
type input "4"
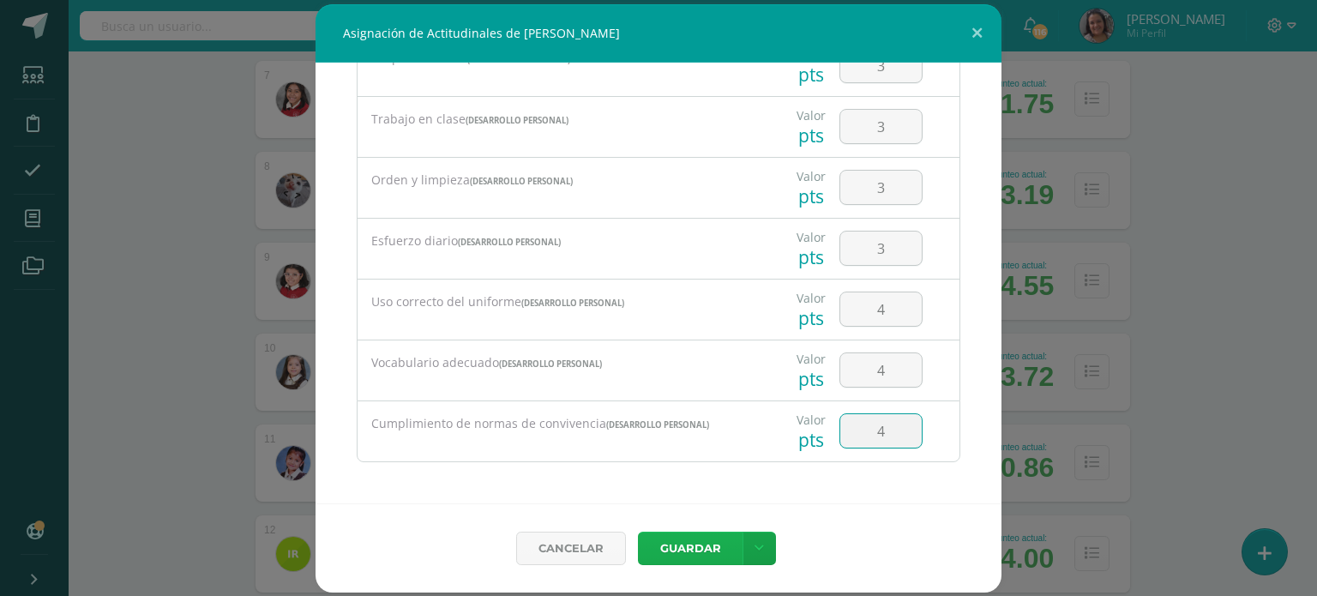
type input "4"
click at [704, 547] on button "Guardar" at bounding box center [690, 548] width 105 height 33
click at [689, 549] on button "Guardar" at bounding box center [690, 548] width 105 height 33
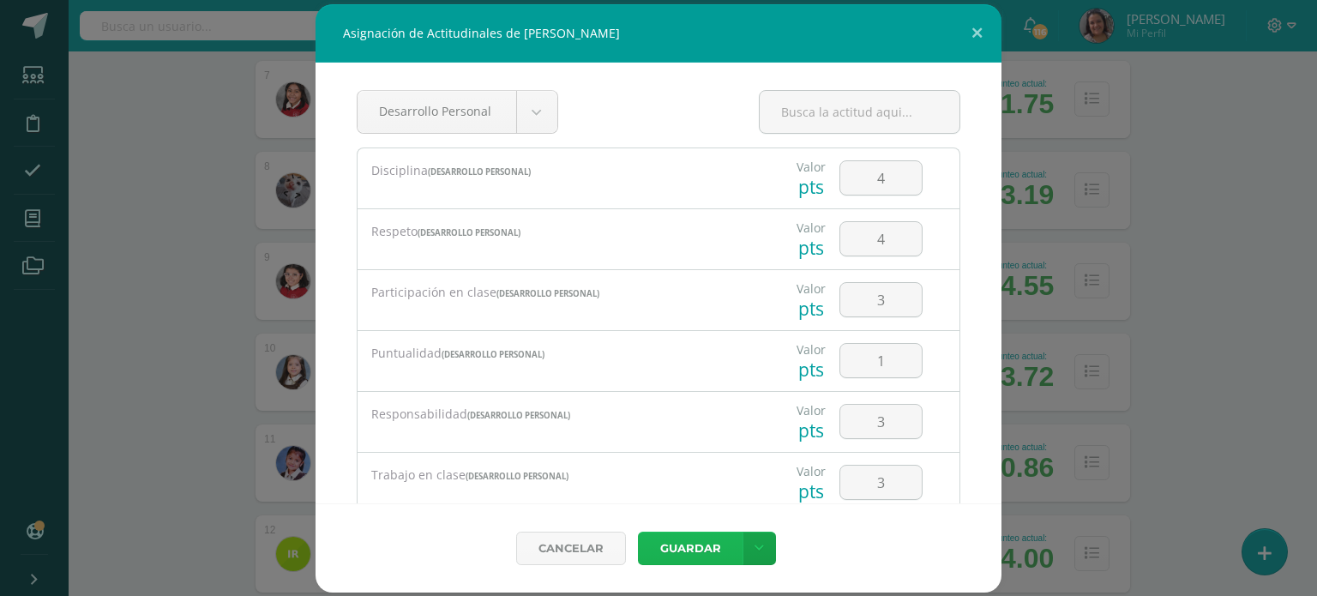
click at [727, 543] on button "Guardar" at bounding box center [690, 548] width 105 height 33
click at [652, 567] on div "Cancelar [GEOGRAPHIC_DATA] Guardar y poblar en todos mis cursos" at bounding box center [658, 547] width 686 height 89
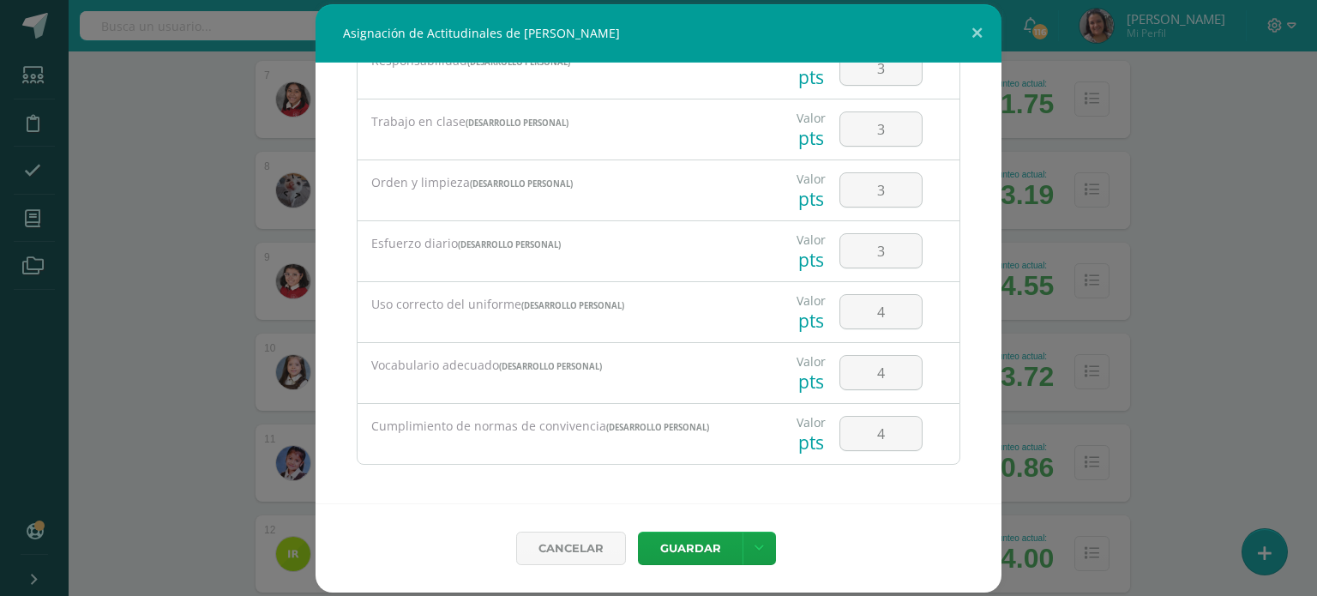
scroll to position [356, 0]
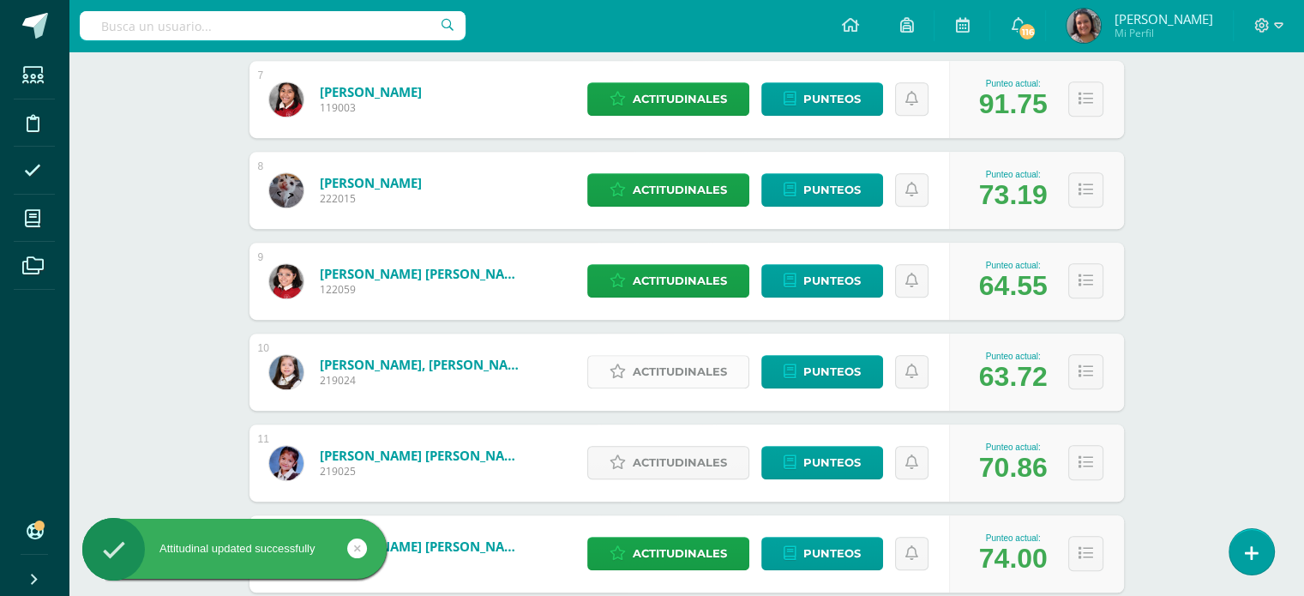
click at [662, 363] on span "Actitudinales" at bounding box center [680, 372] width 94 height 32
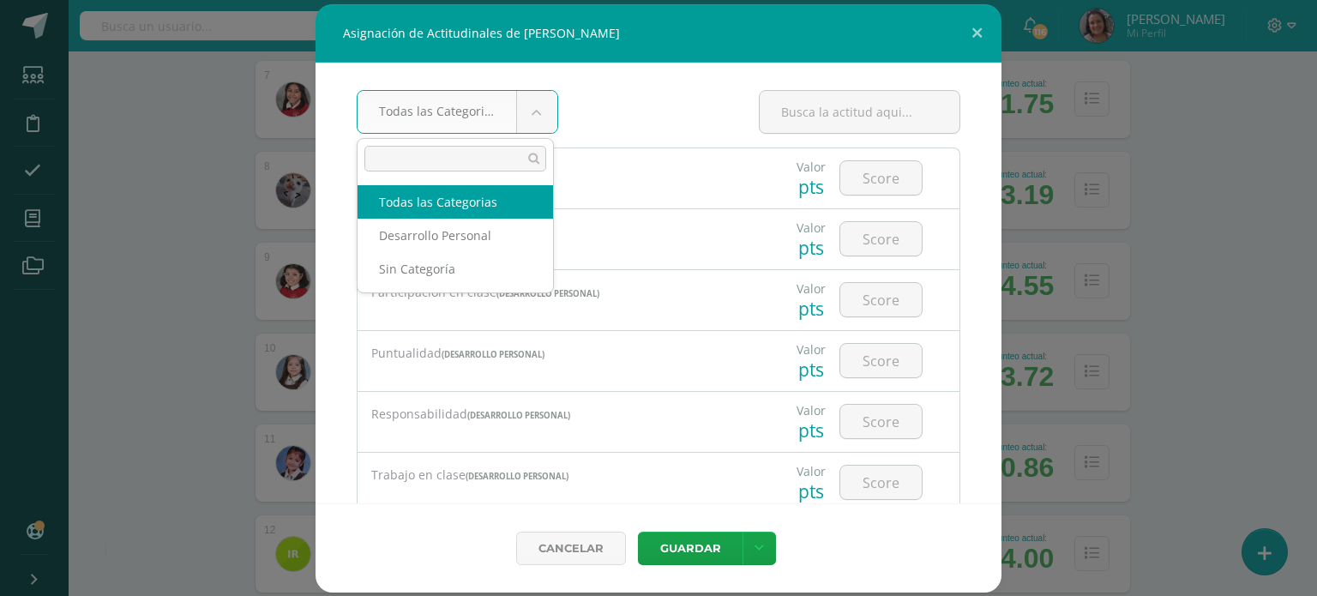
click at [534, 116] on body "Asignación de Actitudinales de [PERSON_NAME] Todas las Categorias Todas las Cat…" at bounding box center [658, 61] width 1317 height 1836
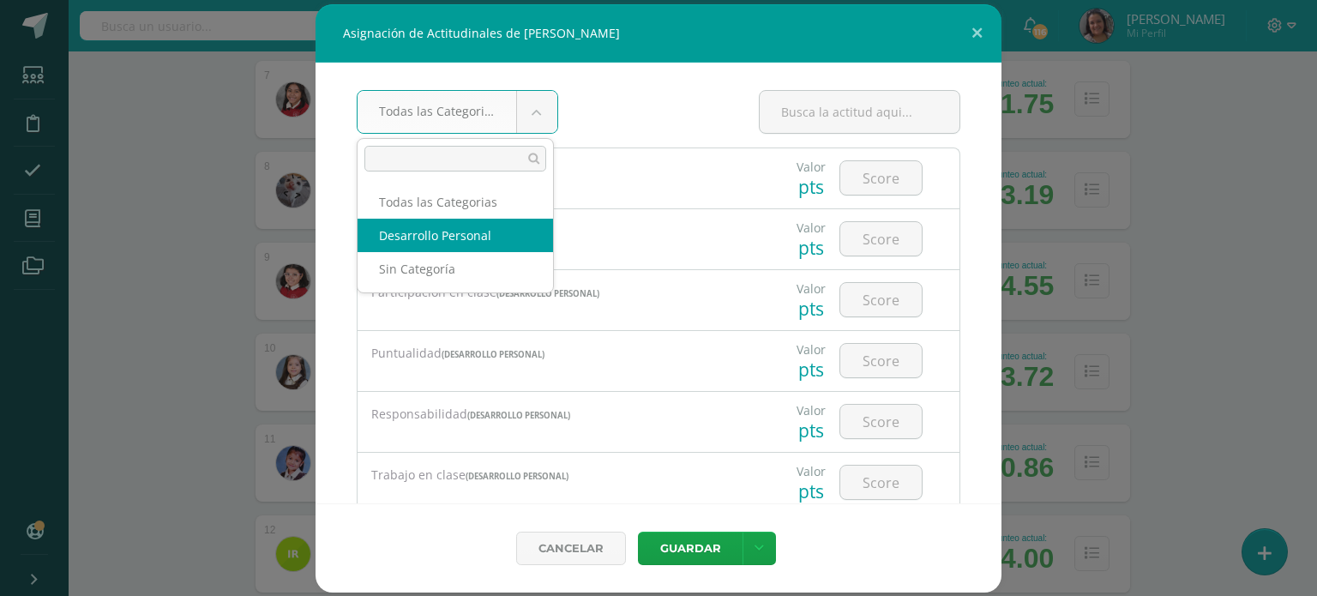
select select "22"
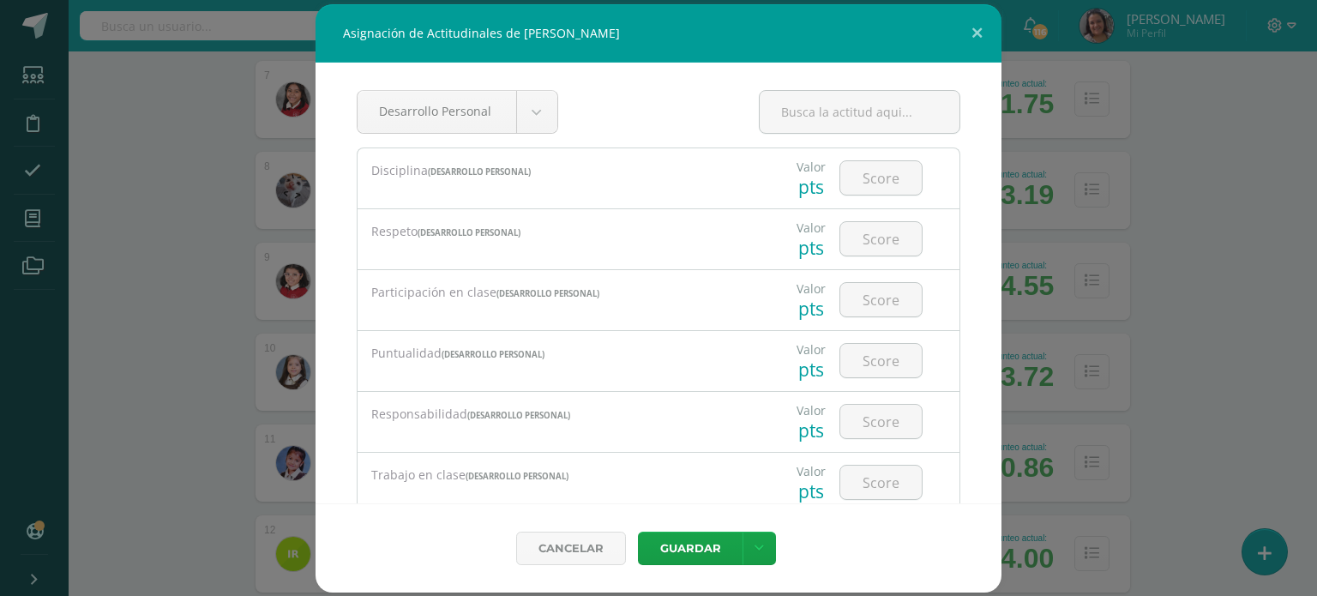
click at [872, 195] on div at bounding box center [880, 178] width 97 height 60
click at [864, 174] on input "number" at bounding box center [880, 177] width 81 height 33
type input "2"
type input "3"
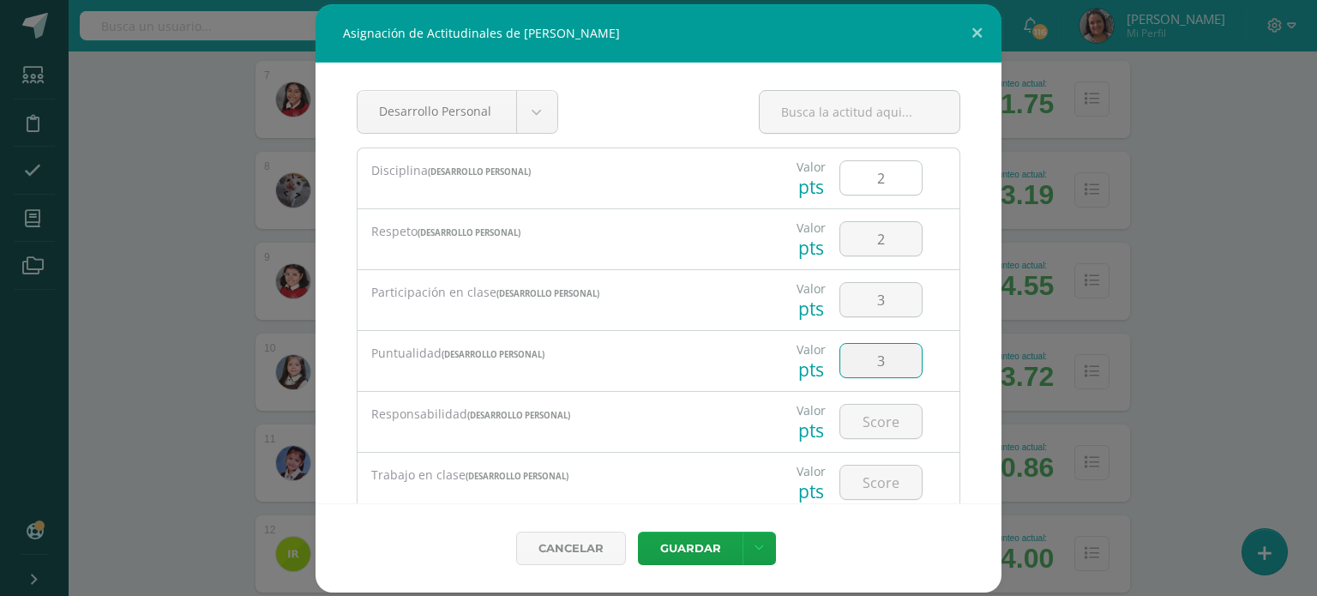
type input "3"
type input "2"
type input "3"
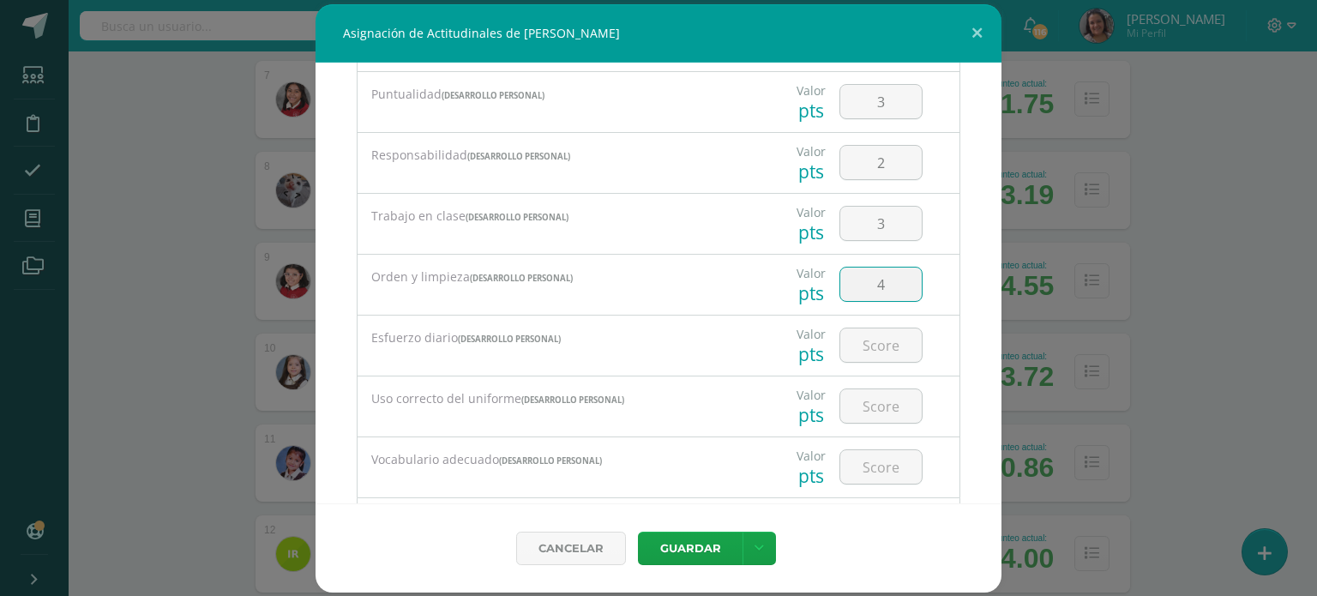
type input "4"
type input "3"
type input "2"
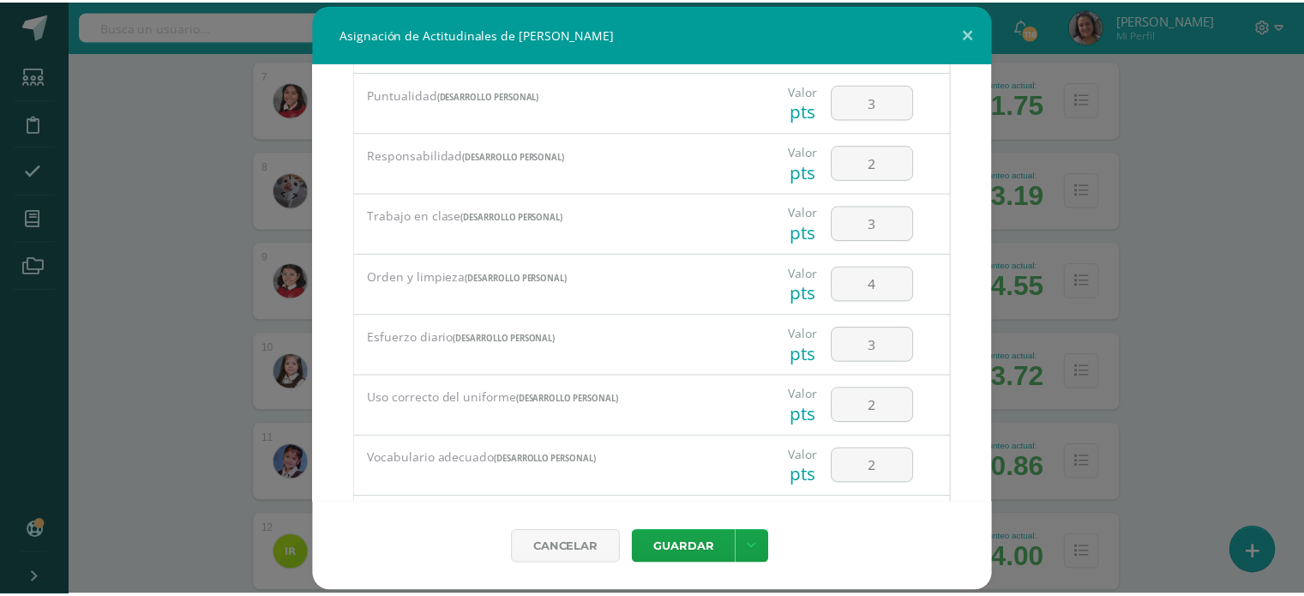
scroll to position [356, 0]
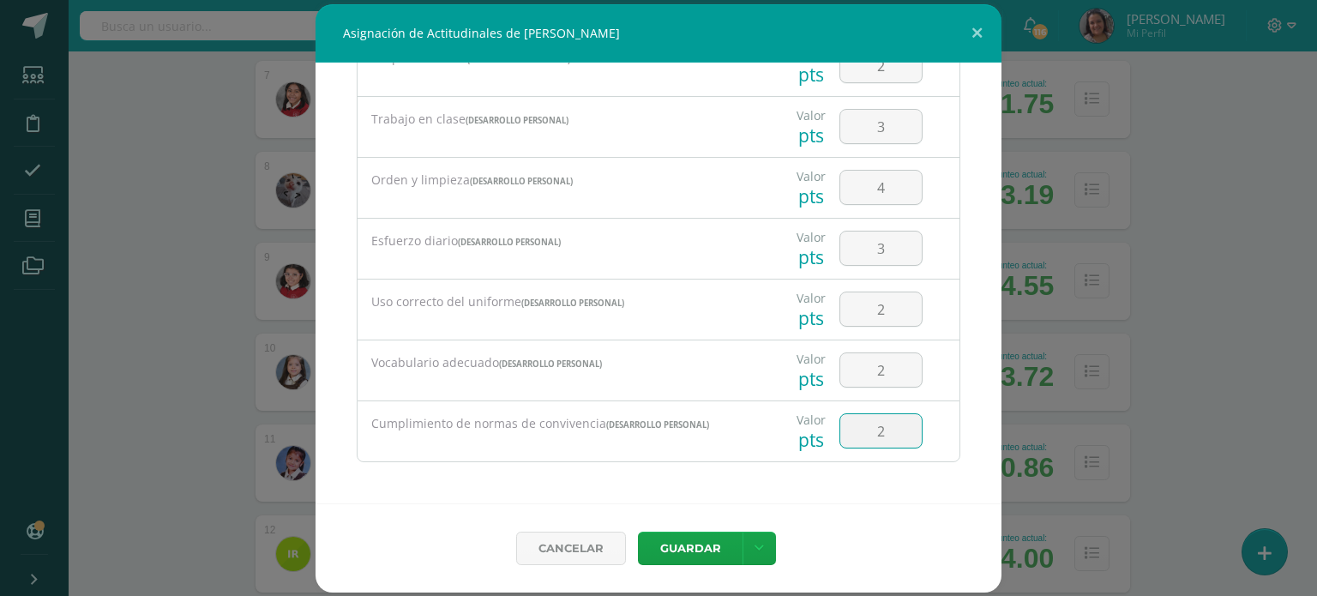
type input "2"
click at [685, 550] on button "Guardar" at bounding box center [690, 548] width 105 height 33
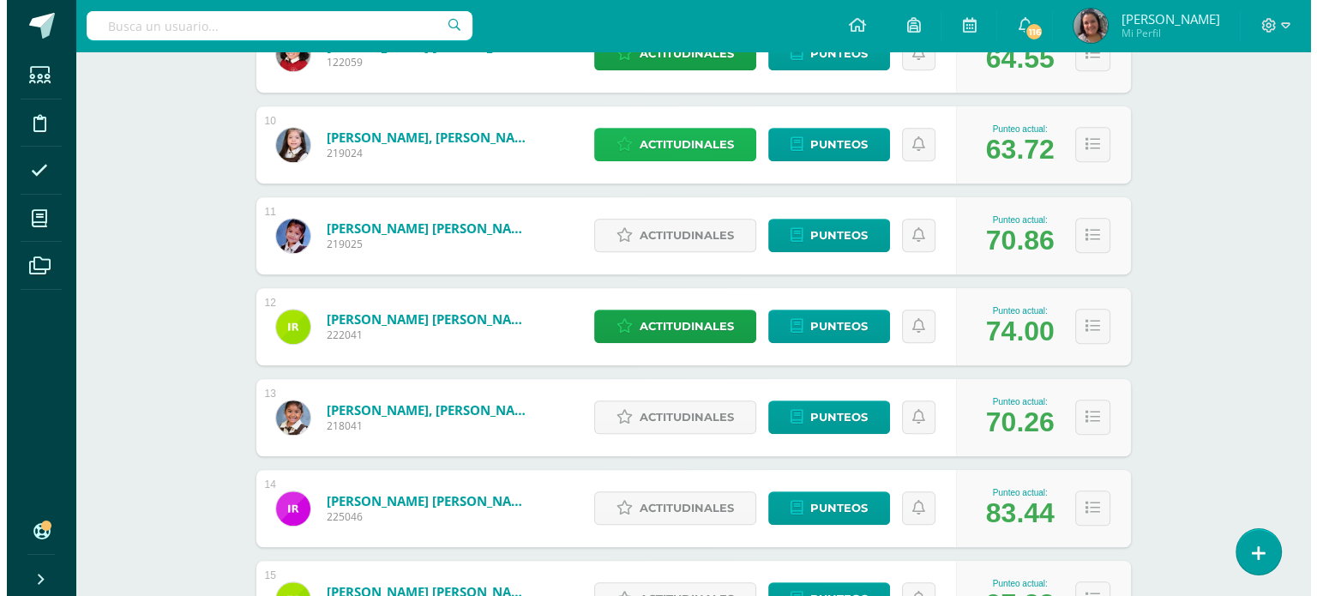
scroll to position [1115, 0]
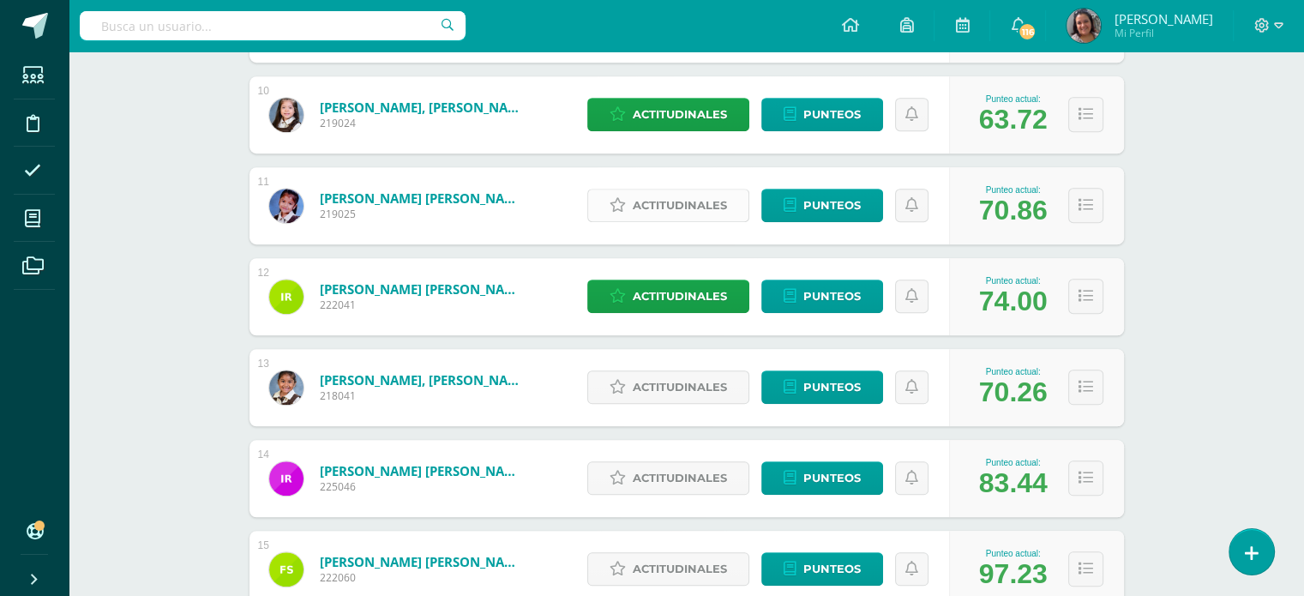
click at [659, 198] on span "Actitudinales" at bounding box center [680, 205] width 94 height 32
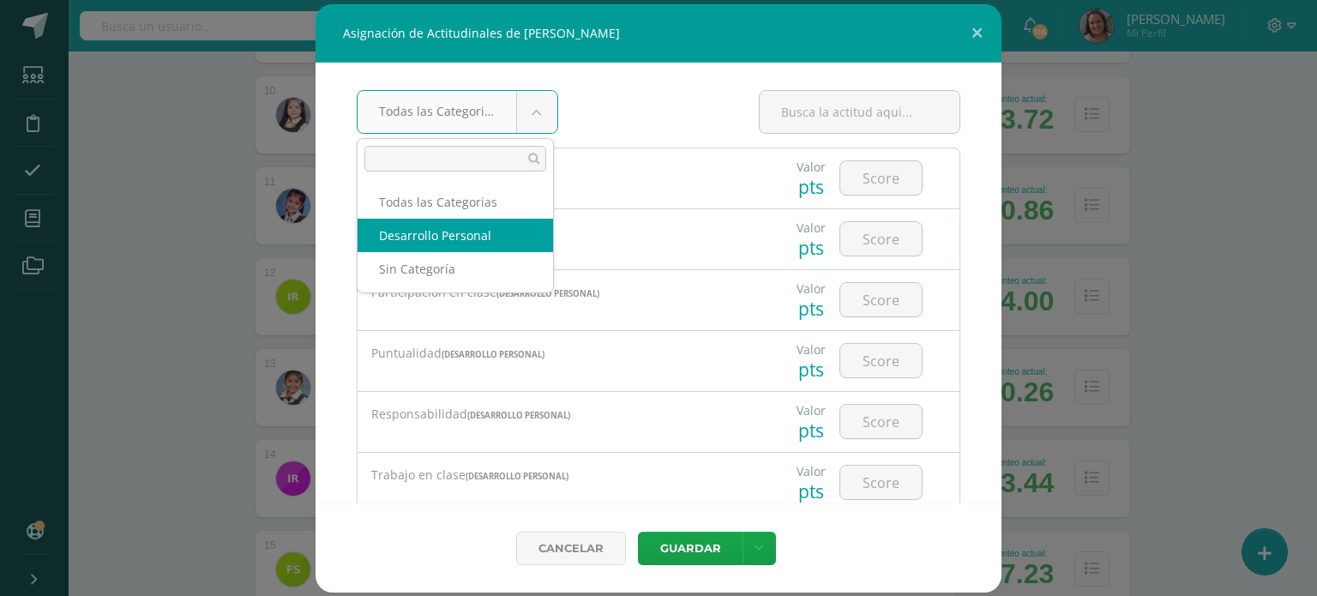
select select "22"
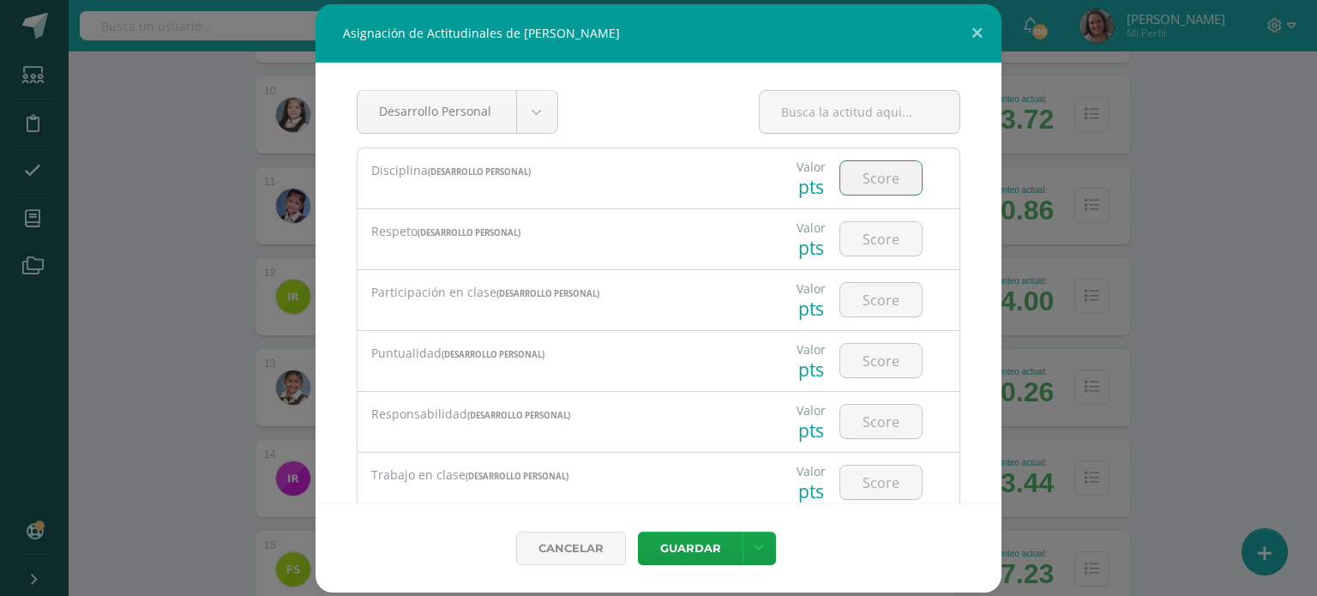
click at [880, 174] on input "number" at bounding box center [880, 177] width 81 height 33
type input "3"
type input "4"
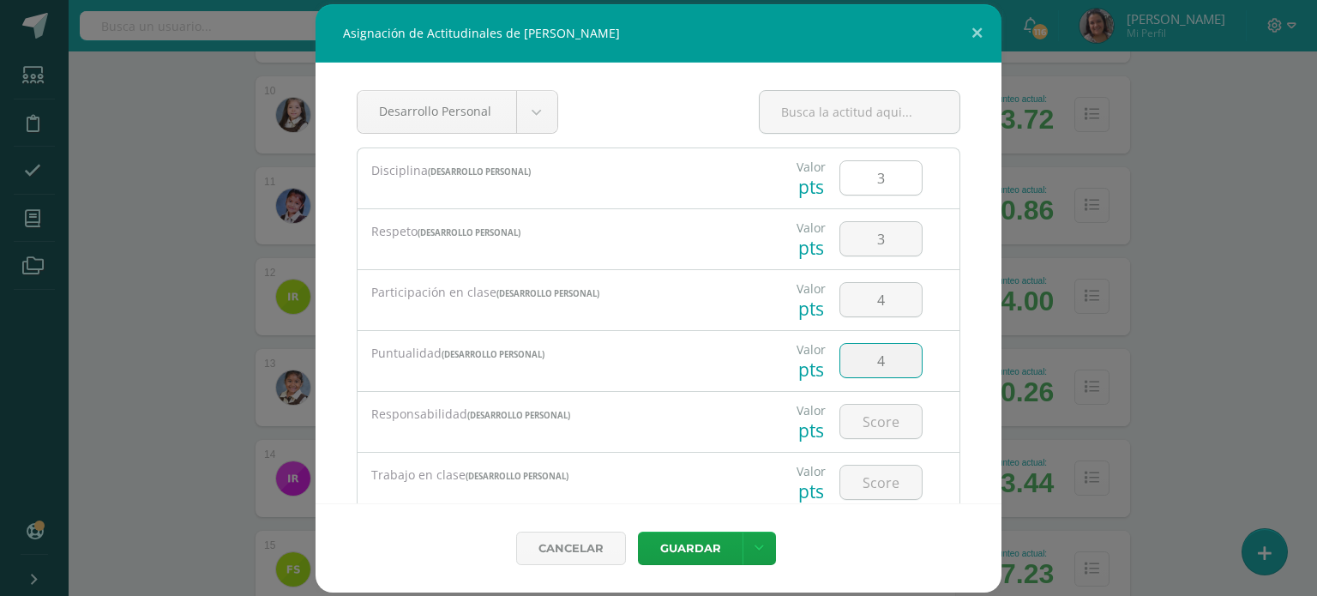
type input "4"
type input "3"
click at [877, 407] on input "3" at bounding box center [880, 421] width 81 height 33
type input "4"
type input "3"
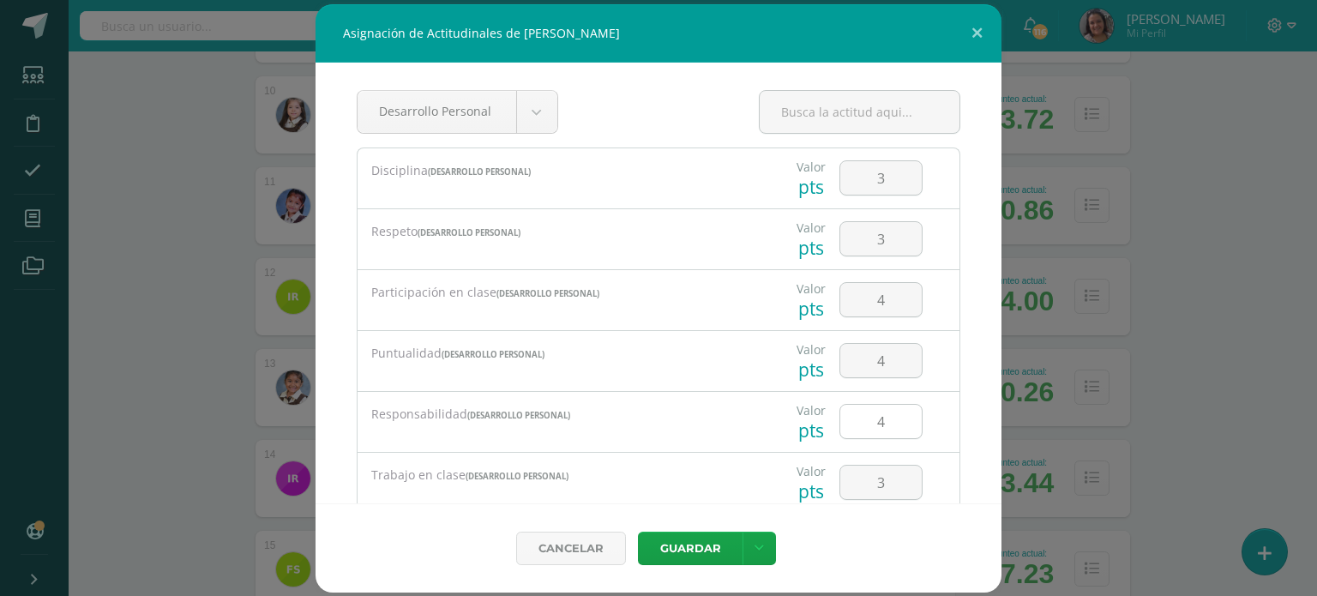
scroll to position [259, 0]
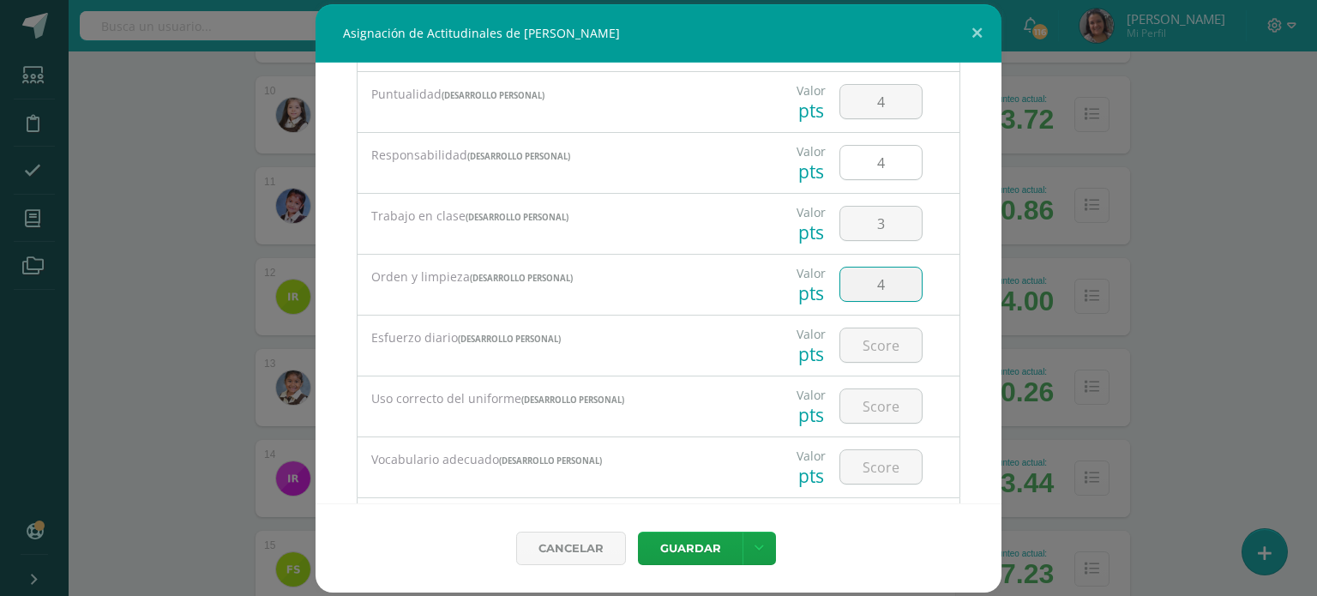
type input "4"
type input "3"
type input "4"
type input "3"
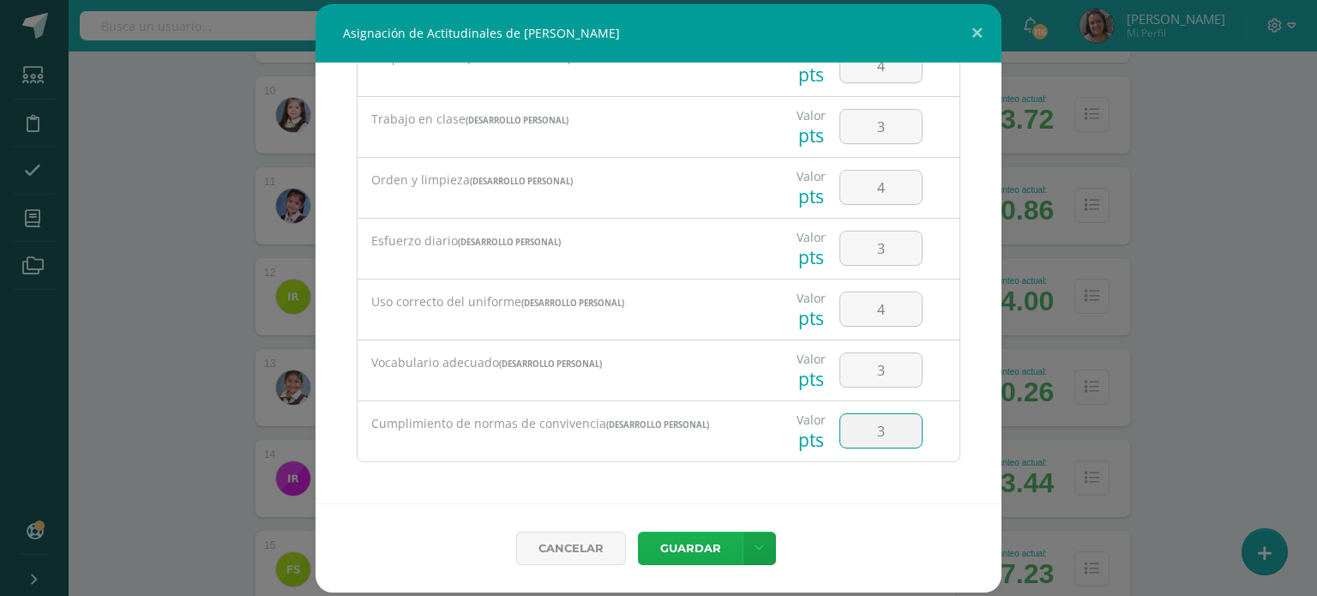
type input "3"
click at [662, 551] on button "Guardar" at bounding box center [690, 548] width 105 height 33
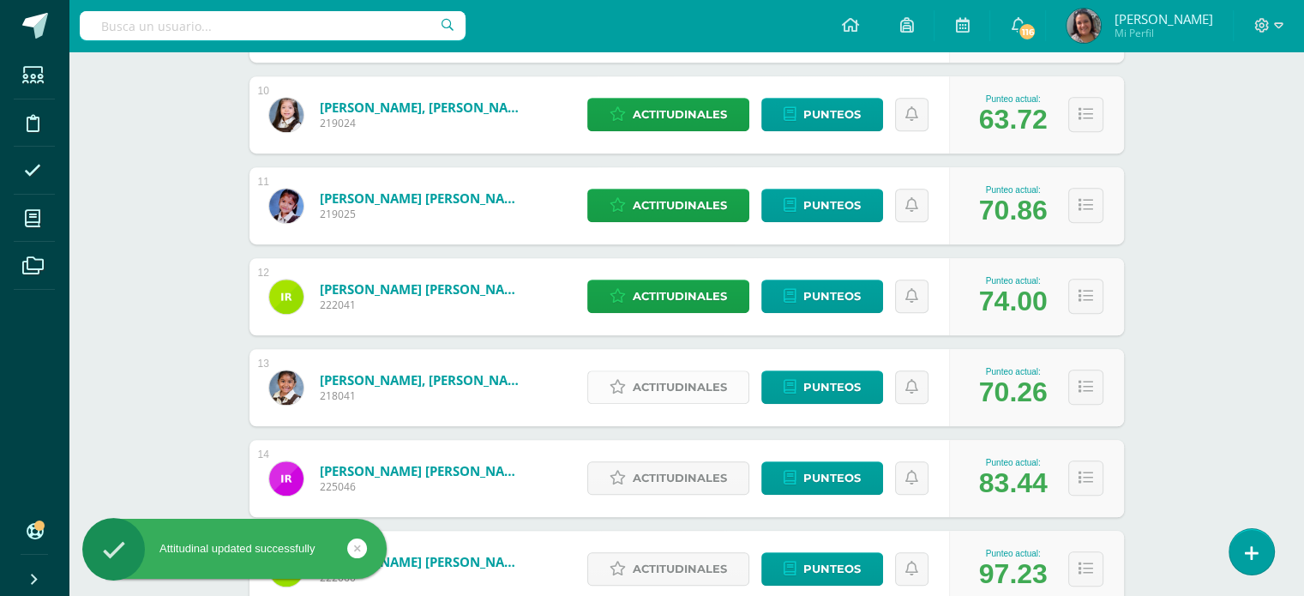
click at [625, 387] on icon at bounding box center [618, 387] width 16 height 15
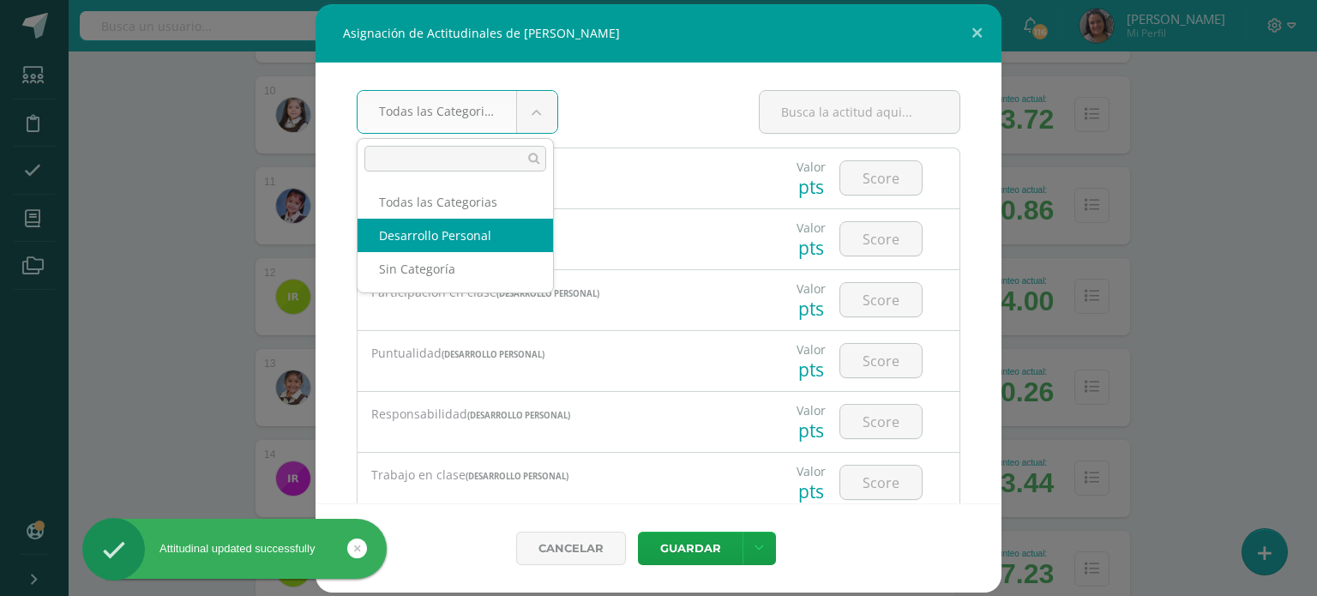
select select "22"
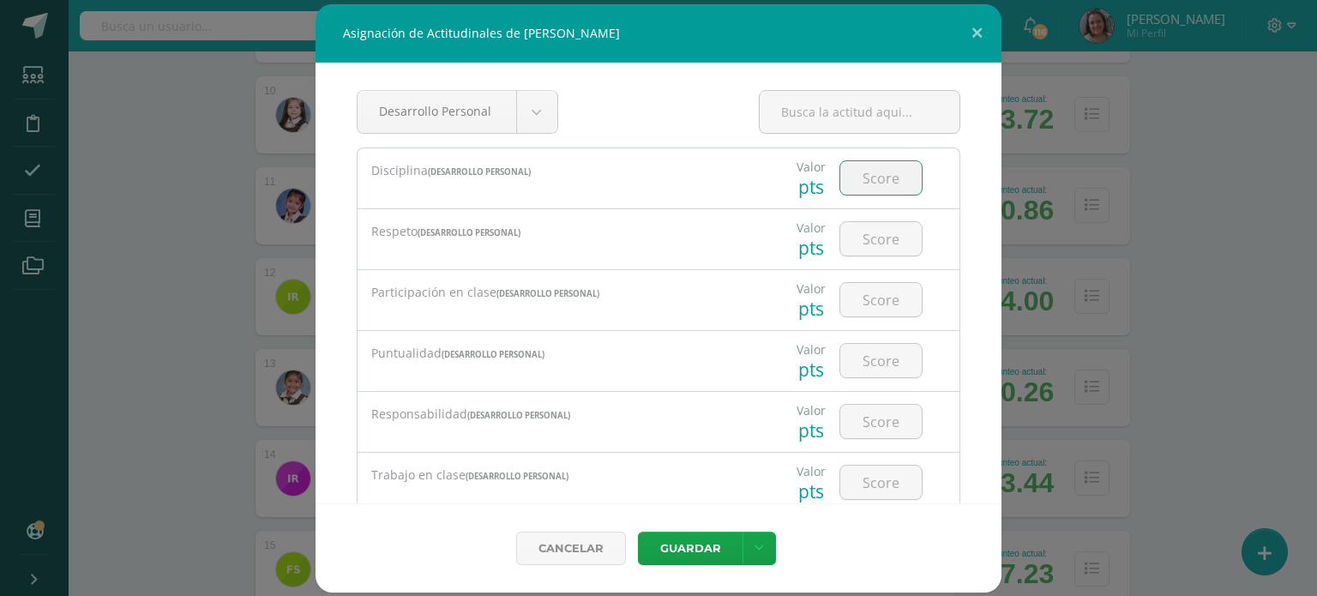
click at [871, 165] on input "number" at bounding box center [880, 177] width 81 height 33
type input "4"
type input "3"
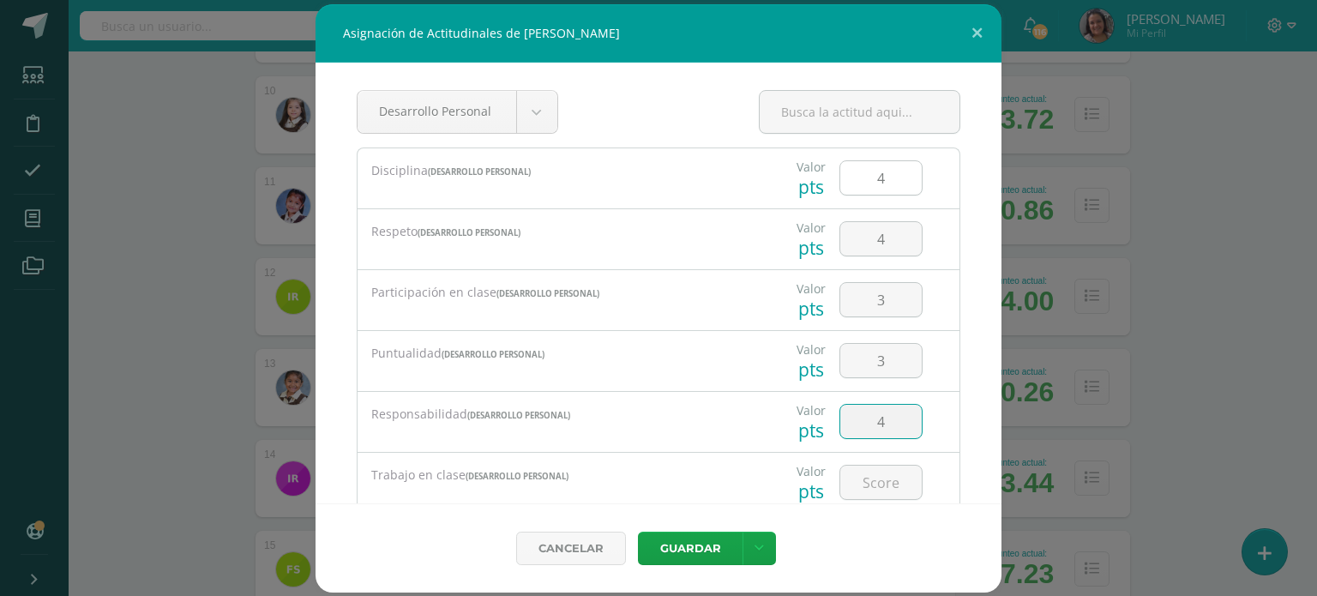
type input "4"
type input "3"
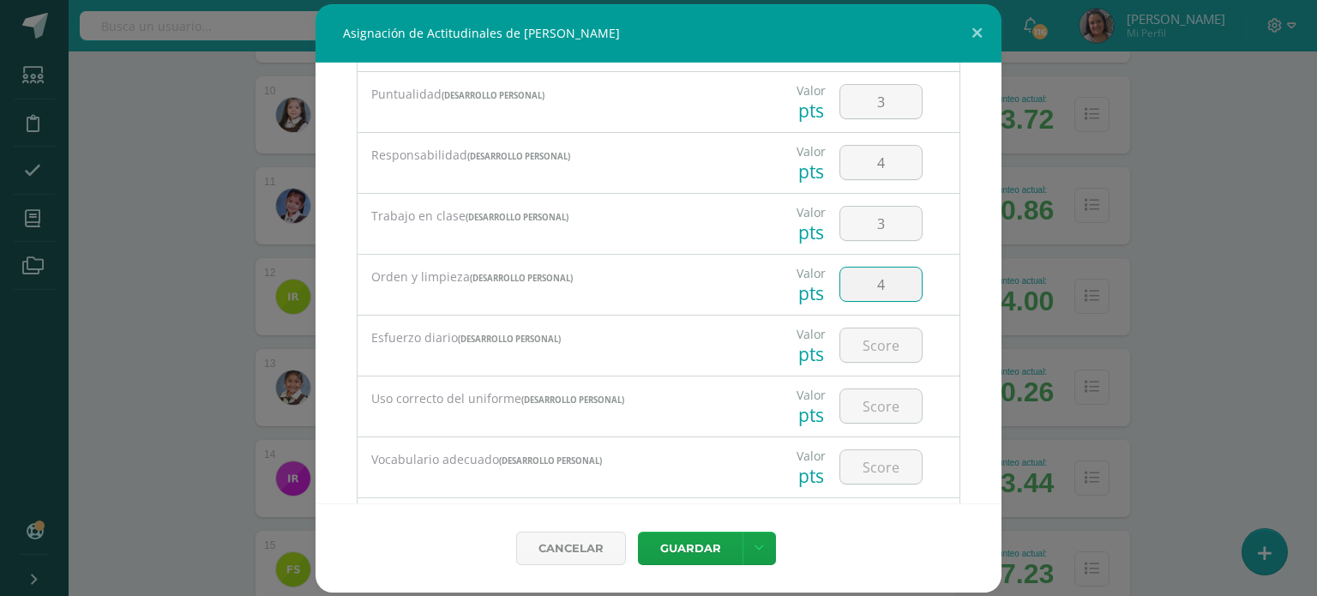
type input "4"
type input "3"
type input "4"
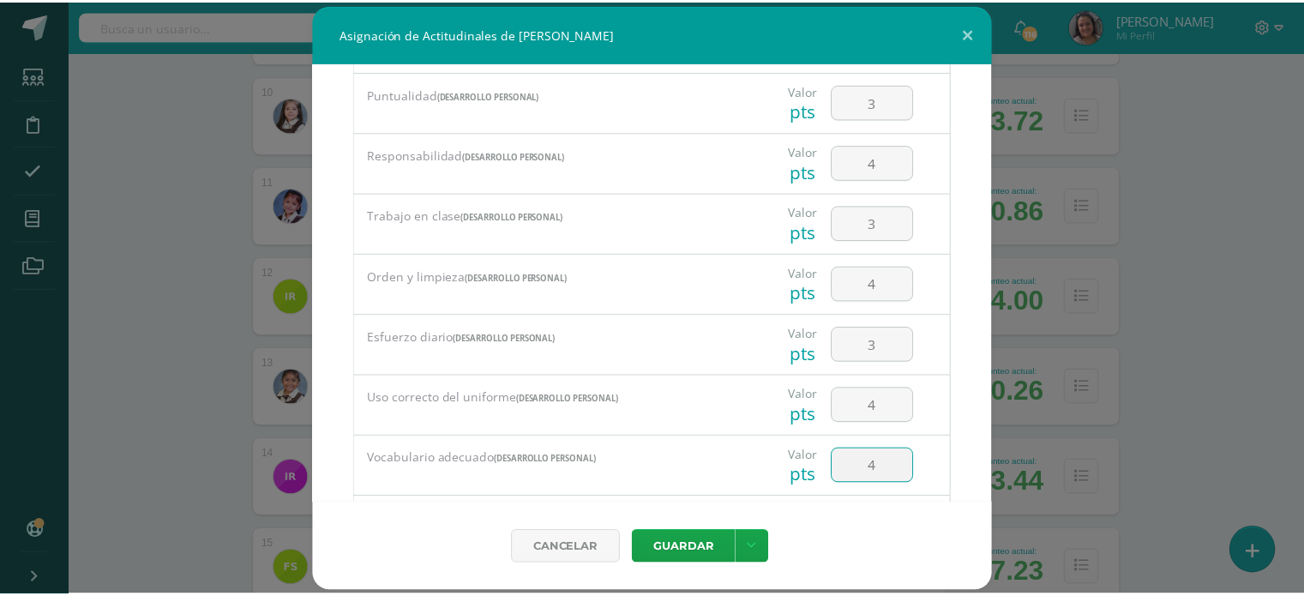
scroll to position [356, 0]
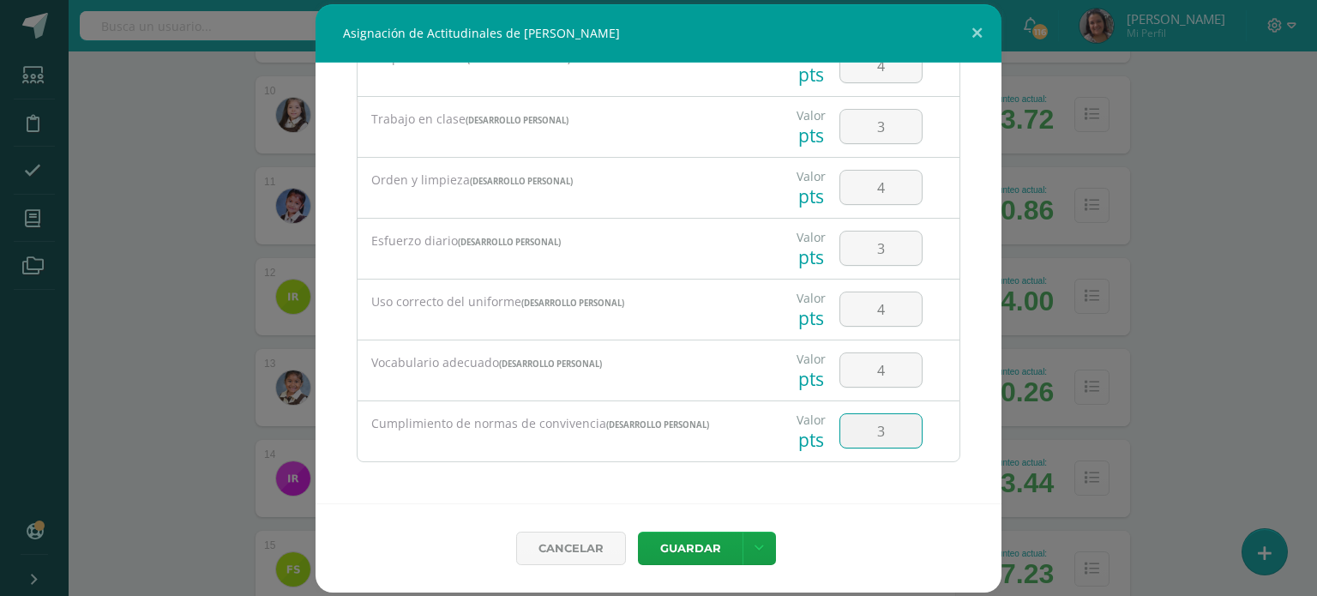
type input "3"
click at [692, 548] on button "Guardar" at bounding box center [690, 548] width 105 height 33
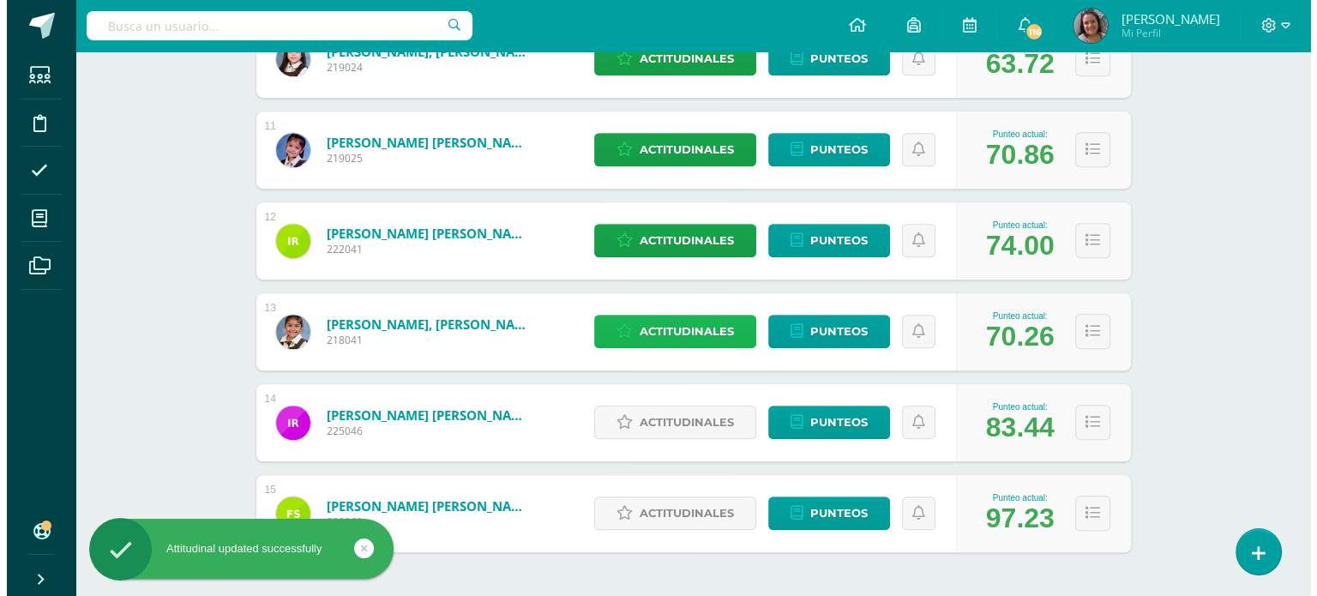
scroll to position [1240, 0]
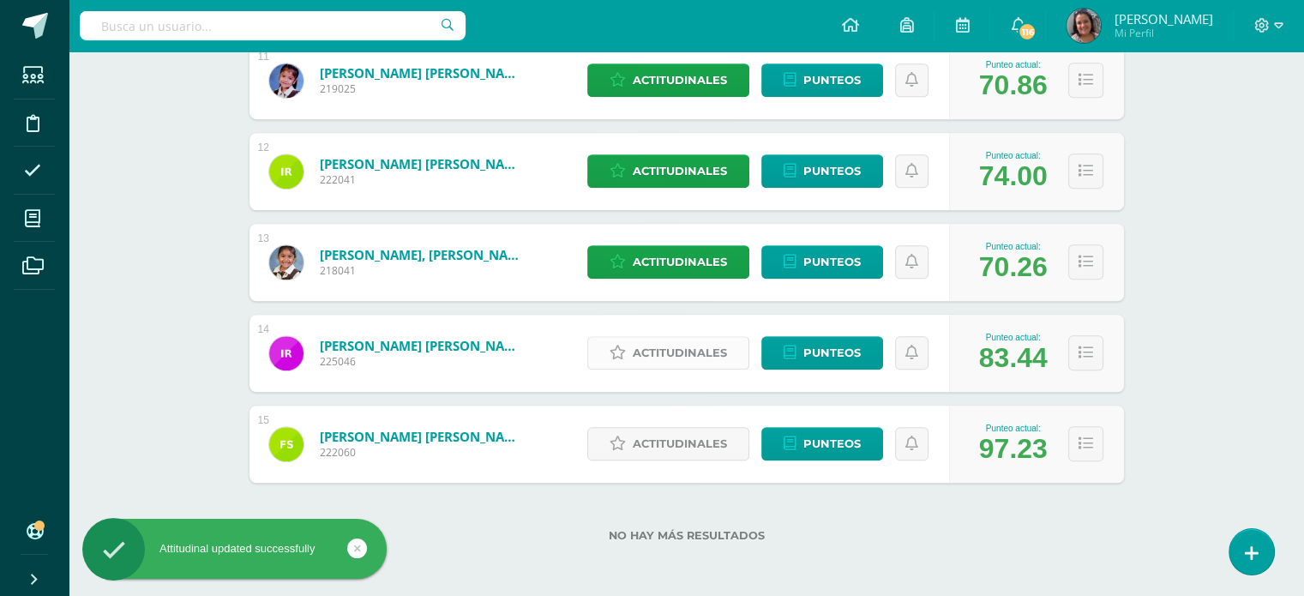
click at [653, 356] on span "Actitudinales" at bounding box center [680, 353] width 94 height 32
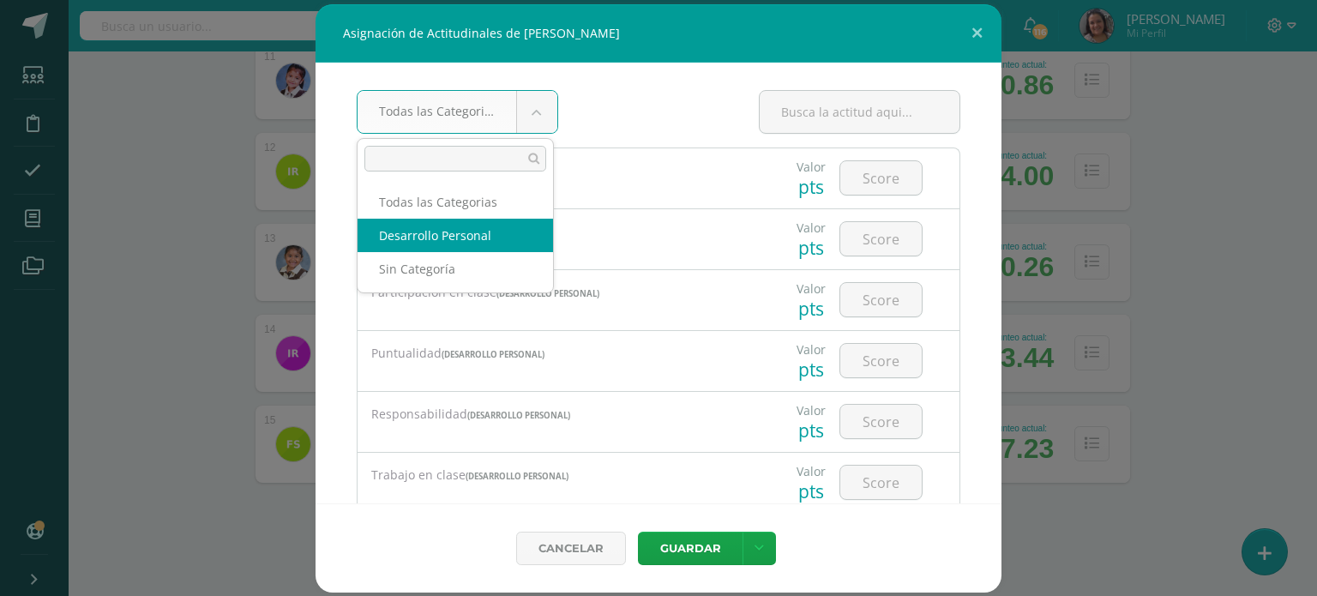
drag, startPoint x: 472, startPoint y: 231, endPoint x: 530, endPoint y: 218, distance: 58.9
select select "22"
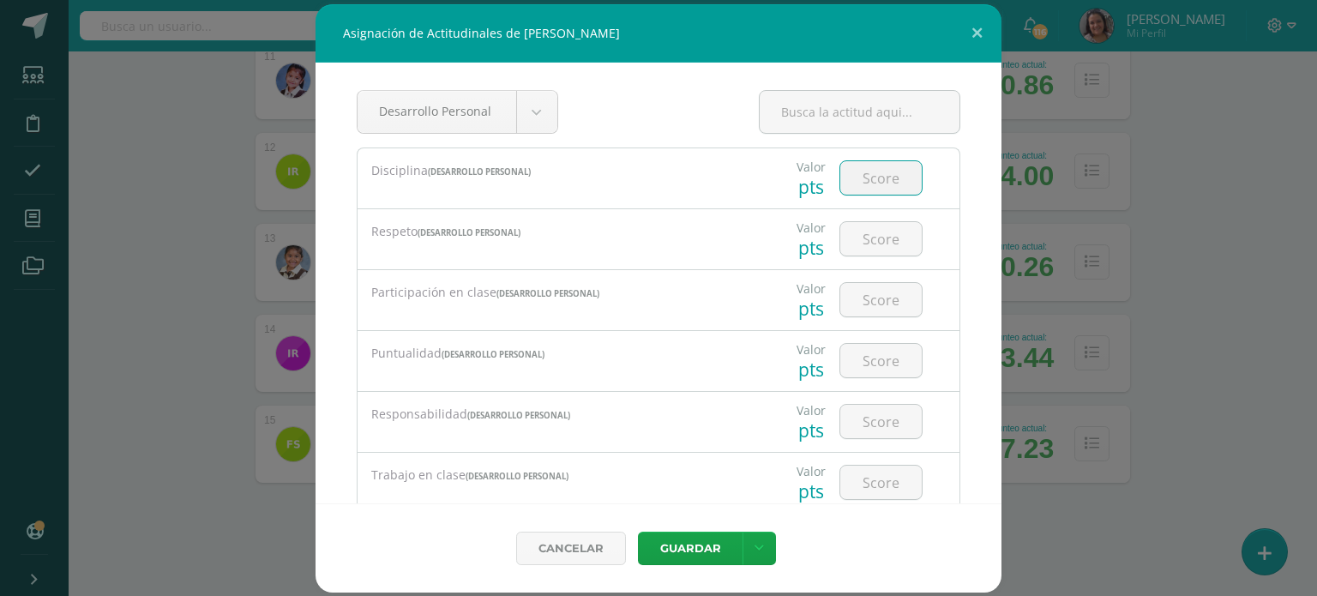
click at [844, 180] on input "number" at bounding box center [880, 177] width 81 height 33
type input "4"
type input "3"
type input "4"
type input "3"
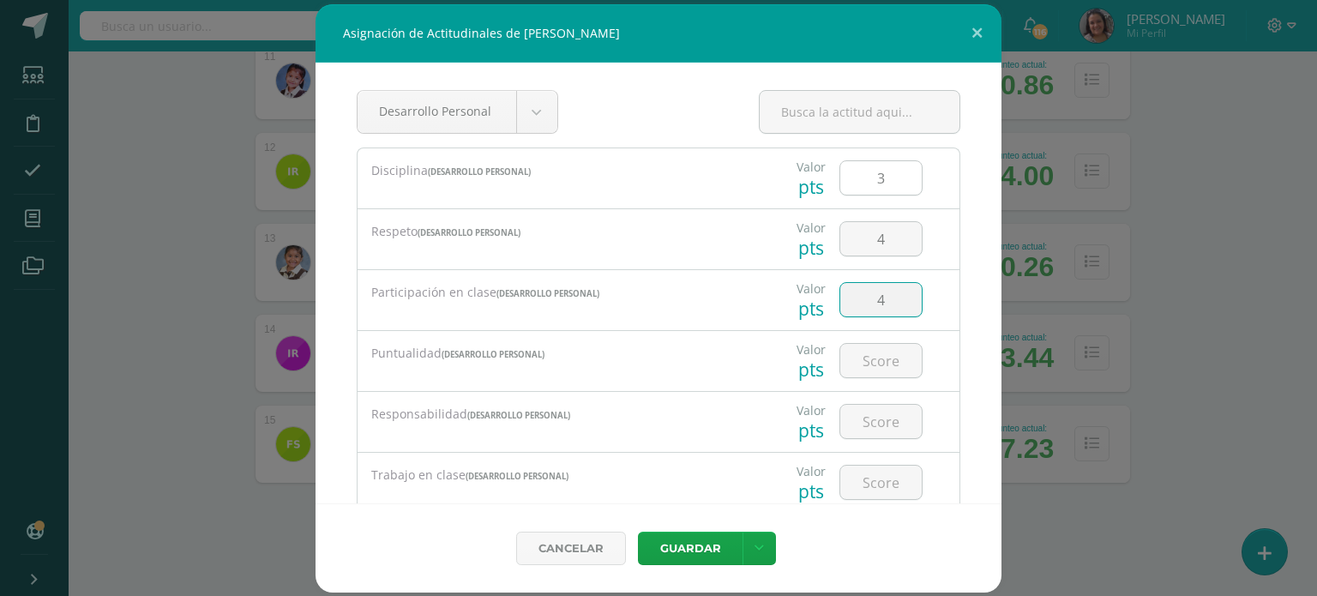
type input "4"
type input "3"
type input "4"
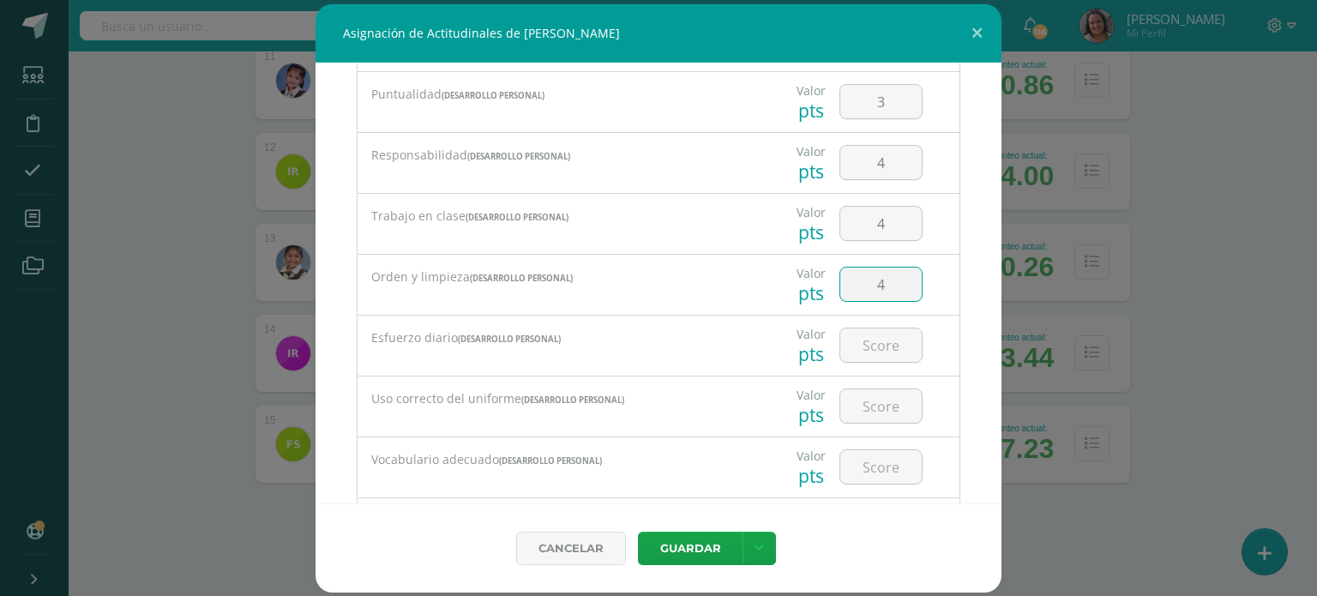
type input "4"
type input "3"
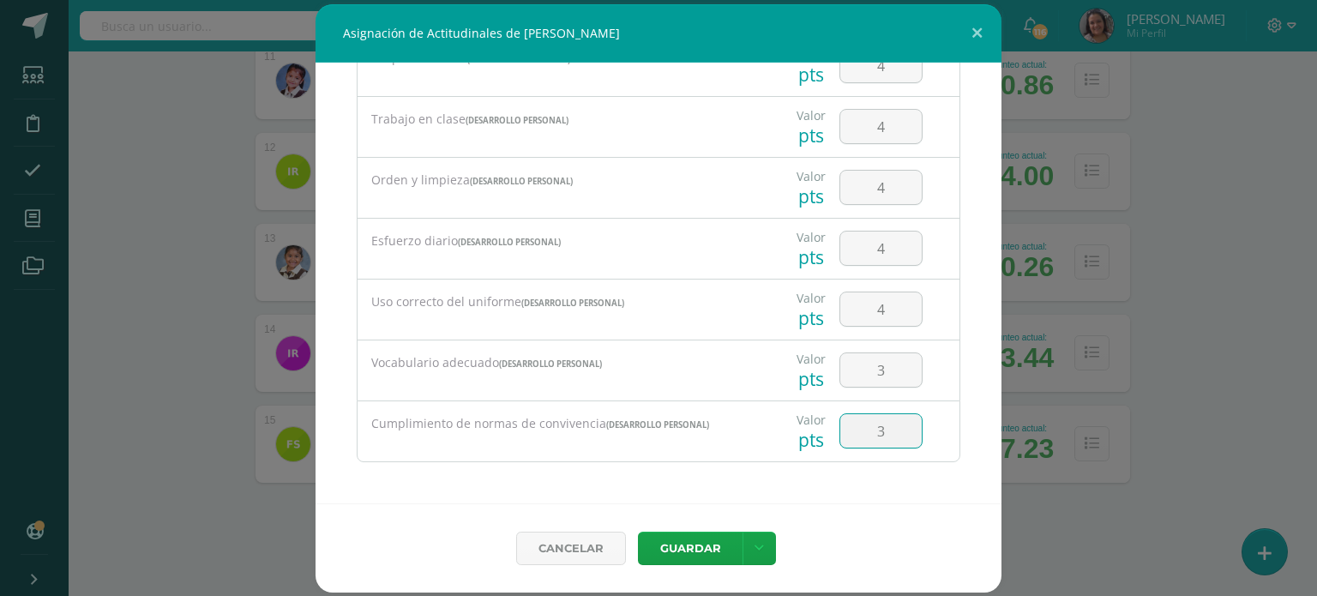
type input "3"
click at [700, 556] on button "Guardar" at bounding box center [690, 548] width 105 height 33
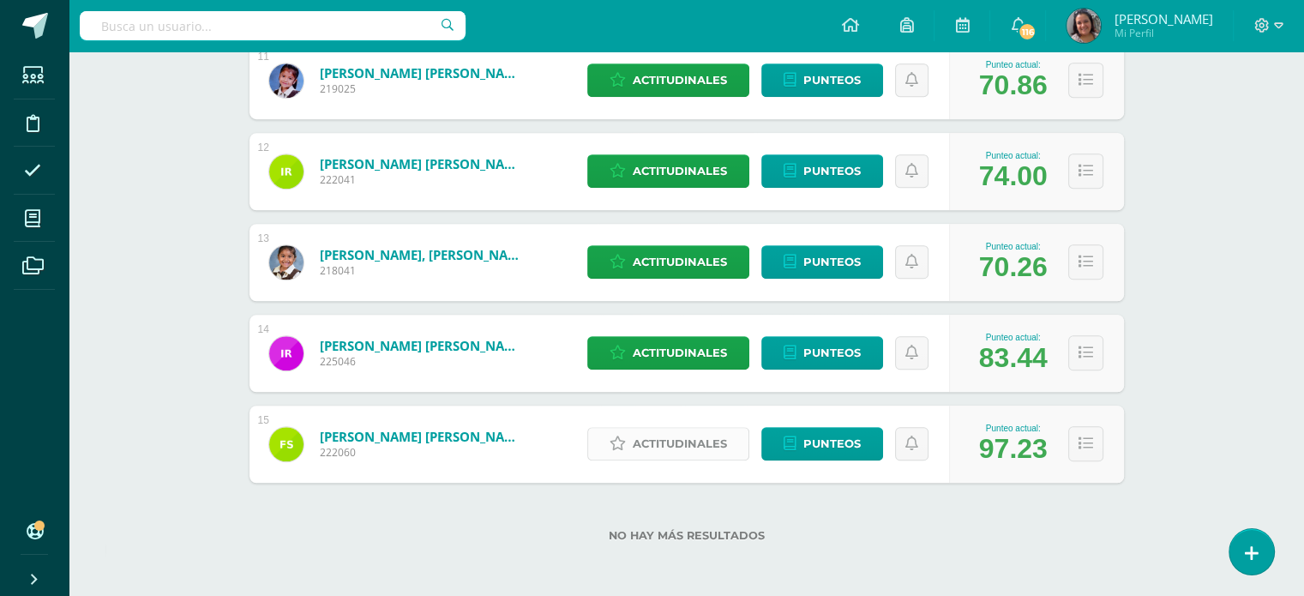
click at [700, 455] on span "Actitudinales" at bounding box center [680, 444] width 94 height 32
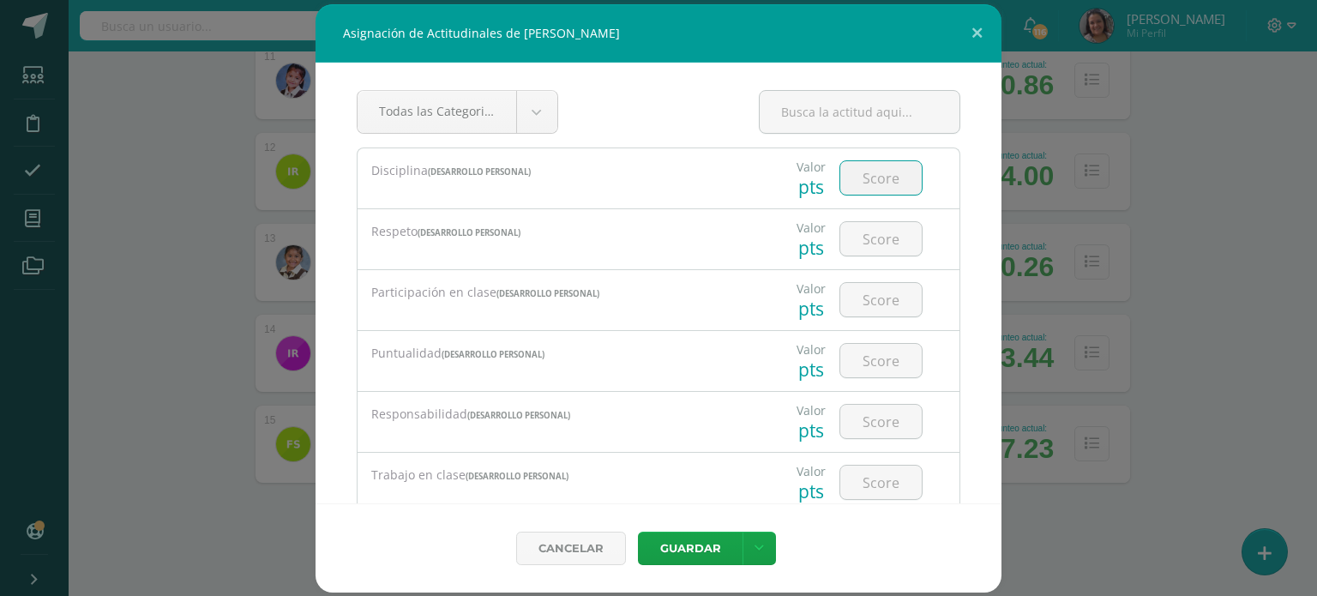
drag, startPoint x: 862, startPoint y: 184, endPoint x: 886, endPoint y: 153, distance: 39.3
click at [864, 176] on input "number" at bounding box center [880, 177] width 81 height 33
type input "3"
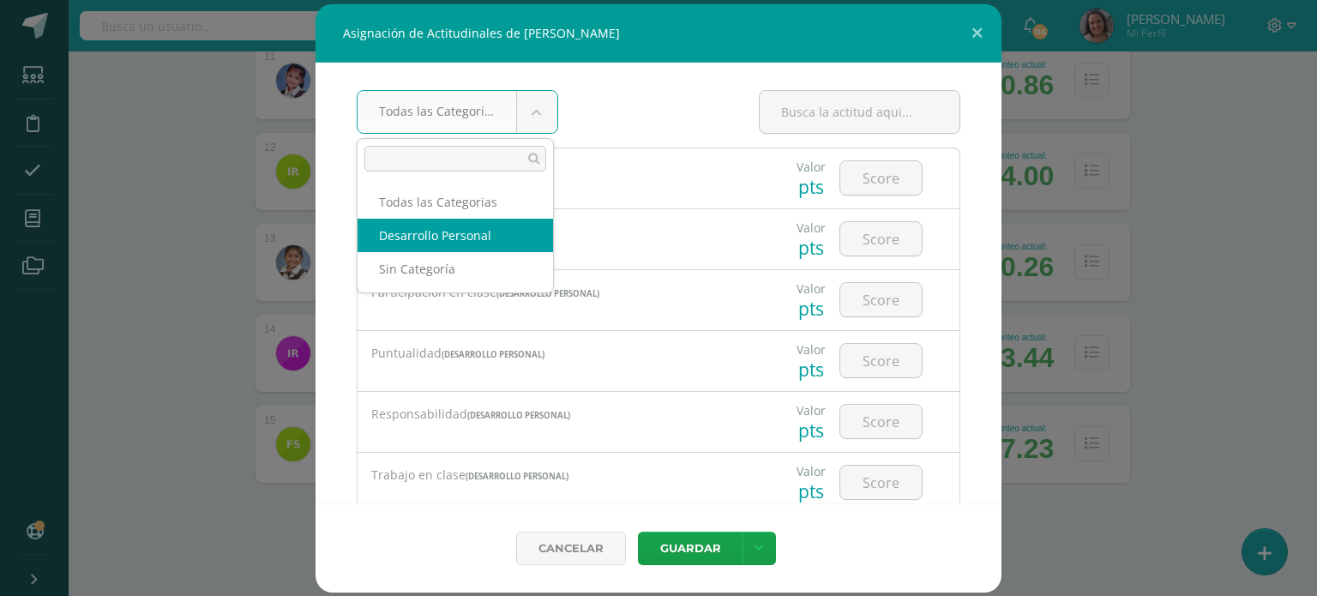
drag, startPoint x: 462, startPoint y: 232, endPoint x: 665, endPoint y: 225, distance: 203.3
select select "22"
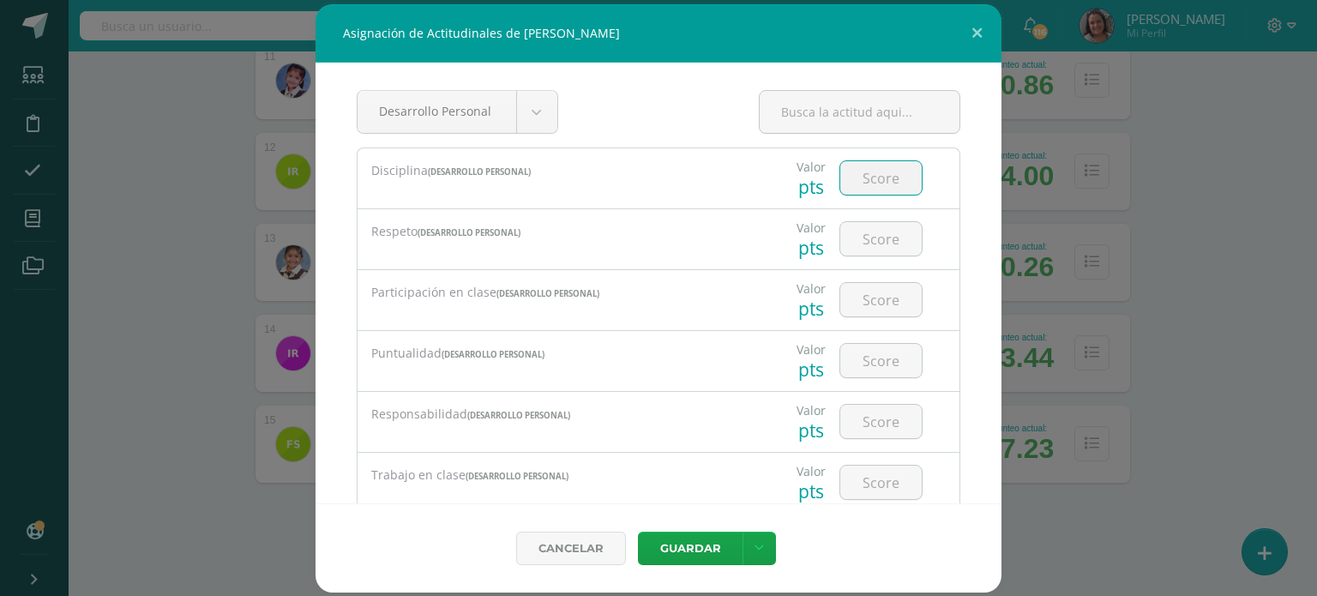
click at [880, 176] on input "number" at bounding box center [880, 177] width 81 height 33
type input "3"
type input "4"
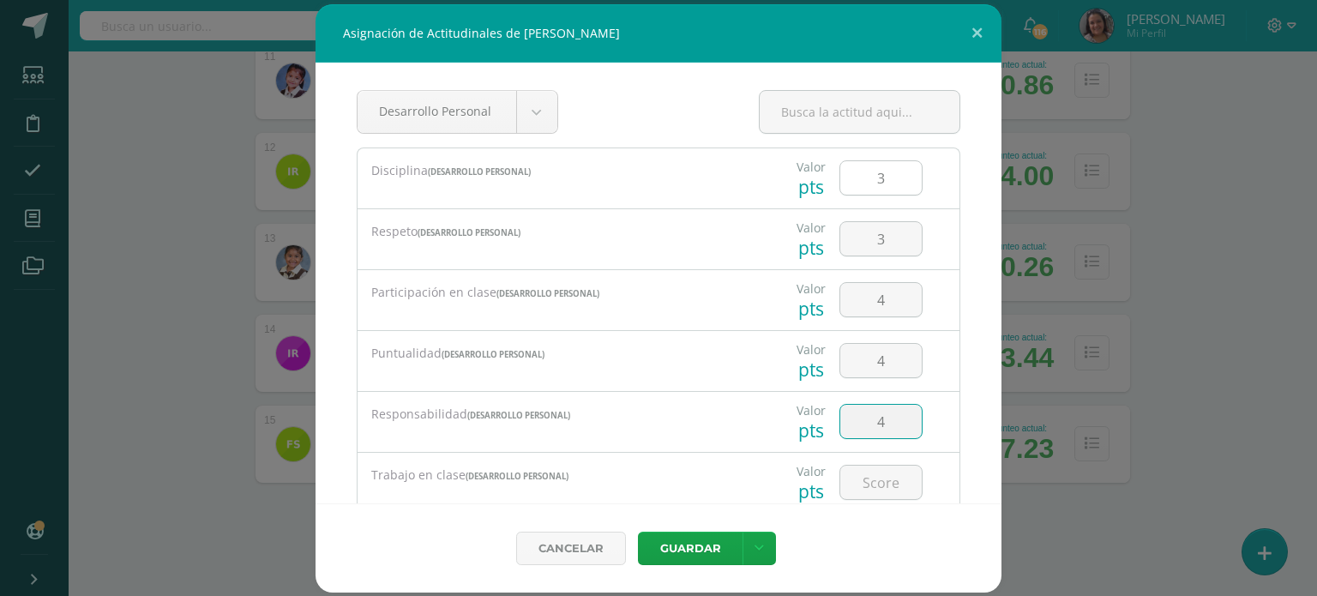
type input "4"
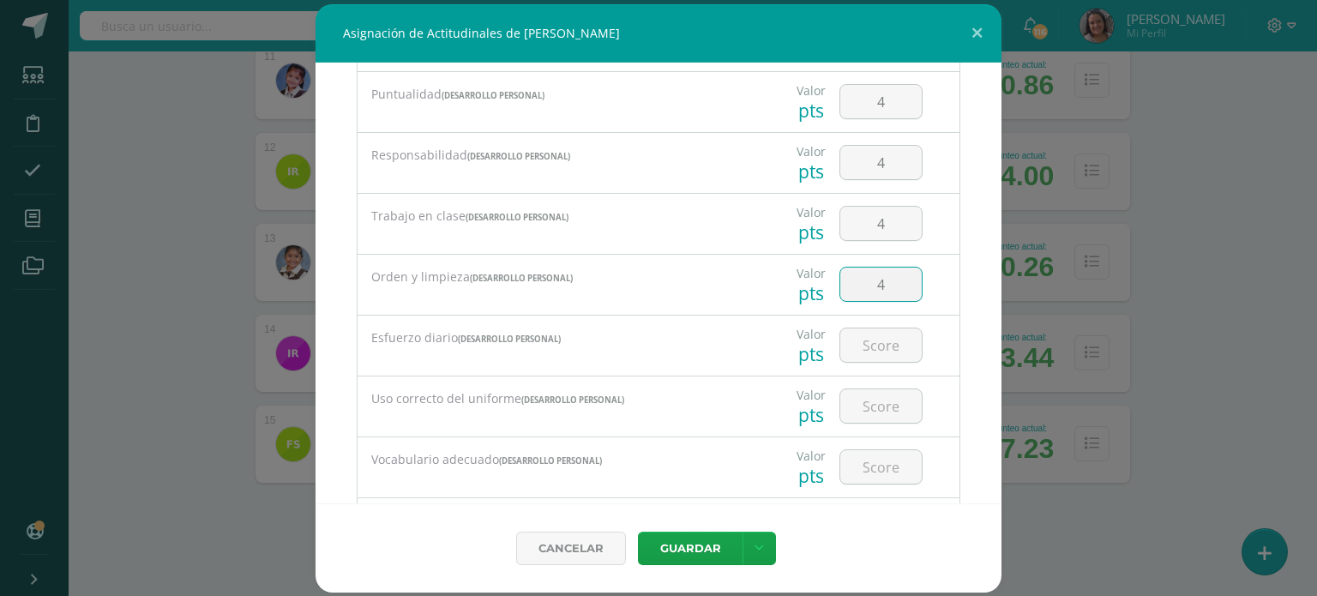
type input "4"
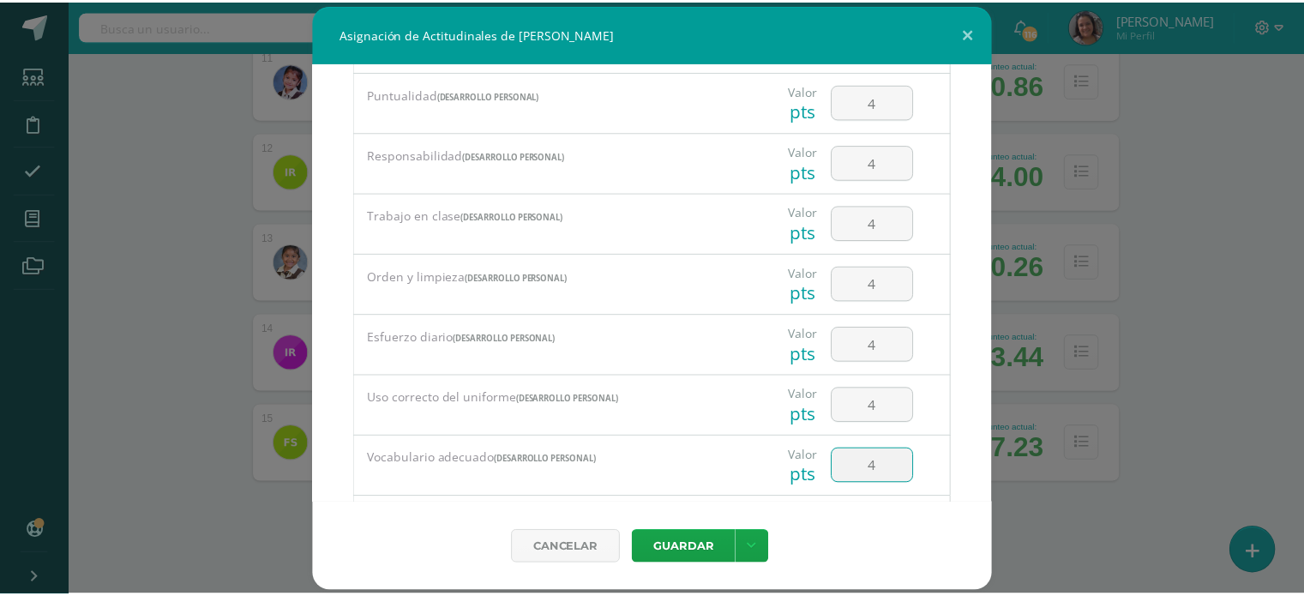
scroll to position [356, 0]
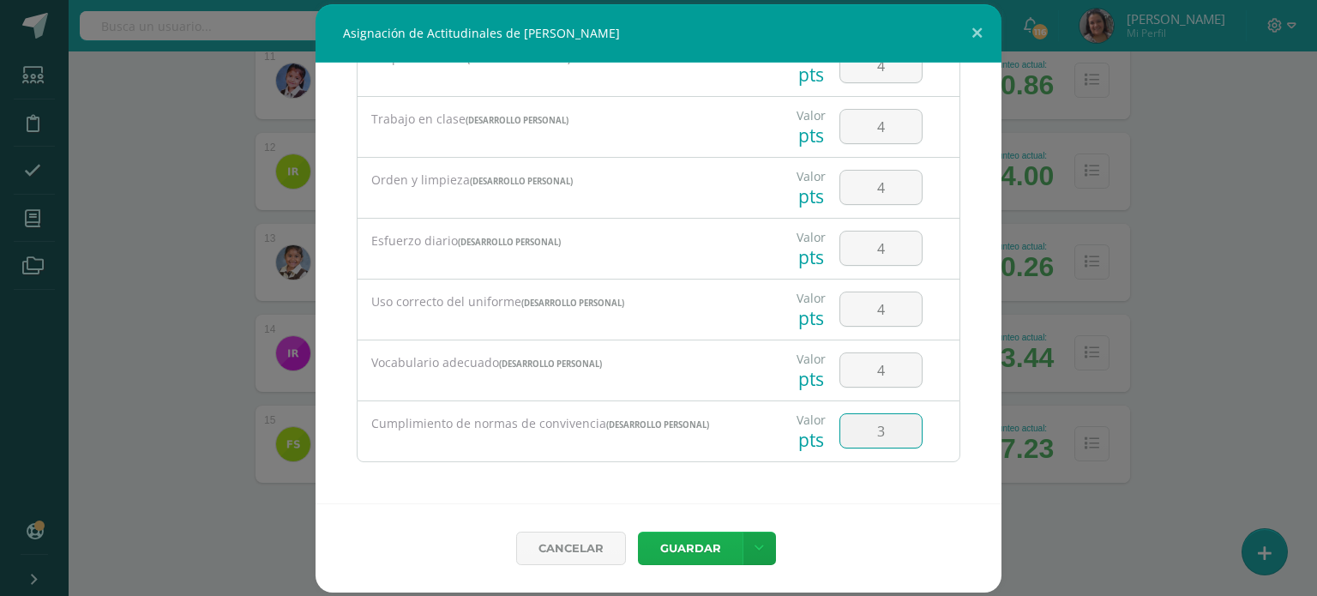
type input "3"
drag, startPoint x: 676, startPoint y: 553, endPoint x: 679, endPoint y: 544, distance: 10.0
click at [678, 545] on button "Guardar" at bounding box center [690, 548] width 105 height 33
